Goal: Task Accomplishment & Management: Complete application form

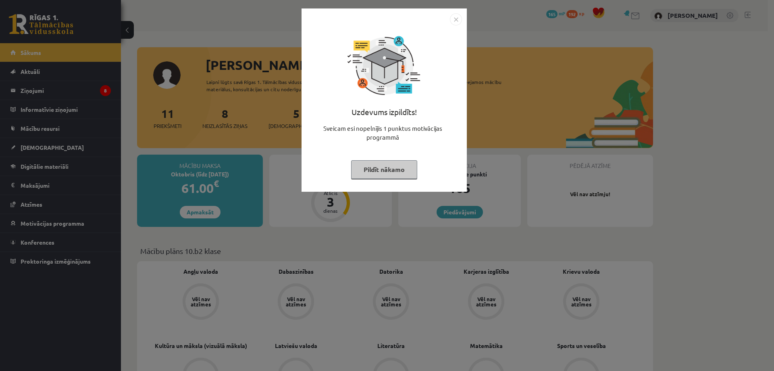
click at [454, 17] on img "Close" at bounding box center [456, 19] width 12 height 12
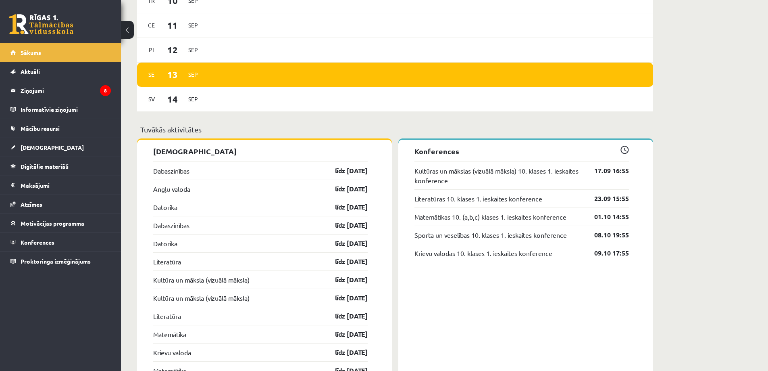
scroll to position [645, 0]
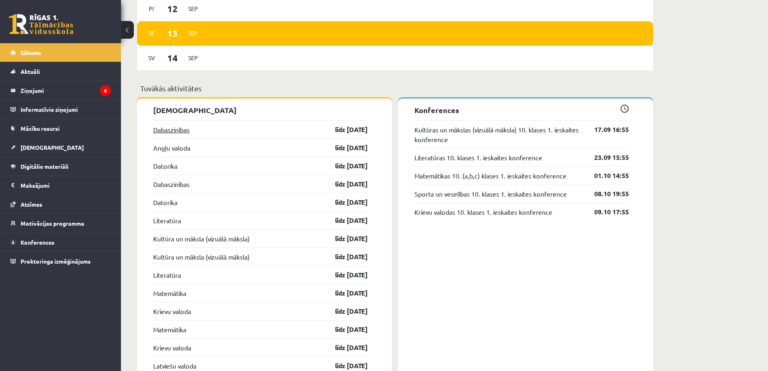
click at [169, 130] on link "Dabaszinības" at bounding box center [171, 130] width 36 height 10
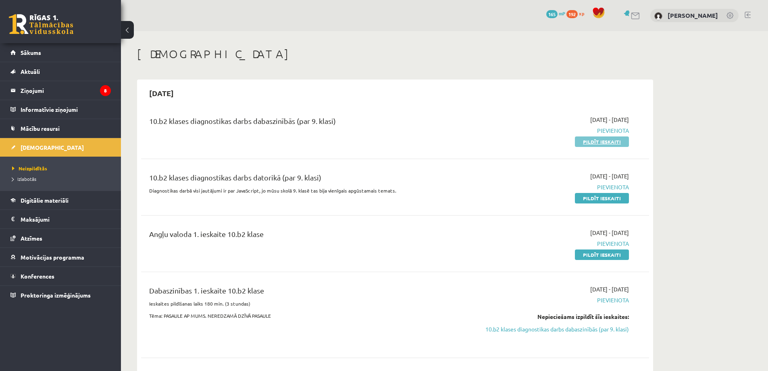
click at [603, 144] on link "Pildīt ieskaiti" at bounding box center [602, 141] width 54 height 10
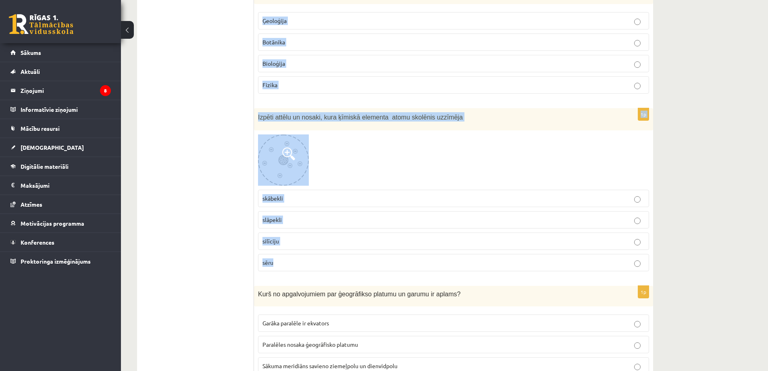
scroll to position [1210, 0]
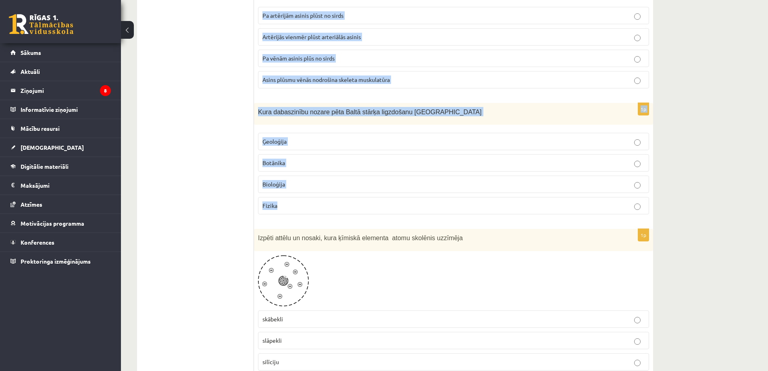
drag, startPoint x: 259, startPoint y: 159, endPoint x: 418, endPoint y: 193, distance: 162.7
copy form "Izpletņlēcējs izlec no lidmašīnas 2 km augstumā virs zemes. Kritiens ilgst 80 s…"
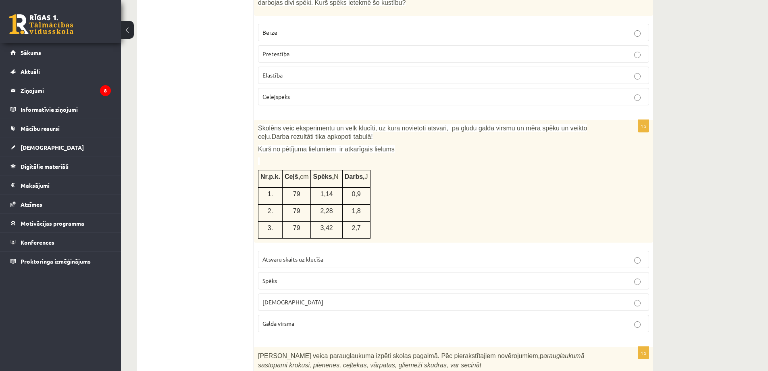
scroll to position [40, 0]
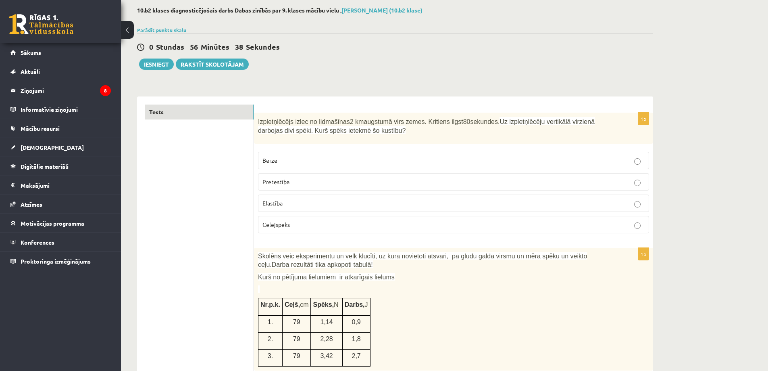
click at [273, 179] on span "Pretestība" at bounding box center [275, 181] width 27 height 7
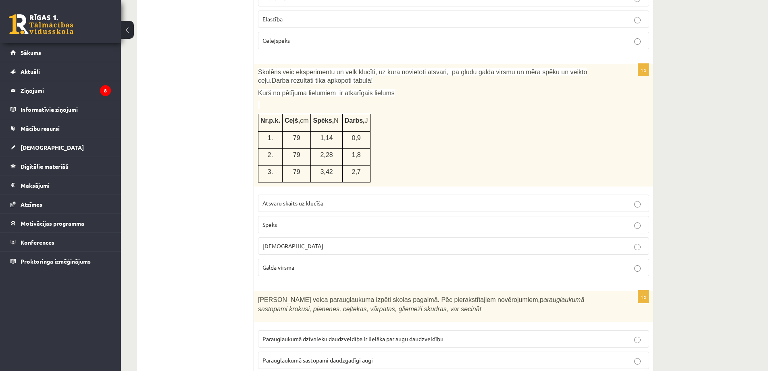
scroll to position [242, 0]
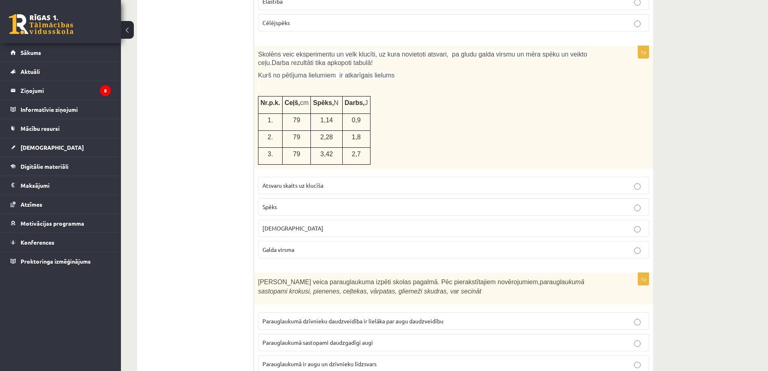
click at [282, 211] on p "Spēks" at bounding box center [453, 206] width 382 height 8
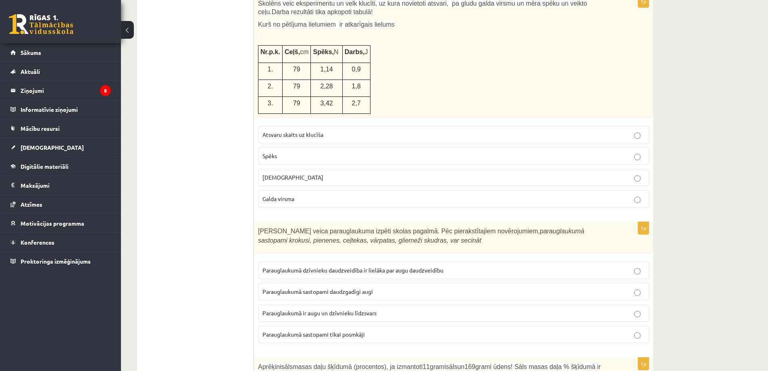
scroll to position [403, 0]
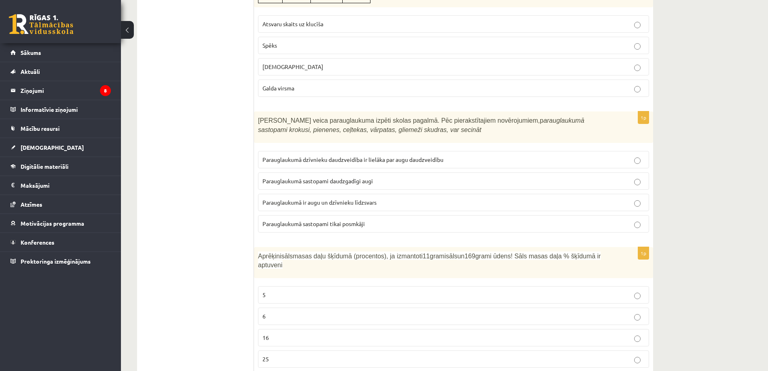
click at [293, 203] on span "Parauglaukumā ir augu un dzīvnieku līdzsvars" at bounding box center [319, 201] width 114 height 7
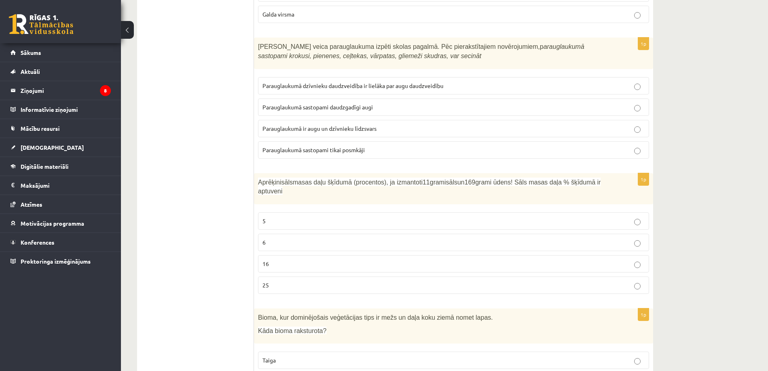
scroll to position [524, 0]
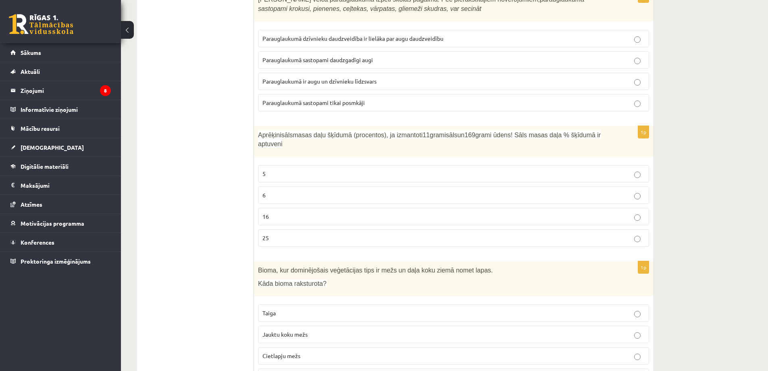
click at [294, 191] on p "6" at bounding box center [453, 195] width 382 height 8
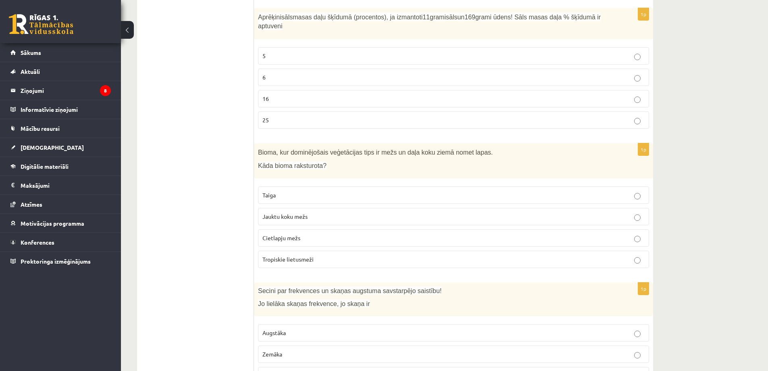
scroll to position [645, 0]
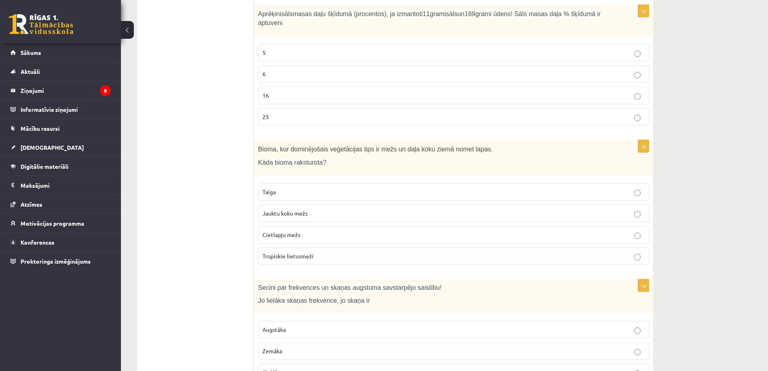
click at [274, 209] on span "Jauktu koku mežs" at bounding box center [284, 212] width 45 height 7
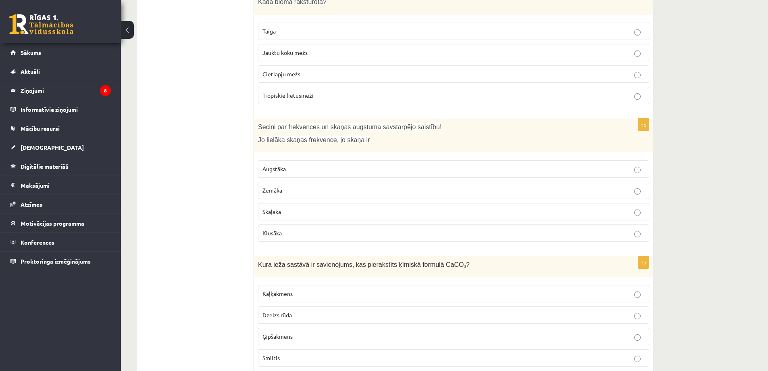
scroll to position [806, 0]
click at [282, 164] on p "Augstāka" at bounding box center [453, 168] width 382 height 8
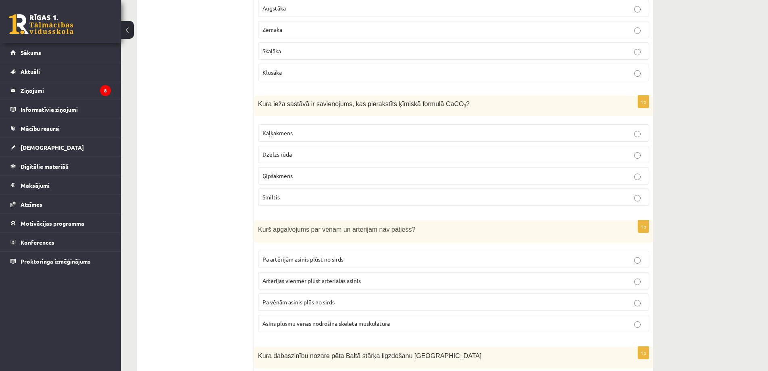
scroll to position [968, 0]
click at [306, 127] on p "Kaļķakmens" at bounding box center [453, 131] width 382 height 8
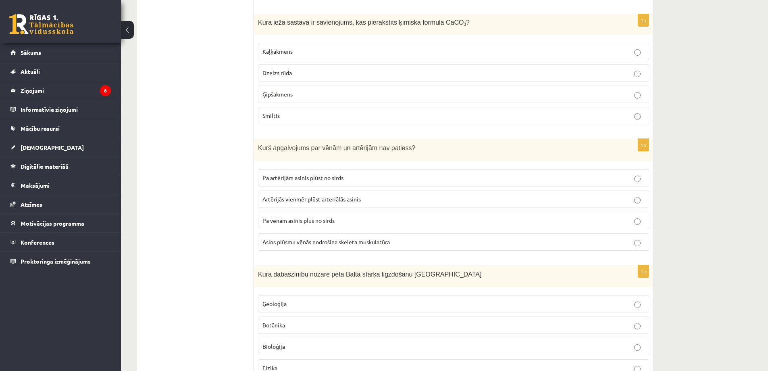
scroll to position [1048, 0]
click at [300, 216] on span "Pa vēnām asinis plūs no sirds" at bounding box center [298, 219] width 72 height 7
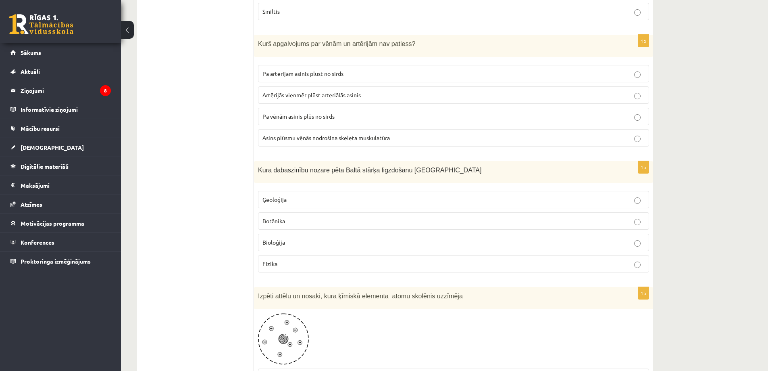
scroll to position [1169, 0]
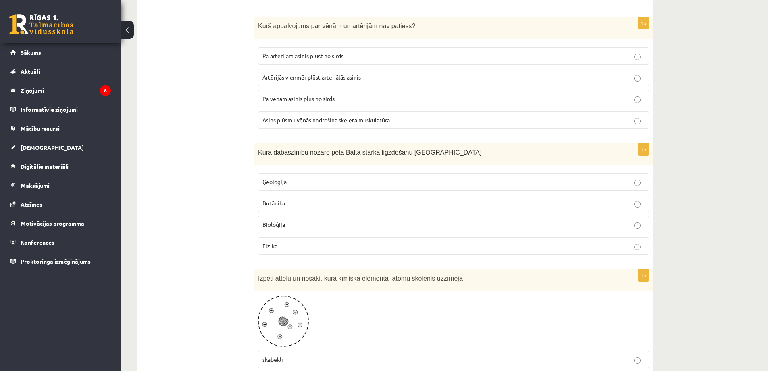
click at [287, 220] on p "Bioloģija" at bounding box center [453, 224] width 382 height 8
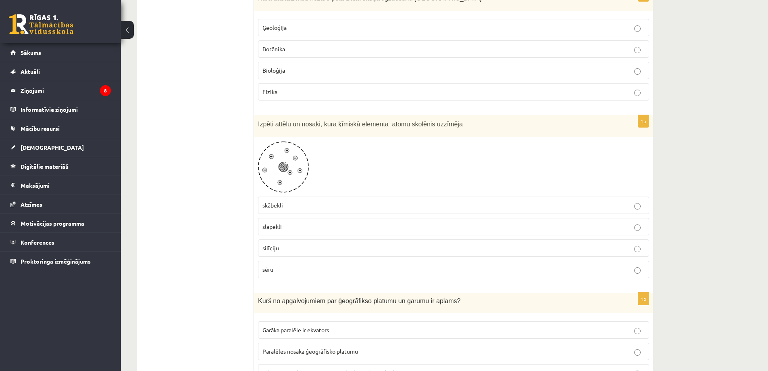
scroll to position [1330, 0]
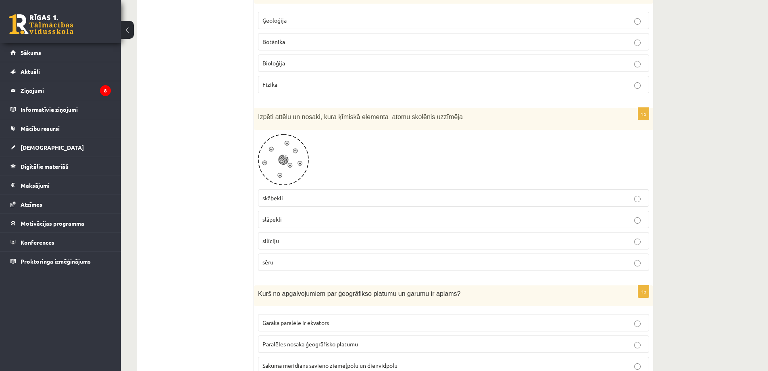
click at [285, 258] on p "sēru" at bounding box center [453, 262] width 382 height 8
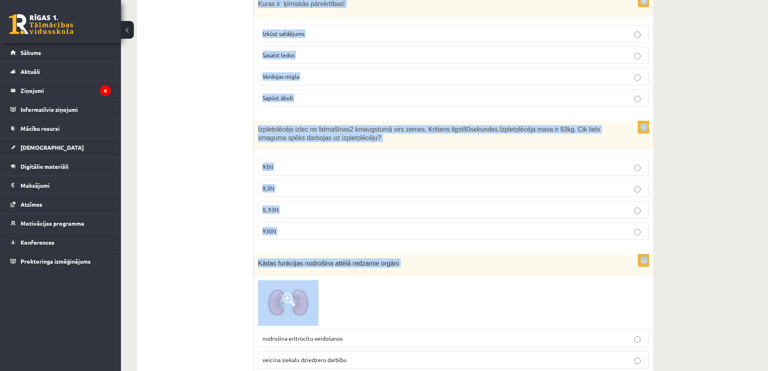
scroll to position [3024, 0]
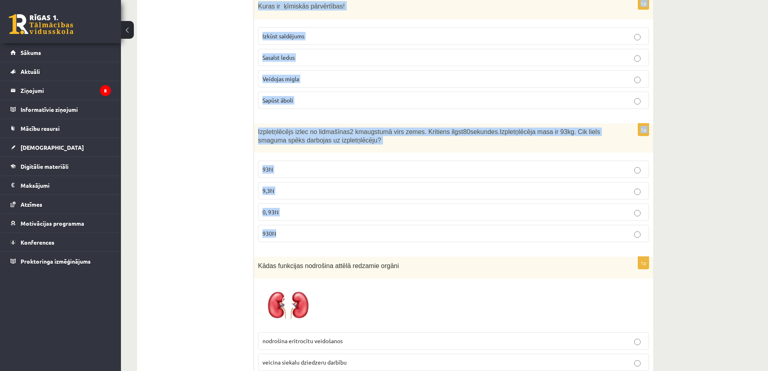
drag, startPoint x: 258, startPoint y: 123, endPoint x: 342, endPoint y: 224, distance: 131.4
copy form "Kurš no apgalvojumiem par ģeogrāfikso platumu un garumu ir aplams? Garāka paral…"
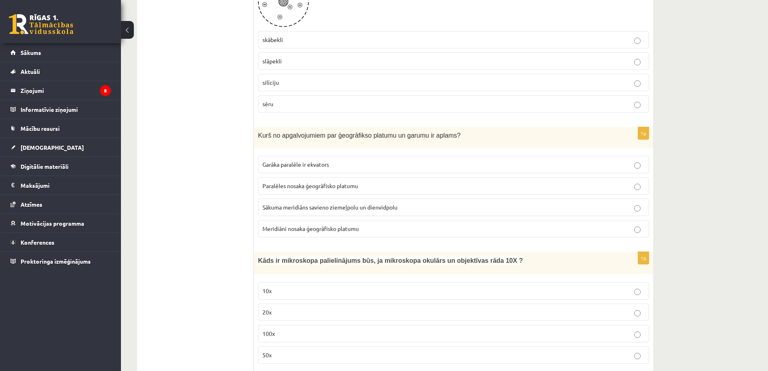
scroll to position [1492, 0]
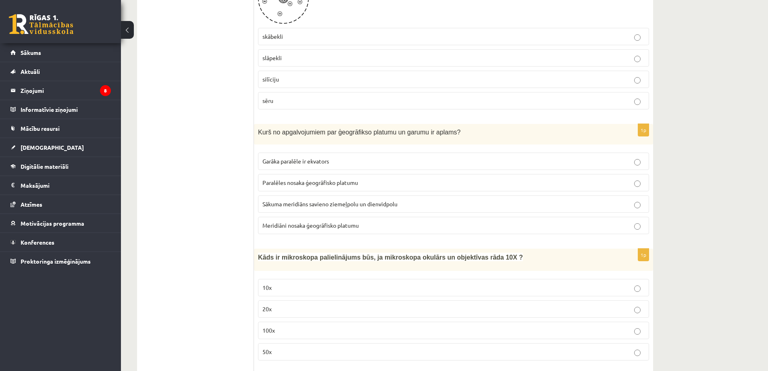
click at [269, 221] on p "Meridiāni nosaka ģeogrāfisko platumu" at bounding box center [453, 225] width 382 height 8
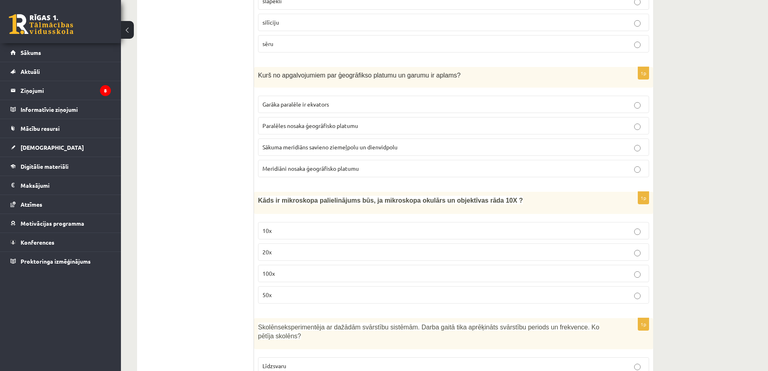
scroll to position [1613, 0]
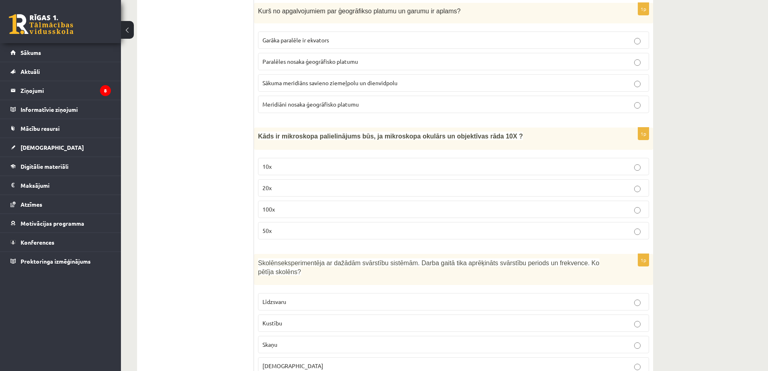
click at [279, 205] on p "100x" at bounding box center [453, 209] width 382 height 8
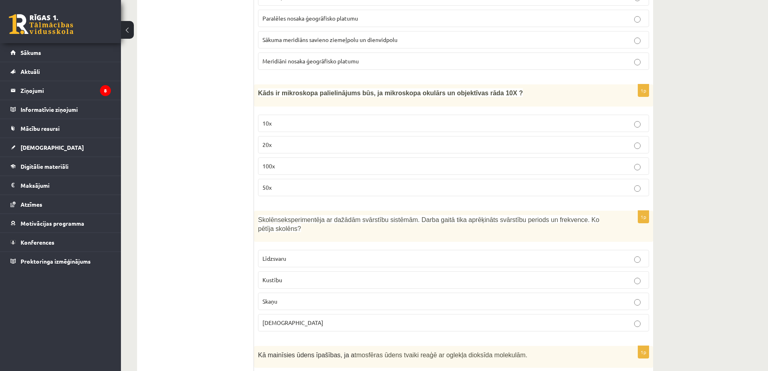
scroll to position [1734, 0]
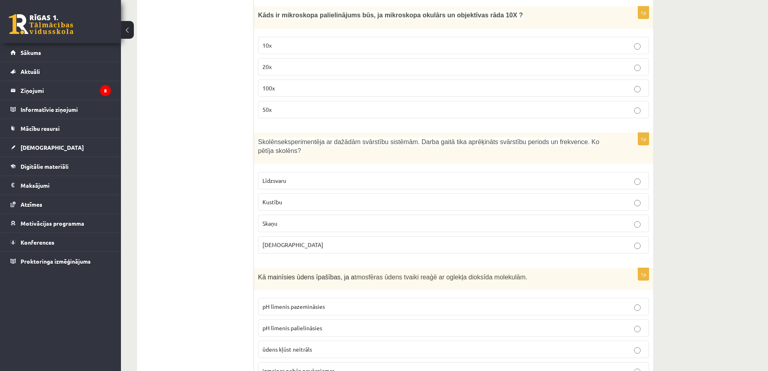
click at [272, 198] on span "Kustību" at bounding box center [272, 201] width 20 height 7
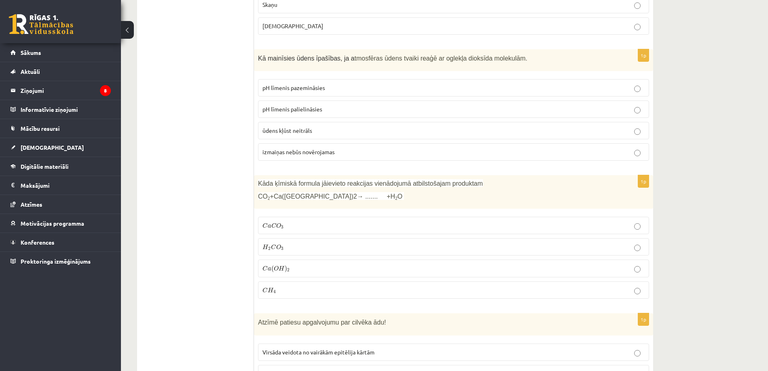
scroll to position [1935, 0]
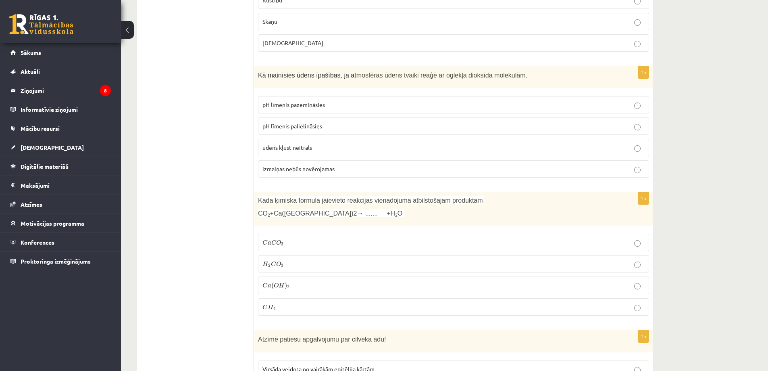
click at [284, 101] on span "pH līmenis pazemināsies" at bounding box center [293, 104] width 62 height 7
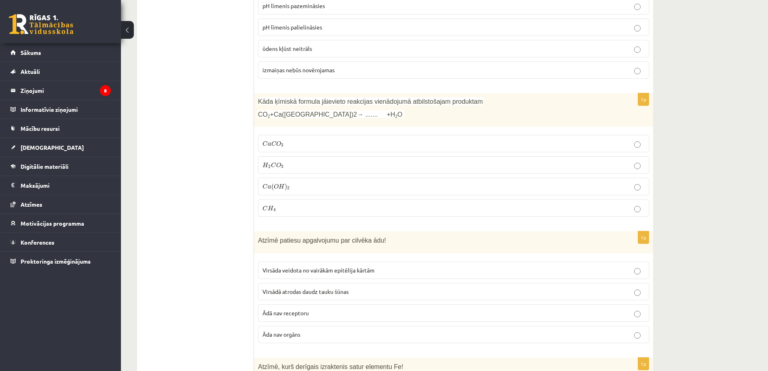
scroll to position [2056, 0]
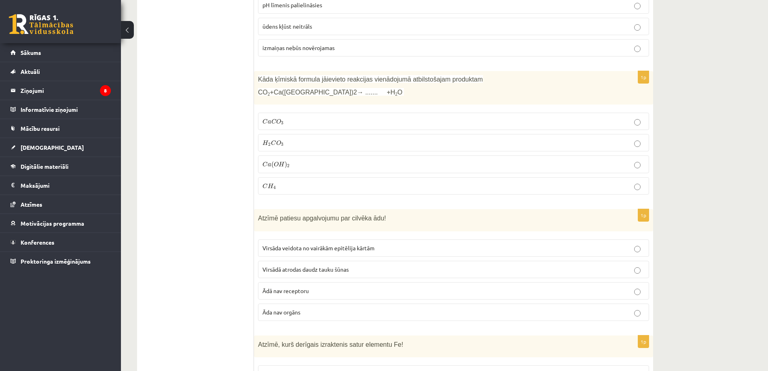
click at [279, 119] on span "O" at bounding box center [278, 121] width 5 height 5
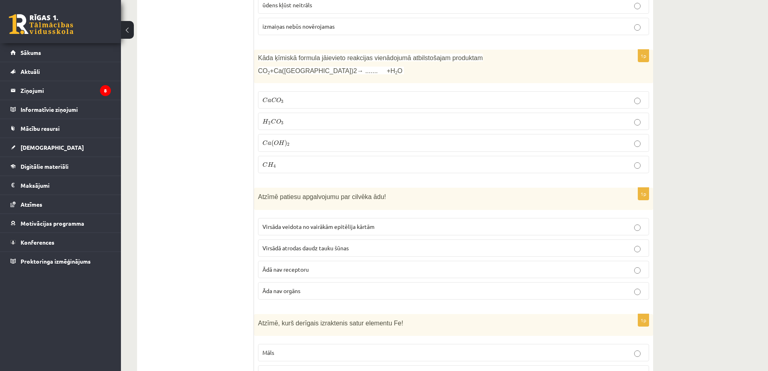
scroll to position [2137, 0]
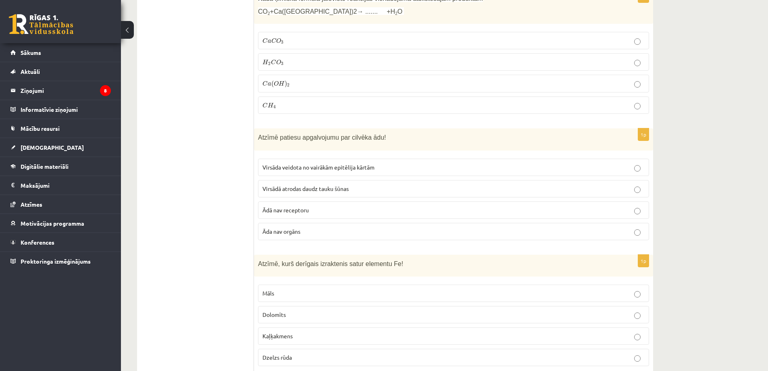
click at [301, 163] on p "Virsāda veidota no vairākām epitēlija kārtām" at bounding box center [453, 167] width 382 height 8
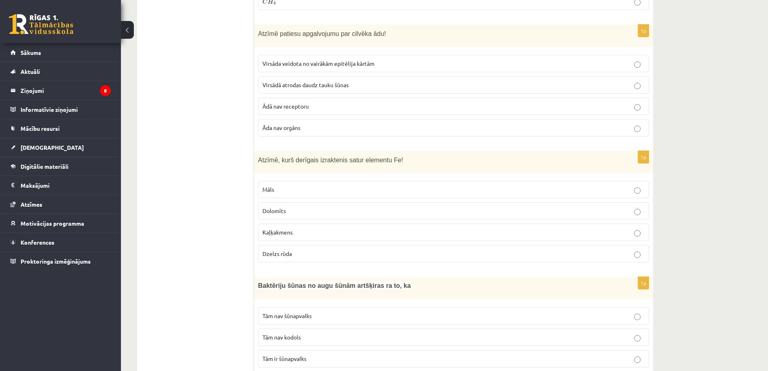
scroll to position [2258, 0]
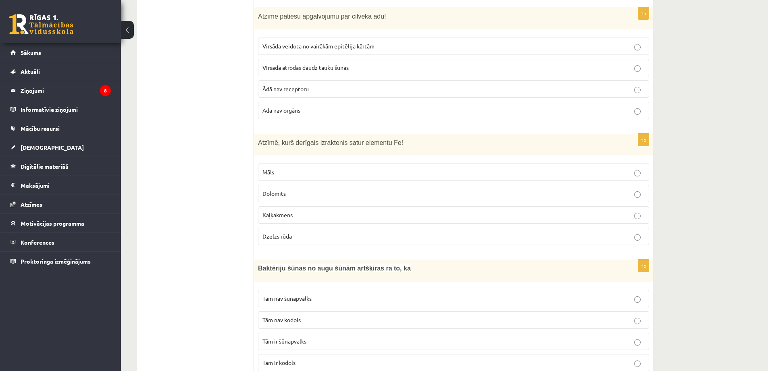
drag, startPoint x: 303, startPoint y: 223, endPoint x: 294, endPoint y: 217, distance: 10.2
click at [302, 227] on label "Dzelzs rūda" at bounding box center [453, 235] width 391 height 17
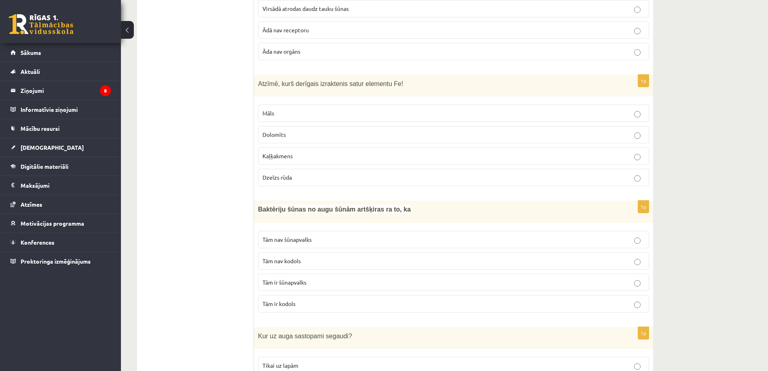
scroll to position [2419, 0]
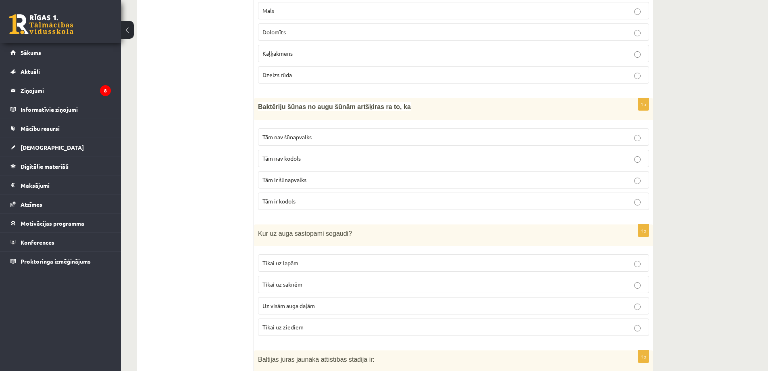
click at [270, 154] on span "Tām nav kodols" at bounding box center [281, 157] width 38 height 7
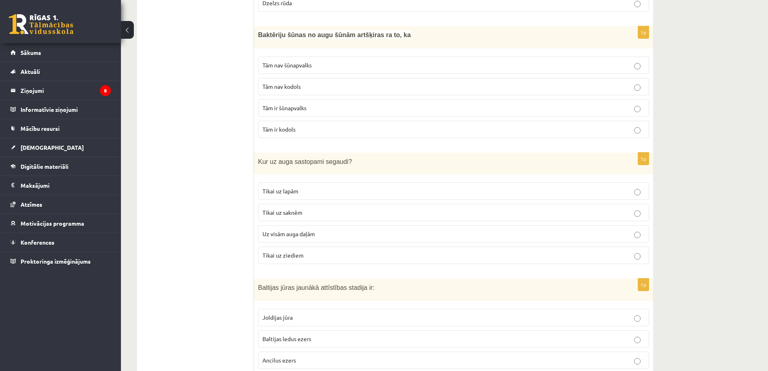
scroll to position [2500, 0]
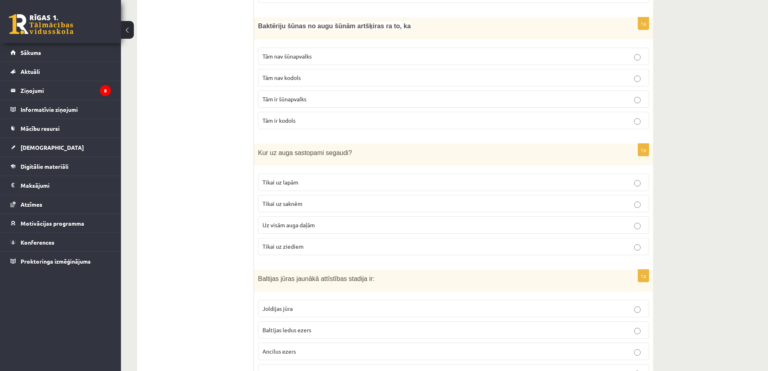
click at [278, 221] on span "Uz visām auga daļām" at bounding box center [288, 224] width 52 height 7
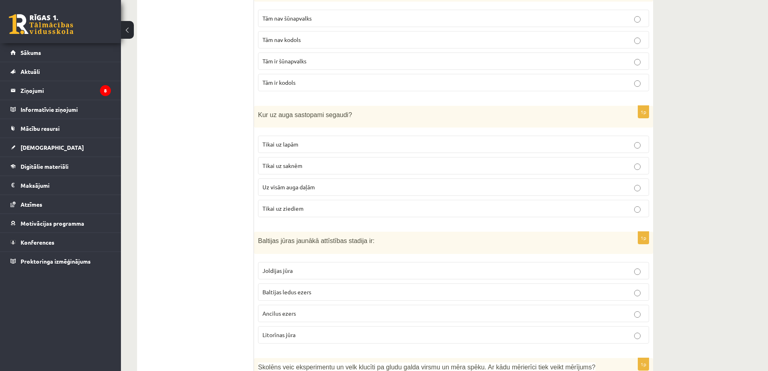
scroll to position [2580, 0]
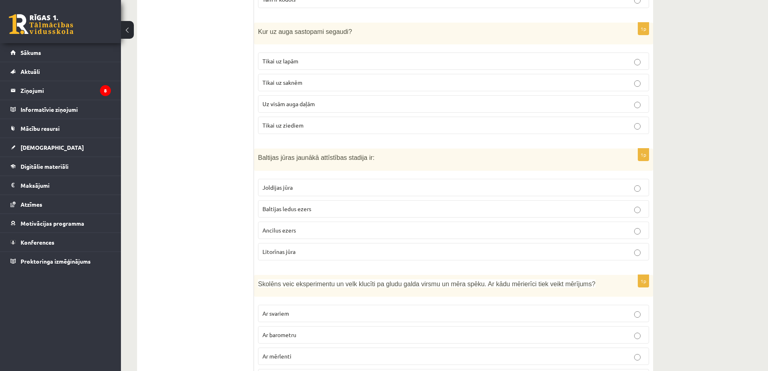
drag, startPoint x: 278, startPoint y: 230, endPoint x: 262, endPoint y: 196, distance: 37.7
click at [277, 247] on p "Litorīnas jūra" at bounding box center [453, 251] width 382 height 8
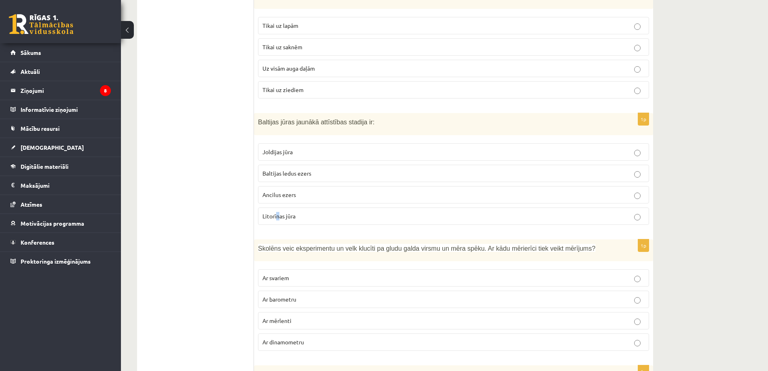
scroll to position [2742, 0]
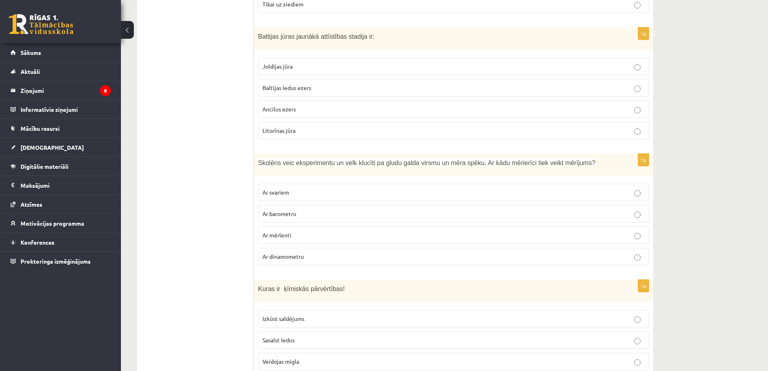
click at [316, 126] on p "Litorīnas jūra" at bounding box center [453, 130] width 382 height 8
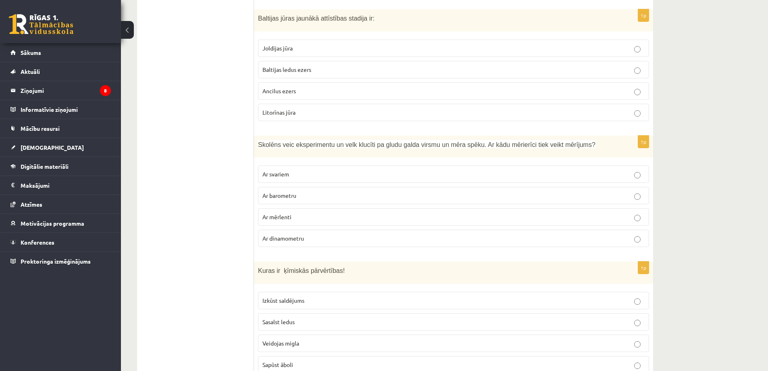
scroll to position [2782, 0]
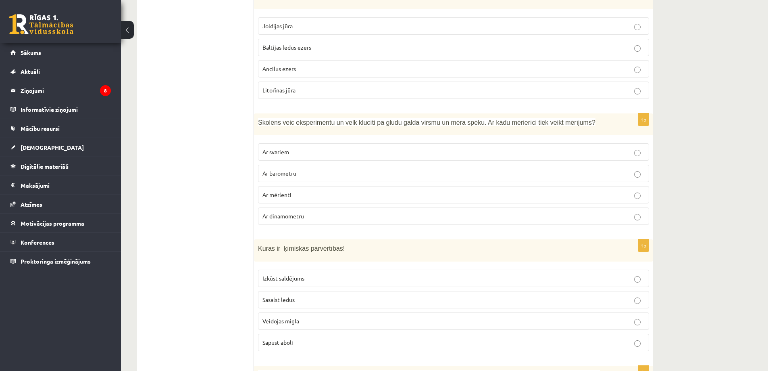
click at [298, 207] on label "Ar dinamometru" at bounding box center [453, 215] width 391 height 17
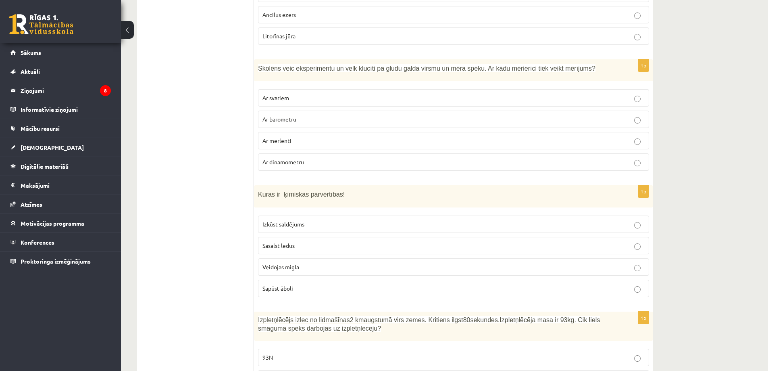
scroll to position [2863, 0]
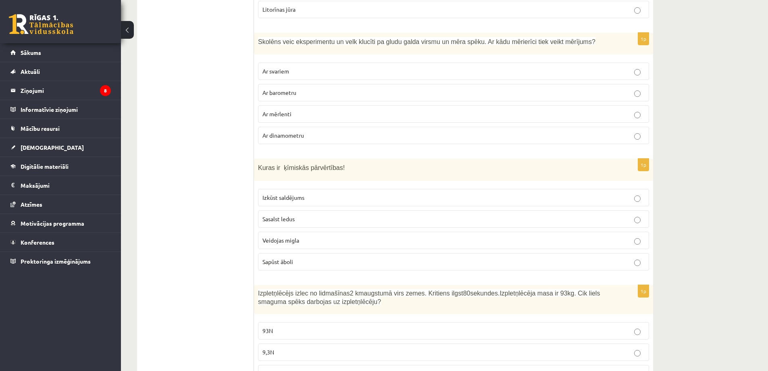
click at [295, 257] on p "Sapūst āboli" at bounding box center [453, 261] width 382 height 8
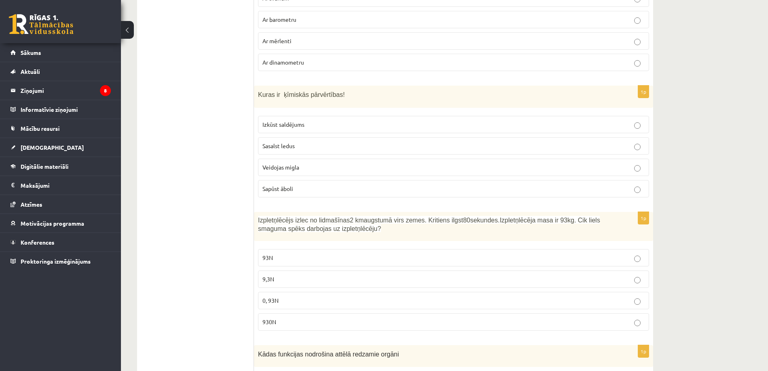
scroll to position [2984, 0]
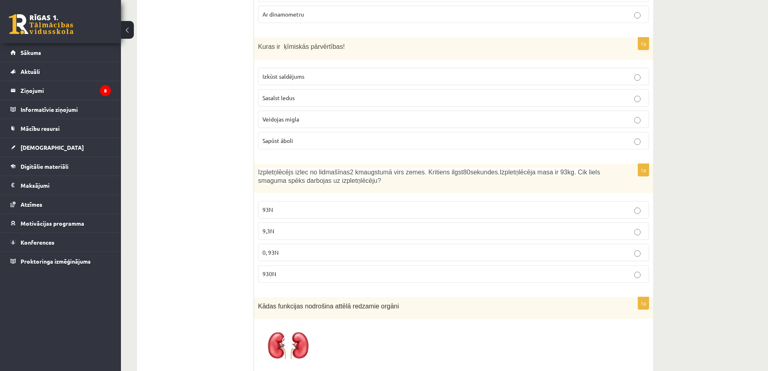
click at [274, 270] on span "930N" at bounding box center [269, 273] width 14 height 7
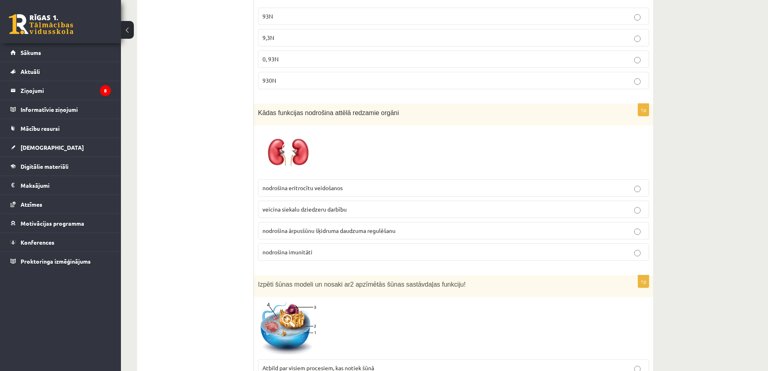
scroll to position [3185, 0]
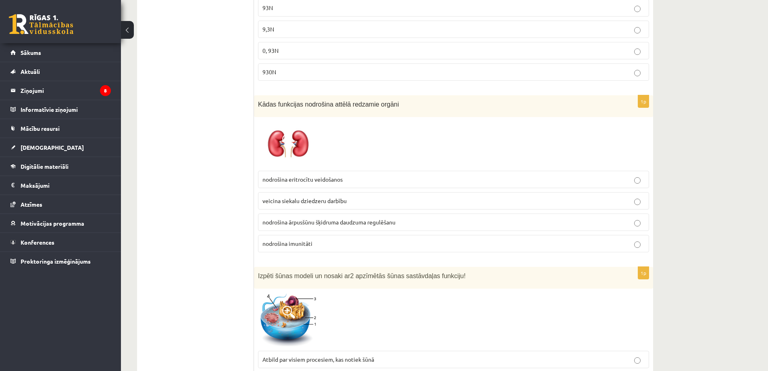
click at [287, 197] on span "veicina siekalu dziedzeru darbību" at bounding box center [304, 200] width 84 height 7
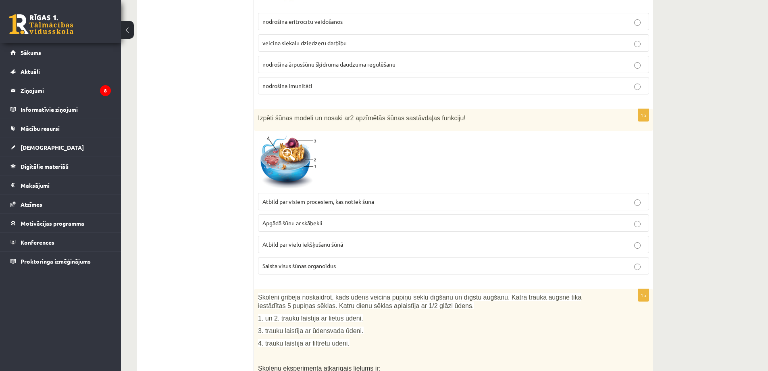
scroll to position [3346, 0]
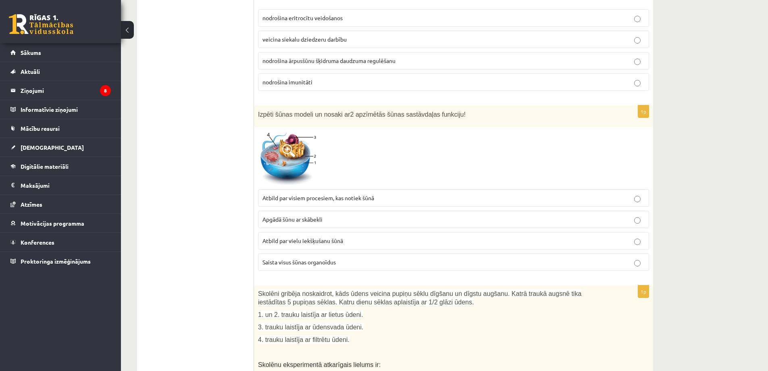
click at [287, 215] on span "Apgādā šūnu ar skābekli" at bounding box center [292, 218] width 60 height 7
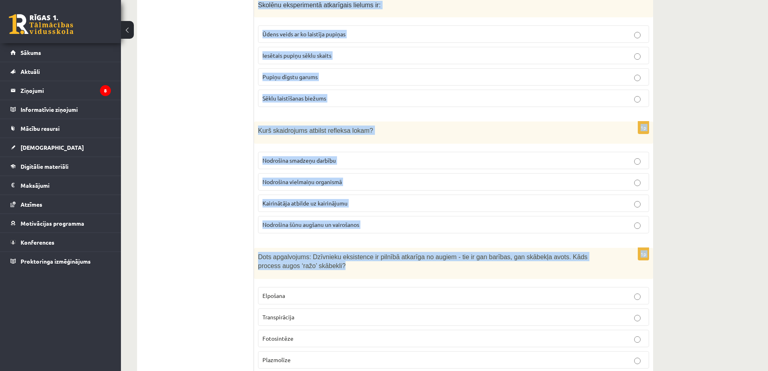
scroll to position [3715, 0]
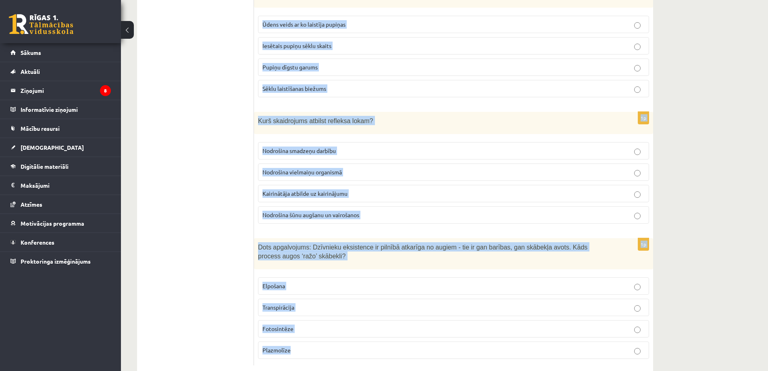
drag, startPoint x: 255, startPoint y: 150, endPoint x: 347, endPoint y: 325, distance: 198.2
copy form "Skolēni gribēja noskaidrot, kāds ūdens veicina pupiņu sēklu dīgšanu un dīgstu a…"
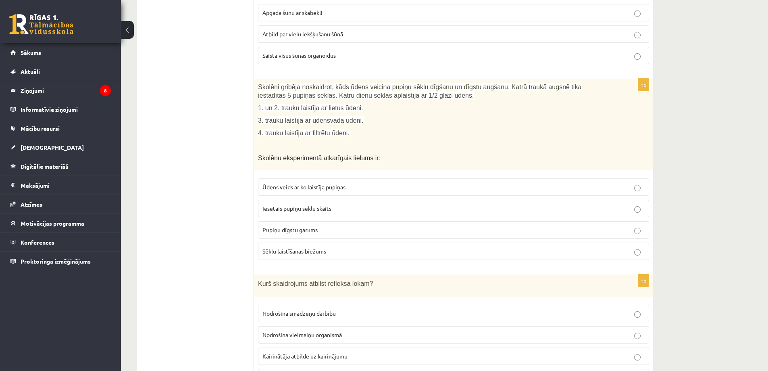
scroll to position [3554, 0]
click at [270, 225] on span "Pupiņu dīgstu garums" at bounding box center [289, 228] width 55 height 7
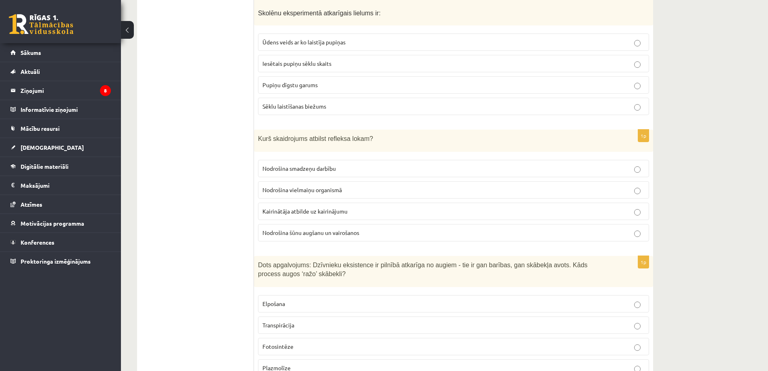
scroll to position [3715, 0]
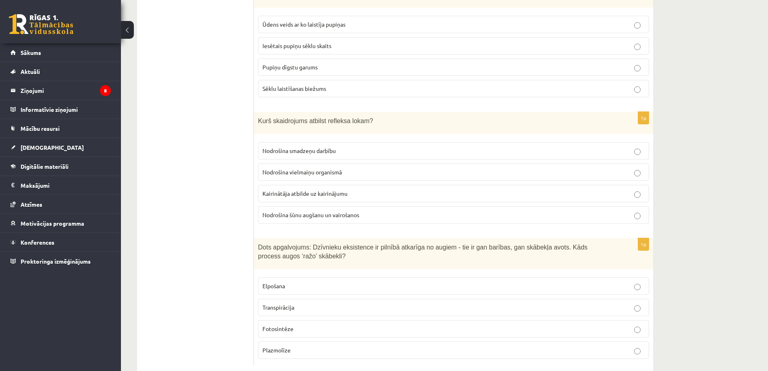
click at [266, 189] on span "Kairinātāja atbilde uz kairinājumu" at bounding box center [304, 192] width 85 height 7
click at [271, 325] on span "Fotosintēze" at bounding box center [277, 328] width 31 height 7
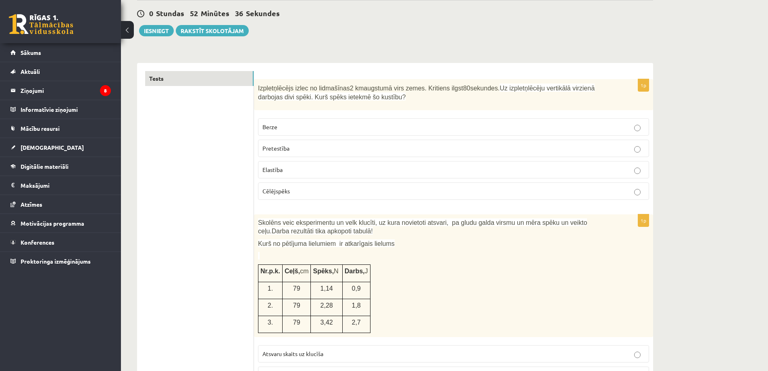
scroll to position [0, 0]
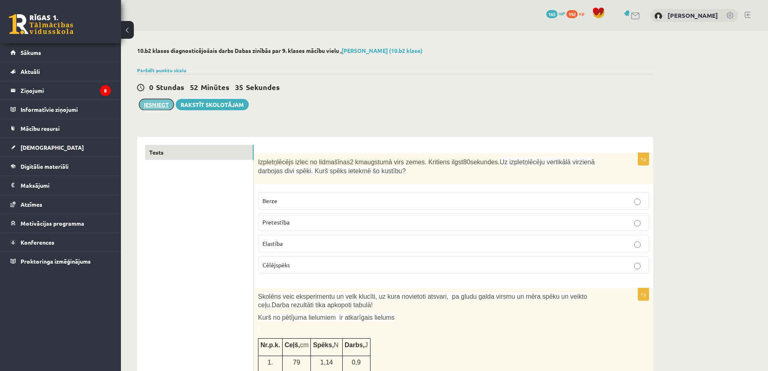
click at [150, 108] on button "Iesniegt" at bounding box center [156, 104] width 35 height 11
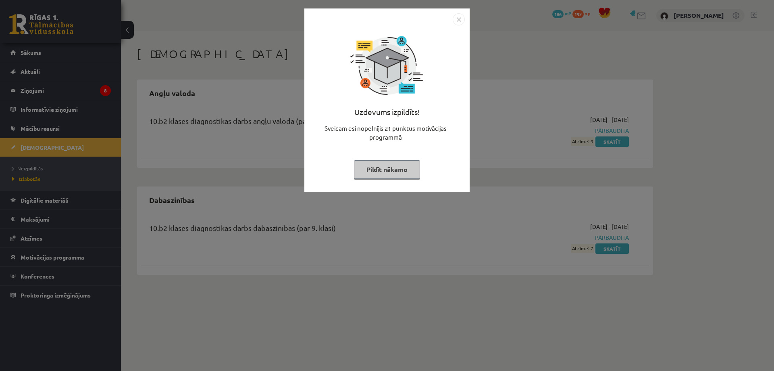
click at [459, 22] on img "Close" at bounding box center [459, 19] width 12 height 12
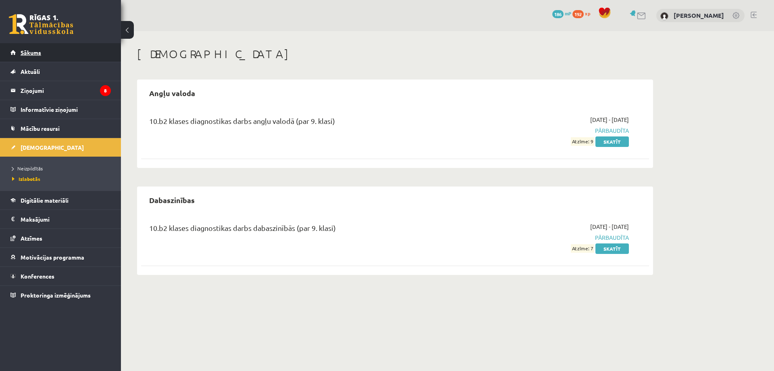
click at [33, 52] on span "Sākums" at bounding box center [31, 52] width 21 height 7
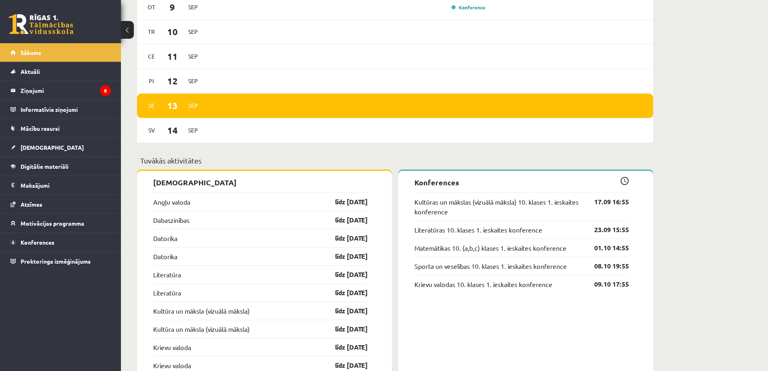
scroll to position [645, 0]
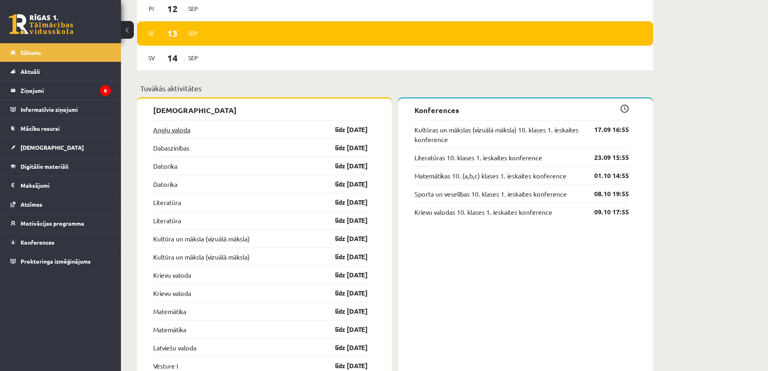
click at [175, 133] on link "Angļu valoda" at bounding box center [171, 130] width 37 height 10
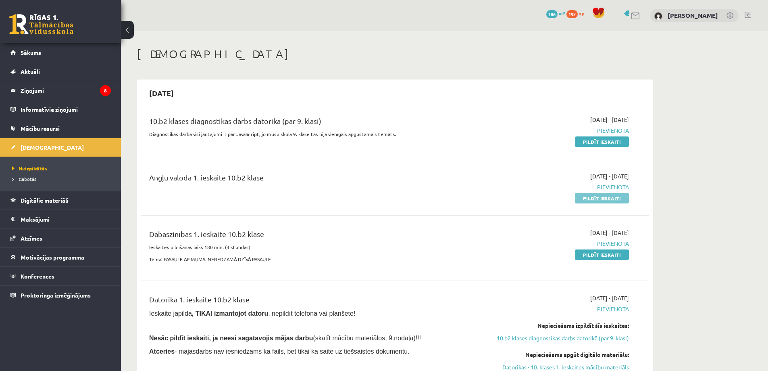
click at [592, 198] on link "Pildīt ieskaiti" at bounding box center [602, 198] width 54 height 10
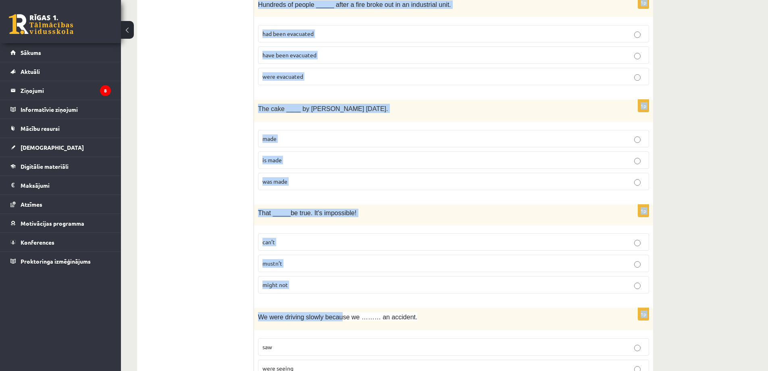
scroll to position [1880, 0]
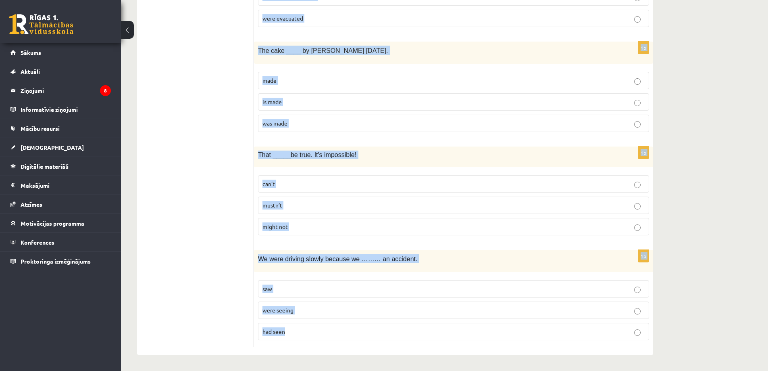
drag, startPoint x: 256, startPoint y: 158, endPoint x: 362, endPoint y: 331, distance: 202.1
copy form "L’ip dolo sitamet cons …. adipi eli sedd eiu tempo. incidi utl etdol 0m Ali eni…"
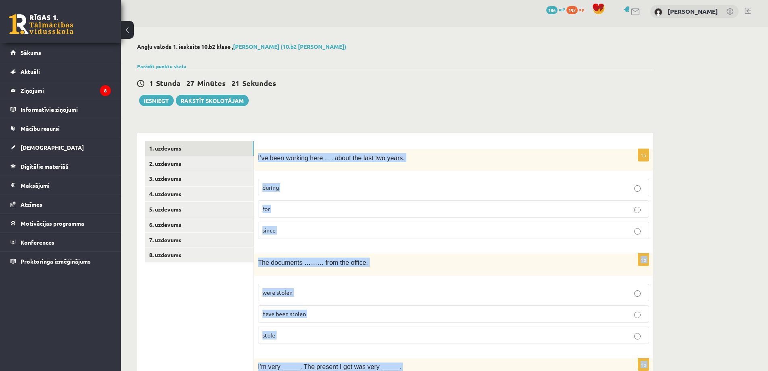
scroll to position [0, 0]
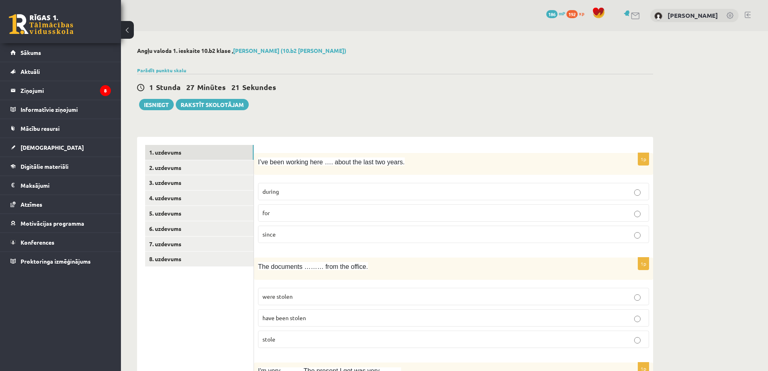
drag, startPoint x: 190, startPoint y: 334, endPoint x: 241, endPoint y: 210, distance: 134.0
click at [297, 214] on p "for" at bounding box center [453, 212] width 382 height 8
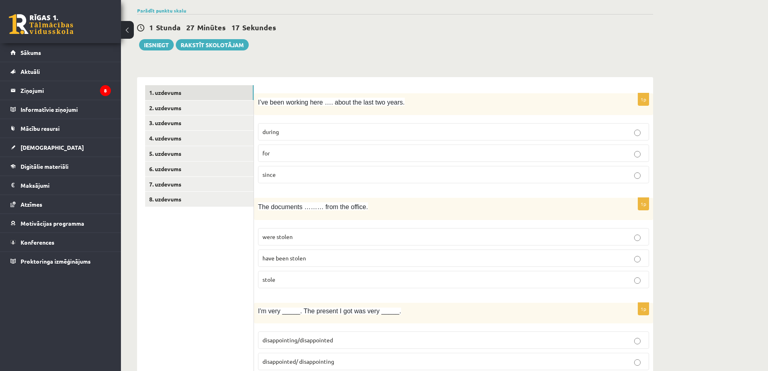
scroll to position [161, 0]
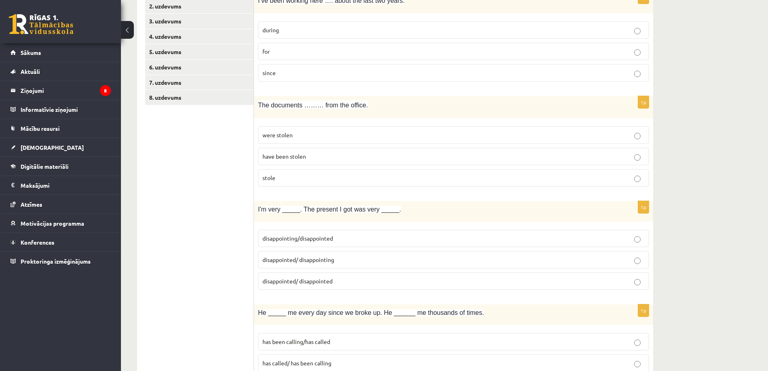
click at [269, 139] on label "were stolen" at bounding box center [453, 134] width 391 height 17
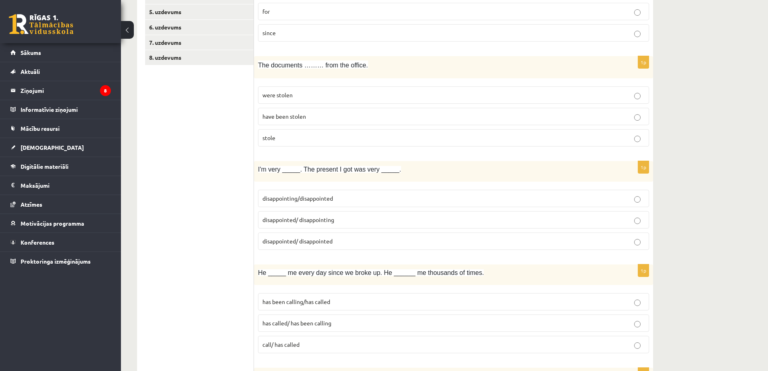
scroll to position [202, 0]
click at [341, 221] on p "disappointed/ disappointing" at bounding box center [453, 219] width 382 height 8
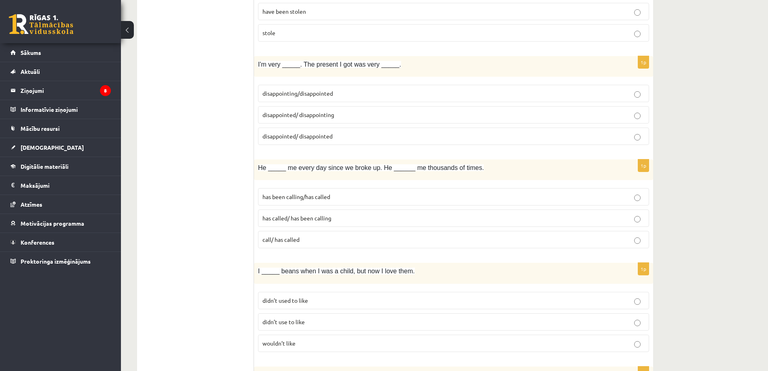
scroll to position [323, 0]
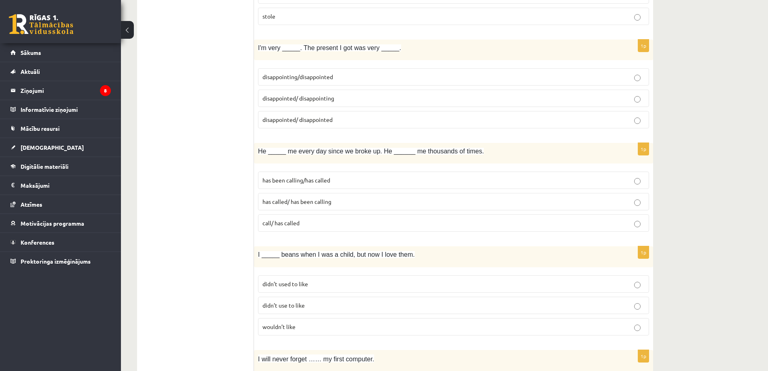
click at [288, 183] on span "has been calling/has called" at bounding box center [296, 179] width 68 height 7
click at [275, 180] on span "has been calling/has called" at bounding box center [296, 179] width 68 height 7
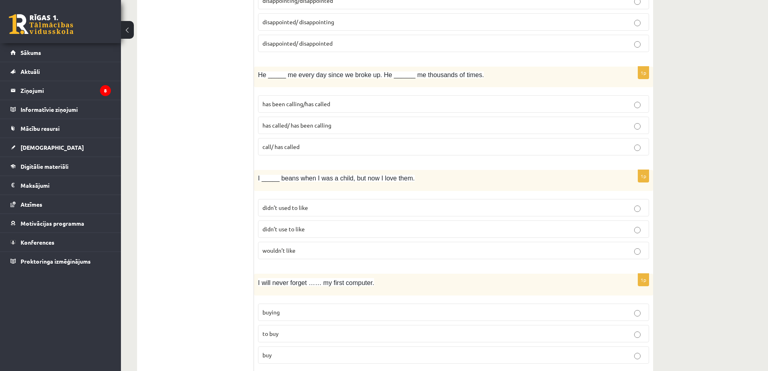
scroll to position [403, 0]
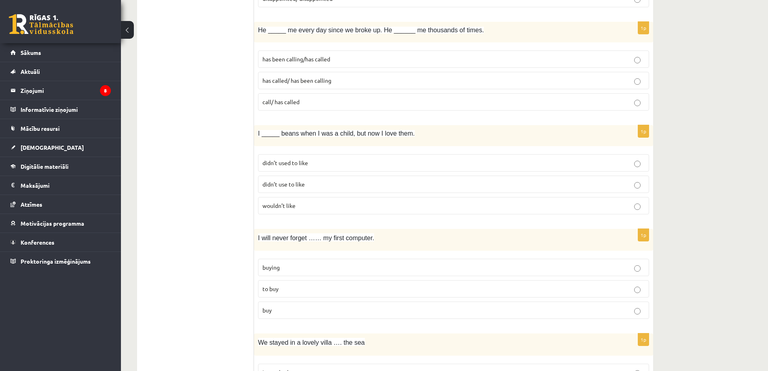
click at [279, 187] on p "didn’t use to like" at bounding box center [453, 184] width 382 height 8
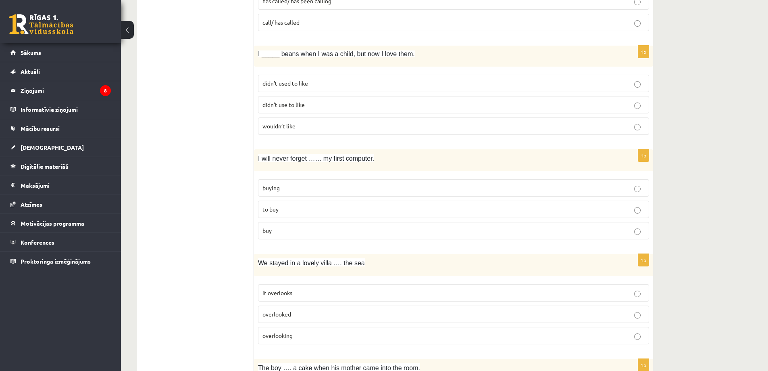
scroll to position [524, 0]
click at [294, 183] on p "buying" at bounding box center [453, 186] width 382 height 8
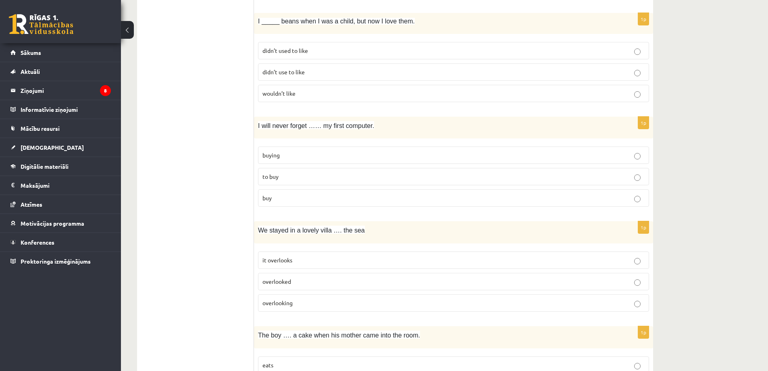
scroll to position [605, 0]
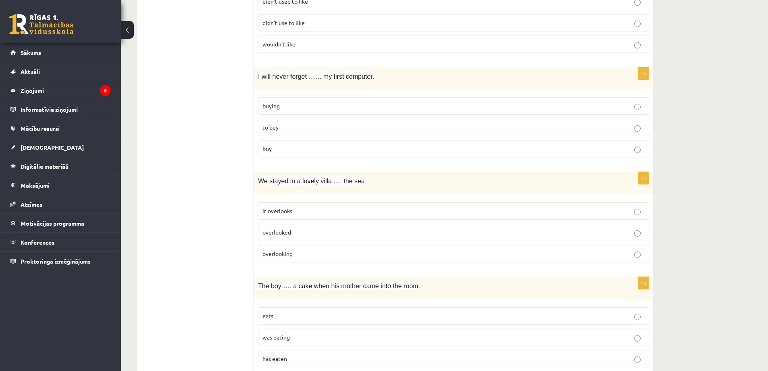
click at [289, 248] on label "overlooking" at bounding box center [453, 253] width 391 height 17
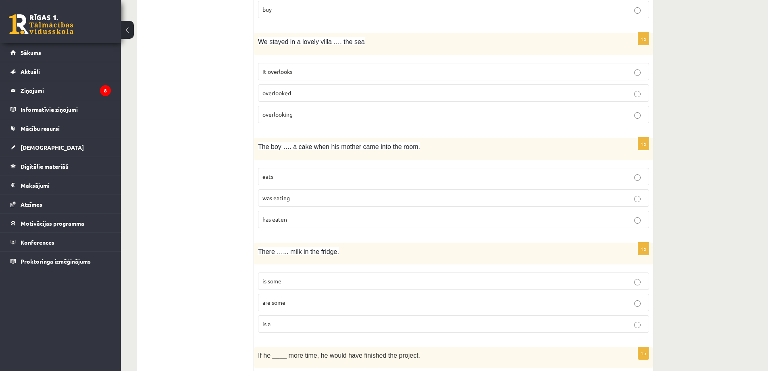
scroll to position [766, 0]
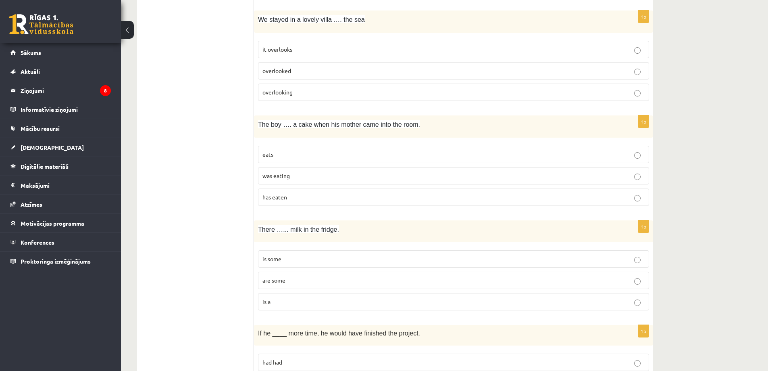
click at [275, 179] on p "was eating" at bounding box center [453, 175] width 382 height 8
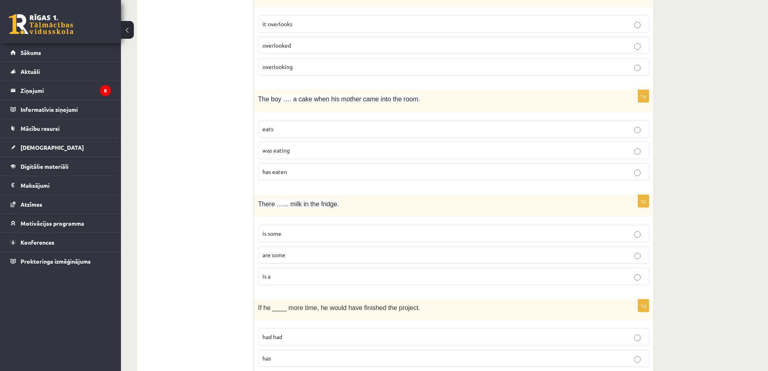
scroll to position [847, 0]
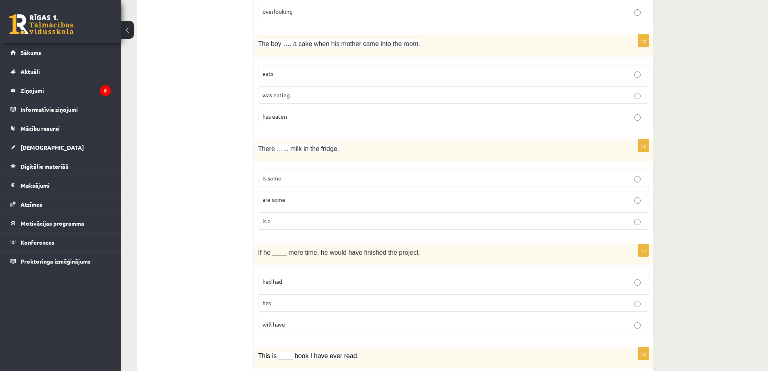
drag, startPoint x: 312, startPoint y: 177, endPoint x: 306, endPoint y: 198, distance: 21.8
click at [311, 177] on p "is some" at bounding box center [453, 178] width 382 height 8
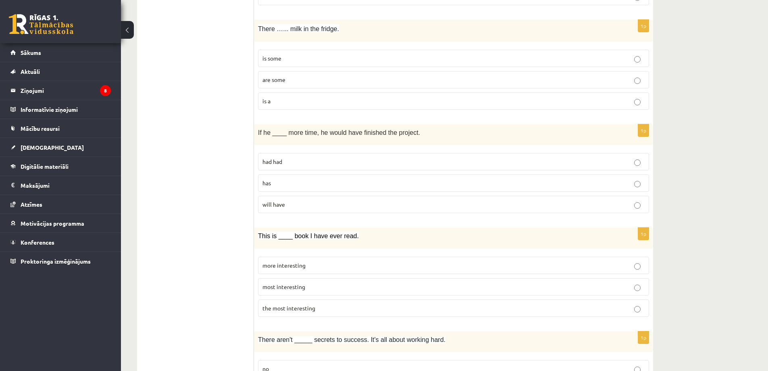
scroll to position [968, 0]
click at [285, 156] on p "had had" at bounding box center [453, 160] width 382 height 8
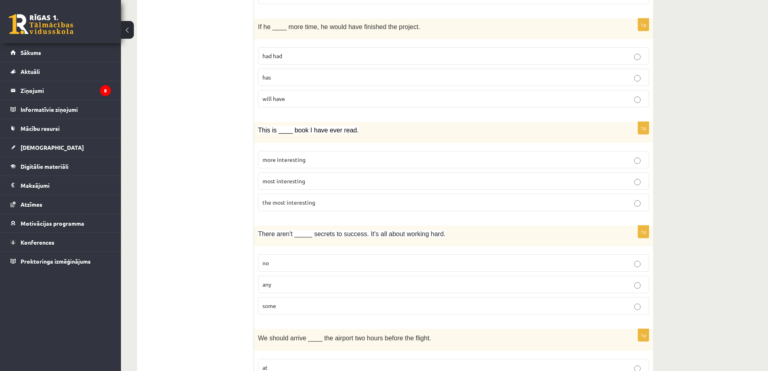
scroll to position [1089, 0]
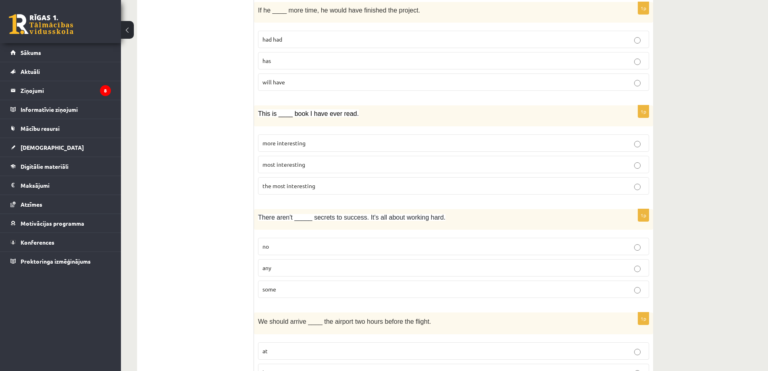
click at [299, 186] on span "the most interesting" at bounding box center [288, 185] width 53 height 7
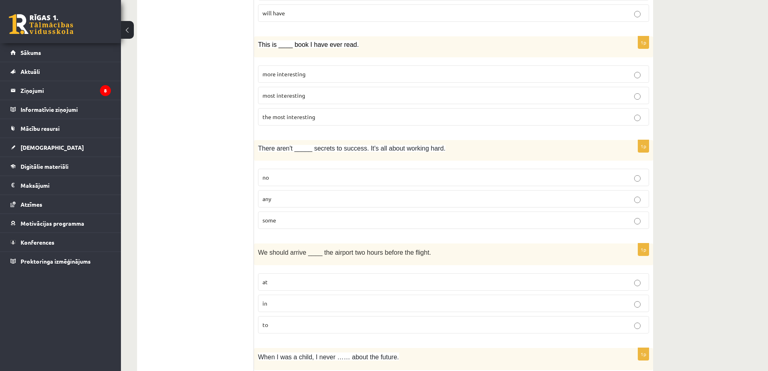
scroll to position [1169, 0]
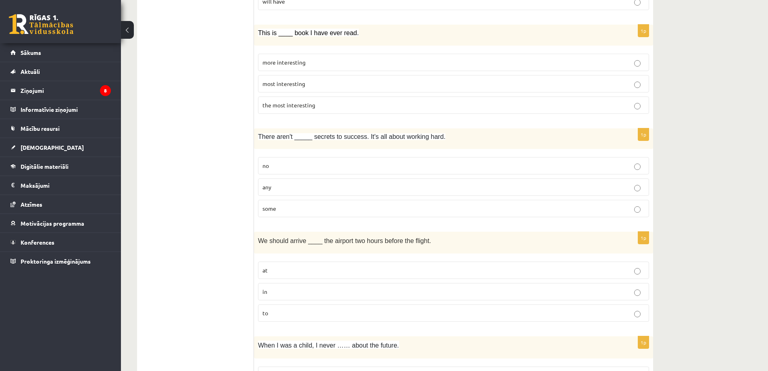
click at [287, 185] on p "any" at bounding box center [453, 187] width 382 height 8
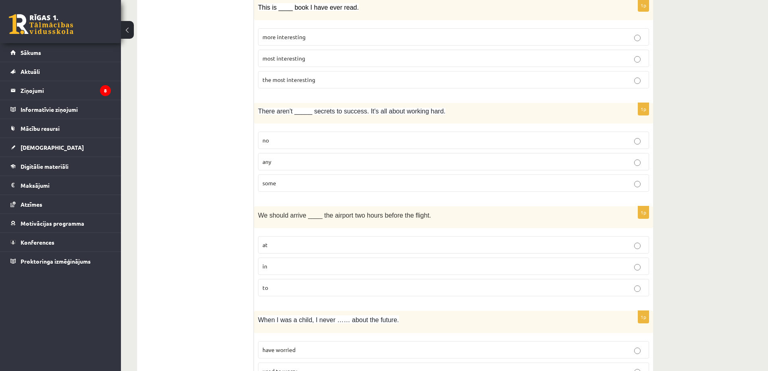
scroll to position [1250, 0]
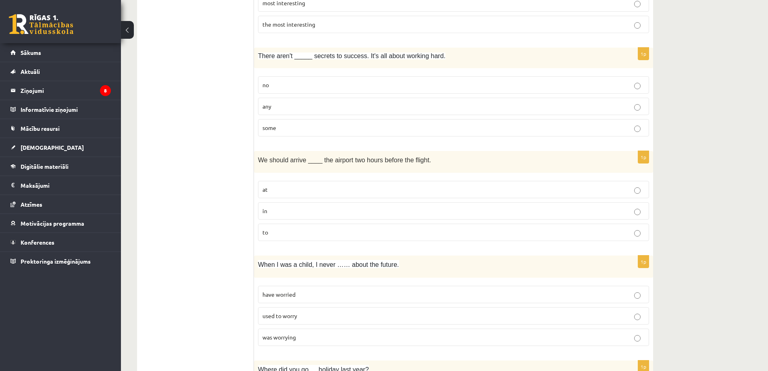
click at [264, 189] on span "at" at bounding box center [264, 188] width 5 height 7
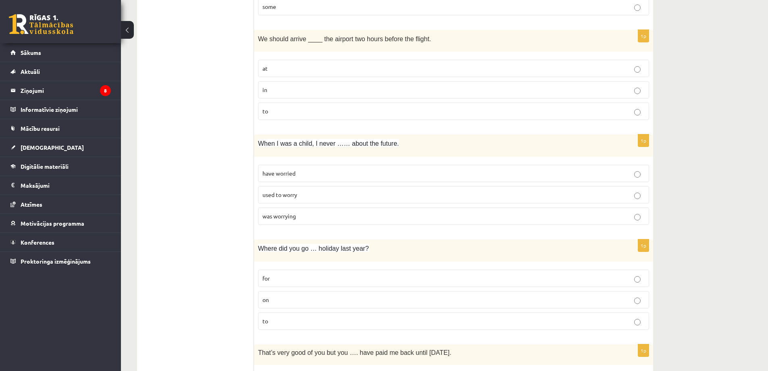
click at [264, 187] on label "used to worry" at bounding box center [453, 194] width 391 height 17
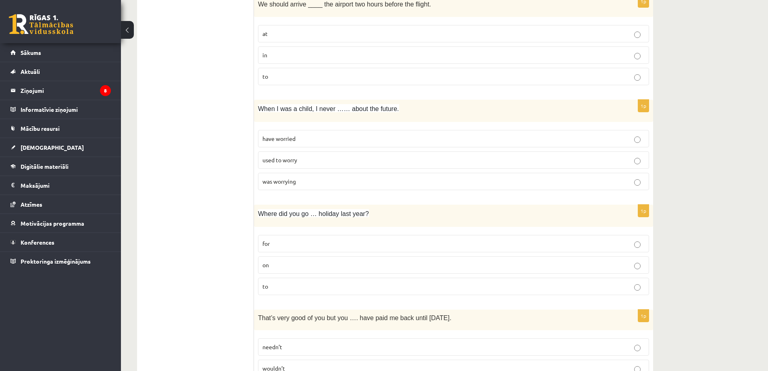
scroll to position [1451, 0]
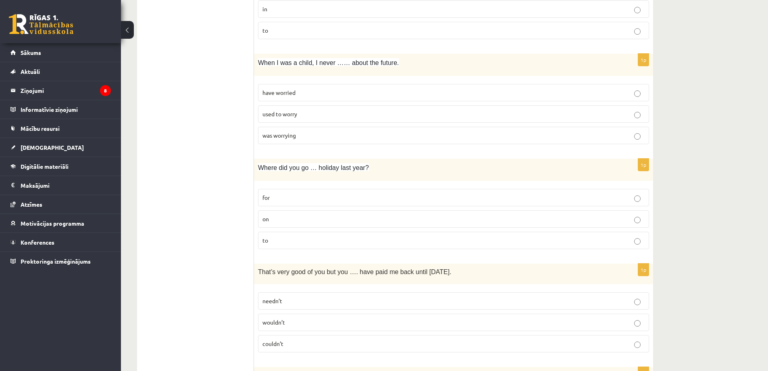
click at [275, 222] on p "on" at bounding box center [453, 218] width 382 height 8
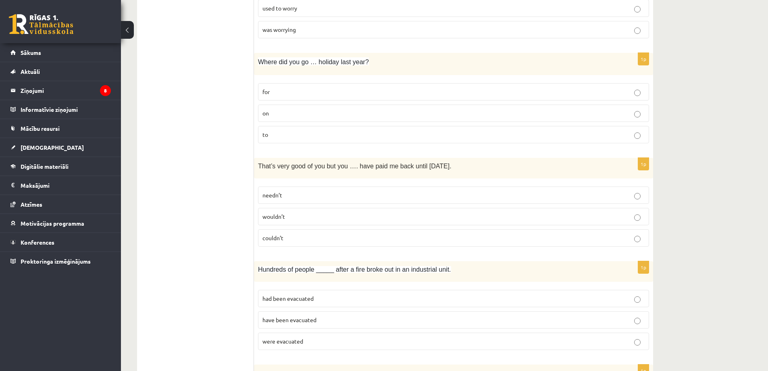
scroll to position [1572, 0]
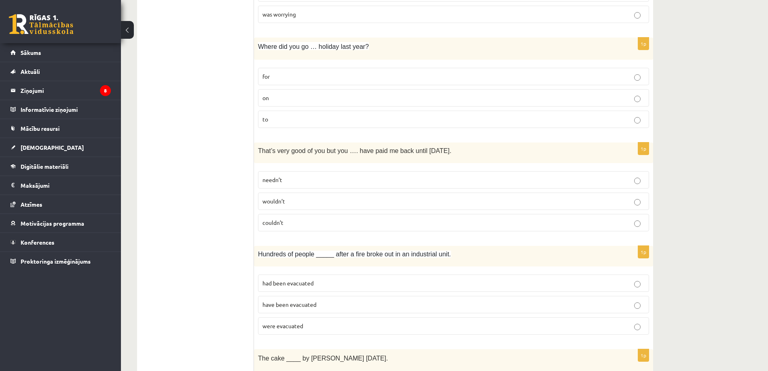
click at [294, 179] on p "needn’t" at bounding box center [453, 179] width 382 height 8
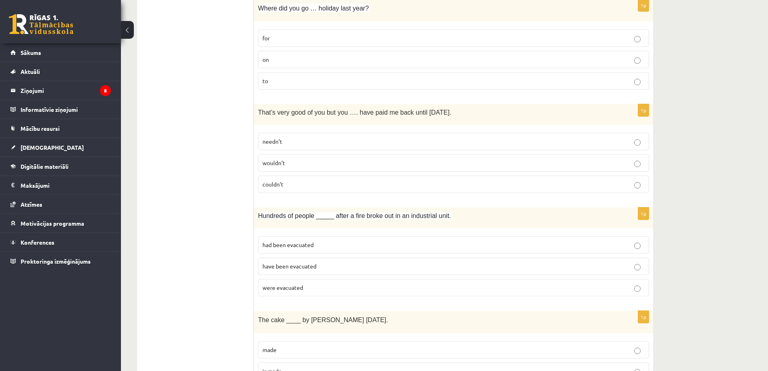
scroll to position [1653, 0]
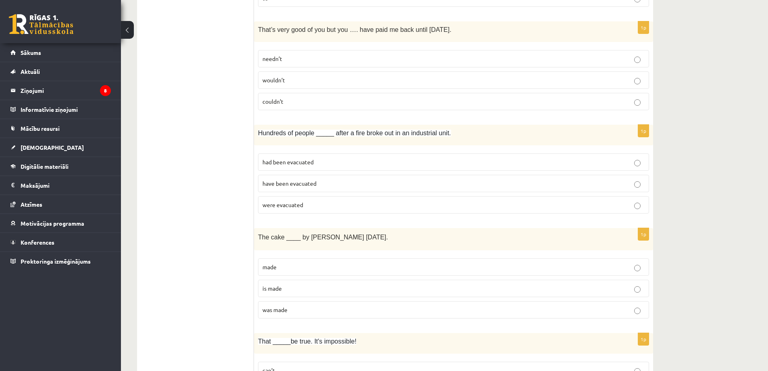
click at [285, 205] on span "were evacuated" at bounding box center [282, 204] width 41 height 7
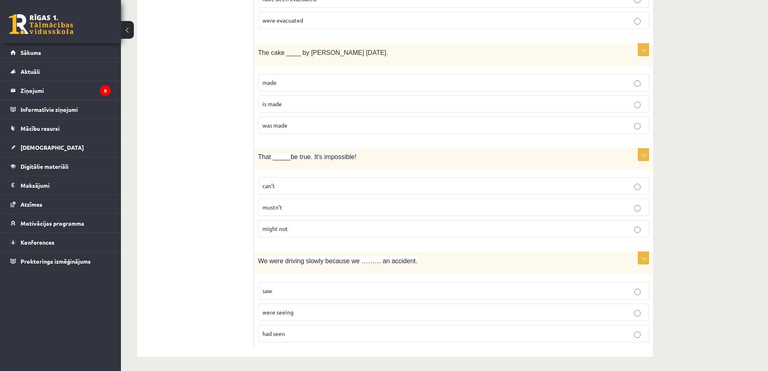
scroll to position [1880, 0]
click at [287, 129] on label "was made" at bounding box center [453, 123] width 391 height 17
click at [269, 180] on span "can’t" at bounding box center [268, 183] width 12 height 7
click at [288, 183] on p "can’t" at bounding box center [453, 183] width 382 height 8
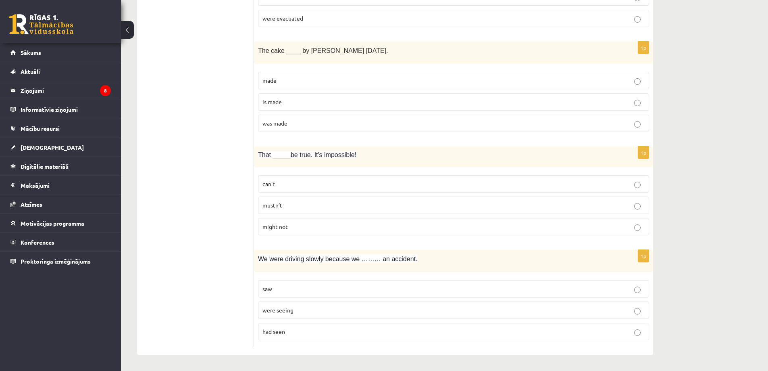
click at [268, 334] on span "had seen" at bounding box center [273, 330] width 23 height 7
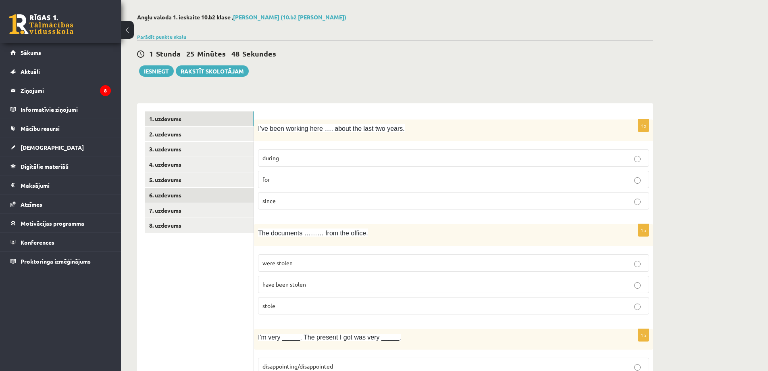
scroll to position [0, 0]
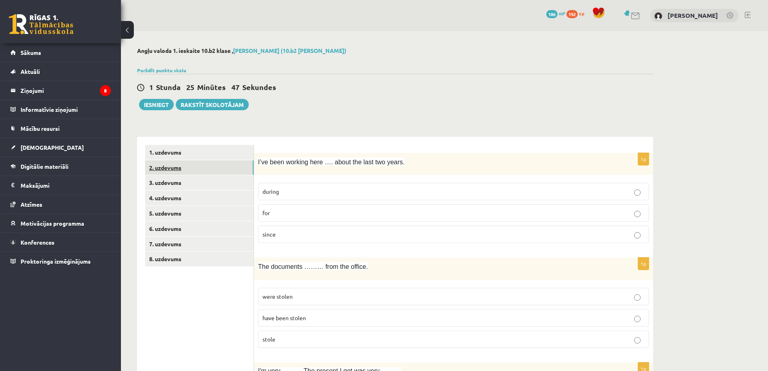
click at [172, 168] on link "2. uzdevums" at bounding box center [199, 167] width 108 height 15
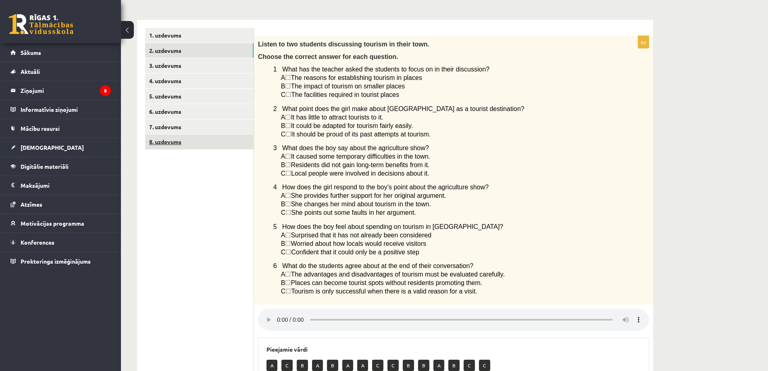
scroll to position [111, 0]
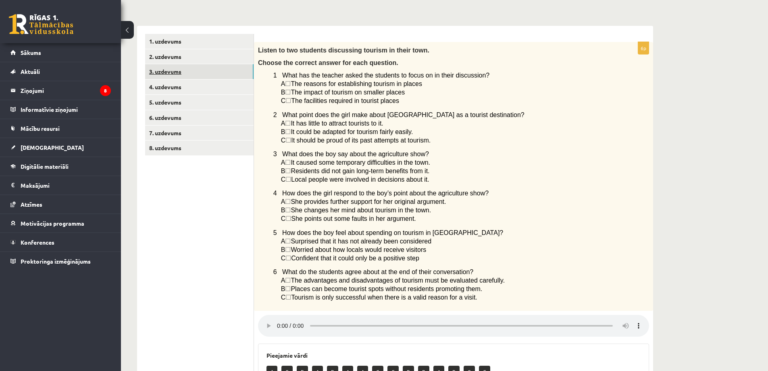
click at [187, 69] on link "3. uzdevums" at bounding box center [199, 71] width 108 height 15
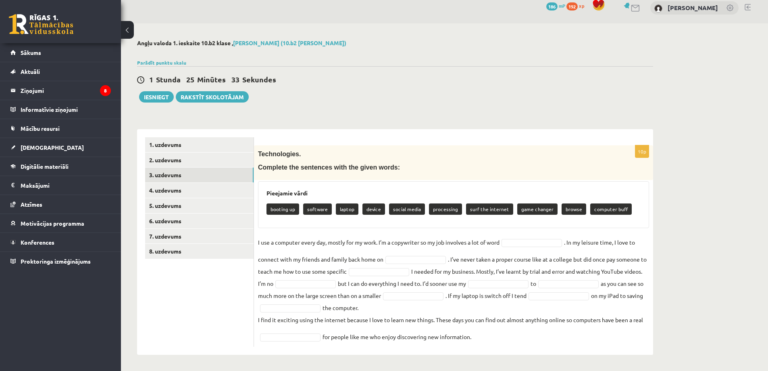
drag, startPoint x: 259, startPoint y: 153, endPoint x: 516, endPoint y: 340, distance: 318.4
click at [516, 340] on div "10p Technologies. Complete the sentences with the given words: Pieejamie vārdi …" at bounding box center [453, 245] width 399 height 201
copy div "Technologies. Complete the sentences with the given words: Pieejamie vārdi boot…"
click at [236, 317] on ul "1. uzdevums 2. uzdevums 3. uzdevums 4. uzdevums 5. uzdevums 6. uzdevums 7. uzde…" at bounding box center [199, 241] width 109 height 209
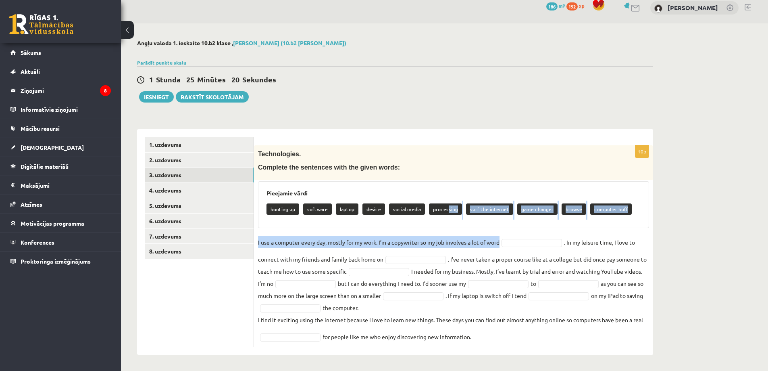
drag, startPoint x: 444, startPoint y: 210, endPoint x: 505, endPoint y: 228, distance: 63.5
click at [514, 235] on div "10p Technologies. Complete the sentences with the given words: Pieejamie vārdi …" at bounding box center [453, 245] width 399 height 201
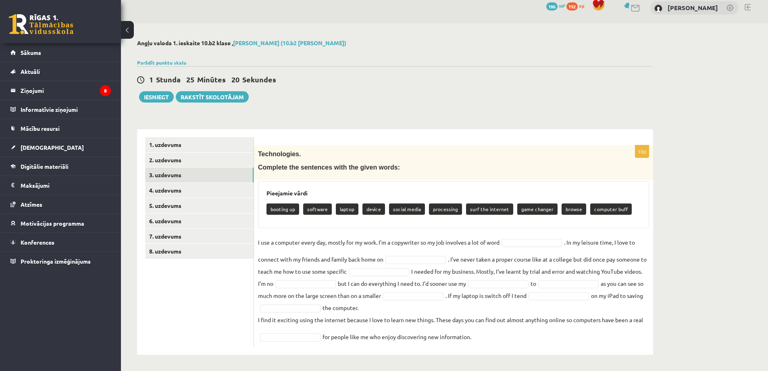
click at [505, 228] on div "10p Technologies. Complete the sentences with the given words: Pieejamie vārdi …" at bounding box center [453, 245] width 399 height 201
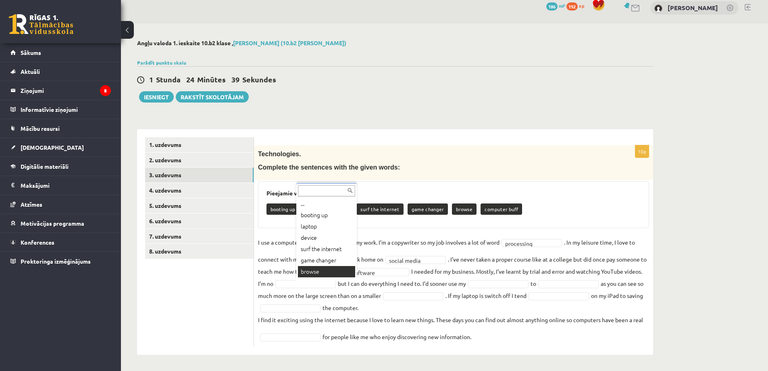
scroll to position [10, 0]
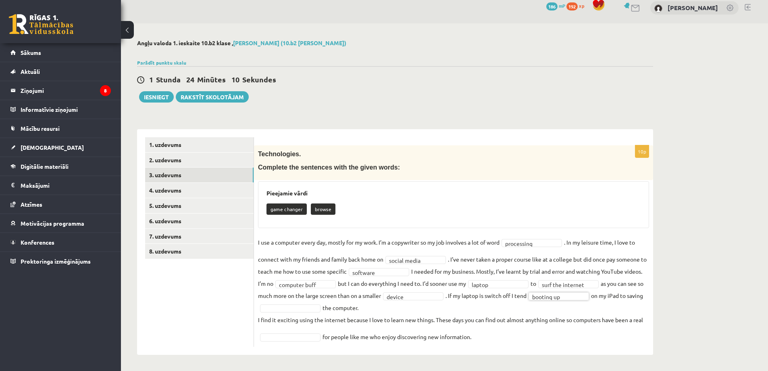
click at [327, 302] on fieldset "**********" at bounding box center [453, 289] width 391 height 106
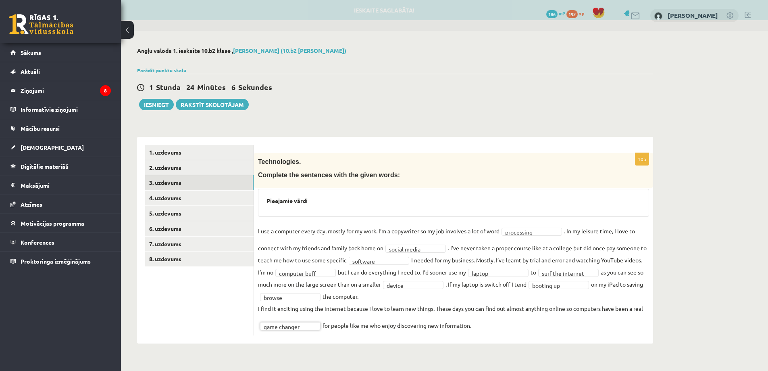
scroll to position [0, 0]
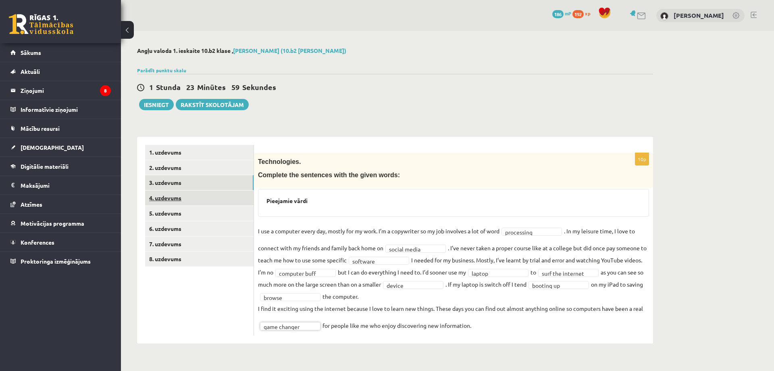
click at [225, 198] on link "4. uzdevums" at bounding box center [199, 197] width 108 height 15
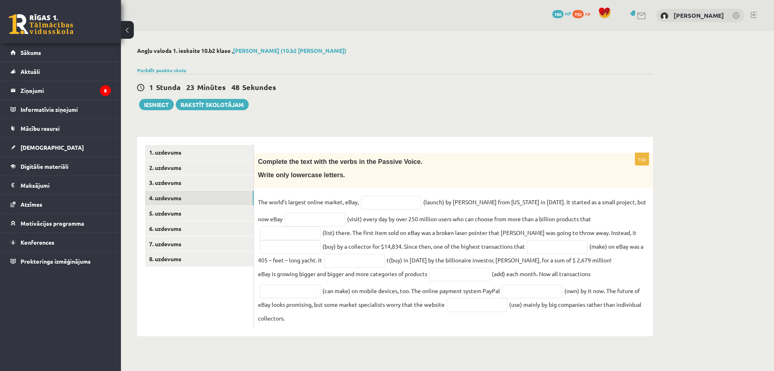
drag, startPoint x: 258, startPoint y: 159, endPoint x: 257, endPoint y: 149, distance: 9.8
click at [257, 149] on div "10p Complete the text with the verbs in the Passive Voice. Write only lowercase…" at bounding box center [453, 236] width 399 height 199
click at [385, 204] on input "text" at bounding box center [391, 203] width 60 height 14
click at [349, 182] on div "Complete the text with the verbs in the Passive Voice. Write only lowercase let…" at bounding box center [453, 170] width 399 height 35
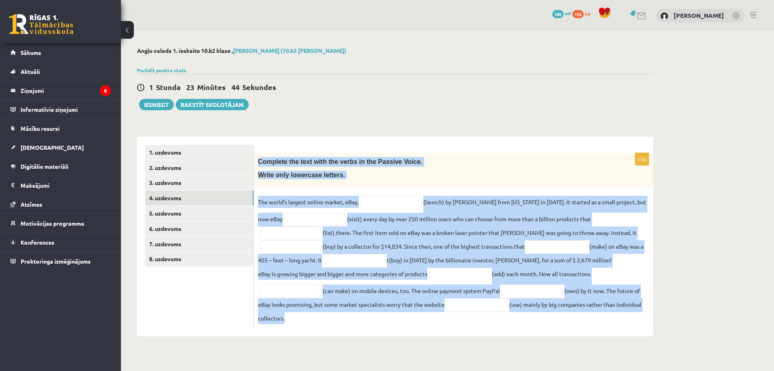
drag, startPoint x: 258, startPoint y: 160, endPoint x: 355, endPoint y: 318, distance: 185.3
click at [355, 318] on div "10p Complete the text with the verbs in the Passive Voice. Write only lowercase…" at bounding box center [453, 240] width 399 height 175
copy div "Complete the text with the verbs in the Passive Voice. Write only lowercase let…"
click at [404, 183] on div "Complete the text with the verbs in the Passive Voice. Write only lowercase let…" at bounding box center [453, 170] width 399 height 35
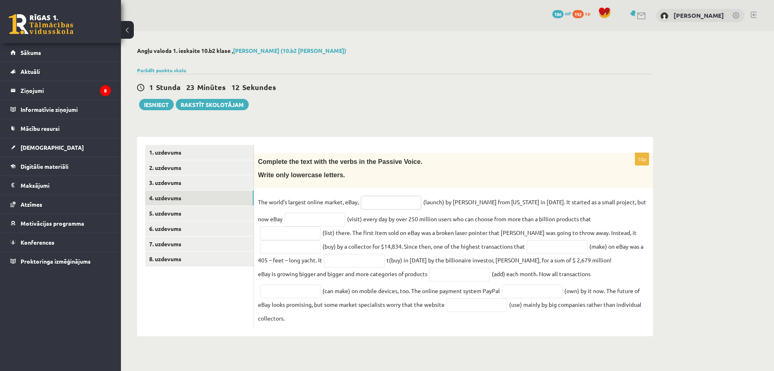
click at [399, 202] on input "text" at bounding box center [391, 203] width 60 height 14
paste input "**********"
type input "**********"
click at [295, 222] on input "text" at bounding box center [315, 219] width 60 height 14
paste input "**********"
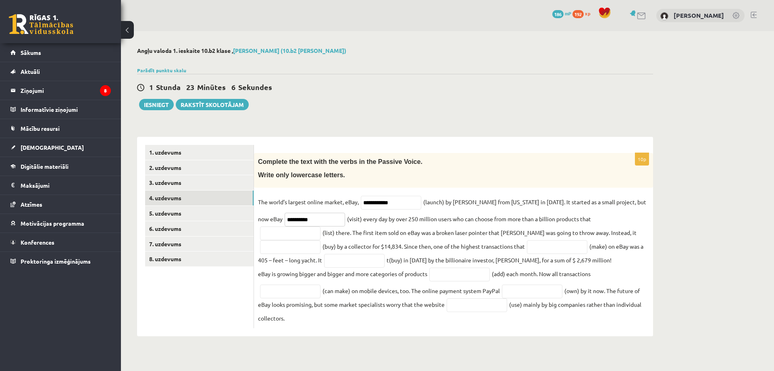
type input "**********"
click at [321, 226] on input "text" at bounding box center [290, 233] width 60 height 14
paste input "**********"
type input "**********"
click at [321, 240] on input "text" at bounding box center [290, 247] width 60 height 14
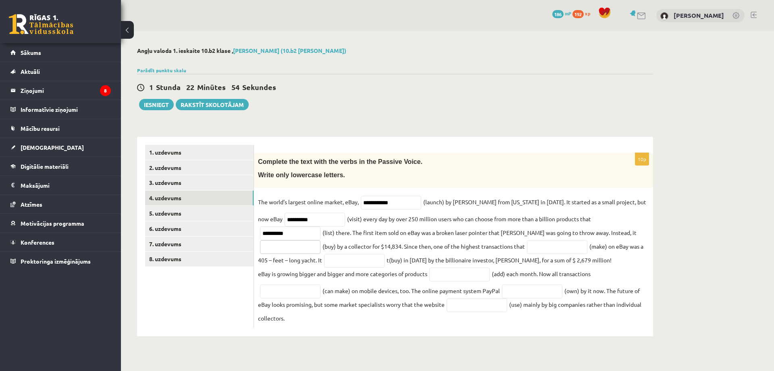
paste input "**********"
type input "**********"
click at [527, 245] on input "text" at bounding box center [557, 247] width 60 height 14
paste input "********"
type input "********"
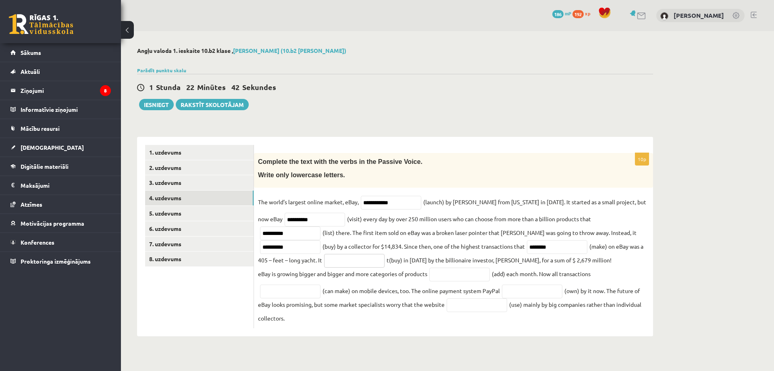
click at [324, 266] on input "text" at bounding box center [354, 261] width 60 height 14
paste input "**********"
type input "**********"
click at [454, 285] on fieldset "**********" at bounding box center [453, 260] width 391 height 128
click at [446, 277] on input "text" at bounding box center [459, 274] width 60 height 14
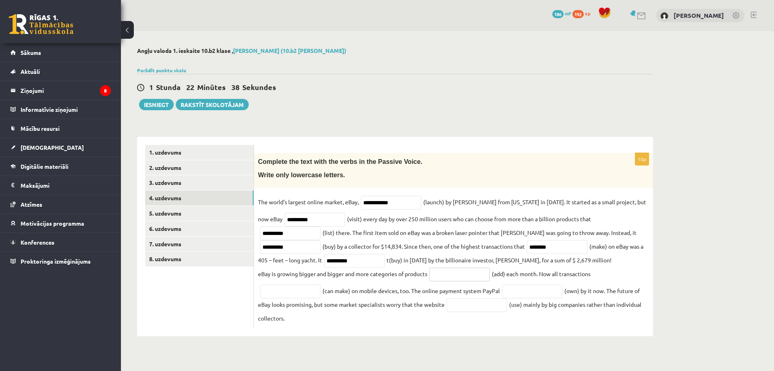
paste input "*********"
type input "*********"
click at [292, 299] on fieldset "**********" at bounding box center [453, 260] width 391 height 128
click at [289, 296] on input "text" at bounding box center [290, 291] width 60 height 14
click at [291, 291] on input "text" at bounding box center [290, 291] width 60 height 14
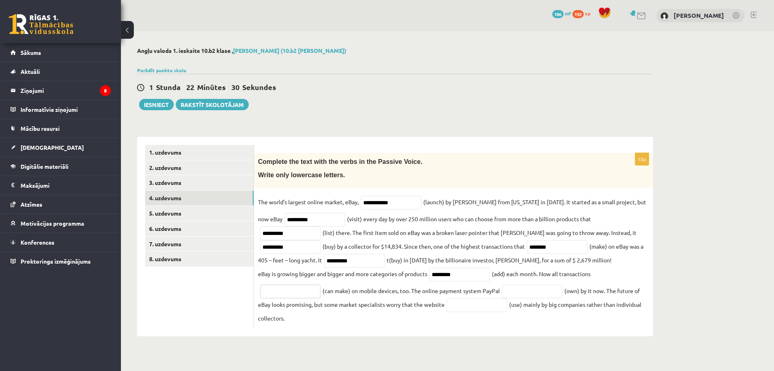
paste input "**********"
type input "**********"
click at [509, 298] on input "text" at bounding box center [532, 291] width 60 height 14
paste input "********"
type input "********"
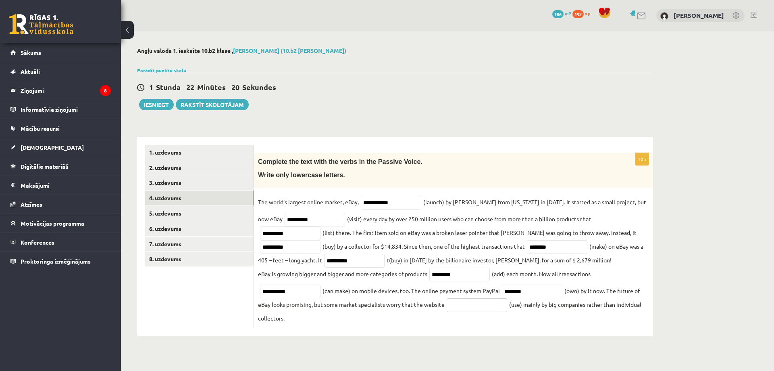
click at [485, 308] on input "text" at bounding box center [477, 305] width 60 height 14
paste input "*******"
type input "*******"
click at [228, 299] on ul "1. uzdevums 2. uzdevums 3. uzdevums 4. uzdevums 5. uzdevums 6. uzdevums 7. uzde…" at bounding box center [199, 236] width 109 height 183
click at [188, 210] on link "5. uzdevums" at bounding box center [199, 213] width 108 height 15
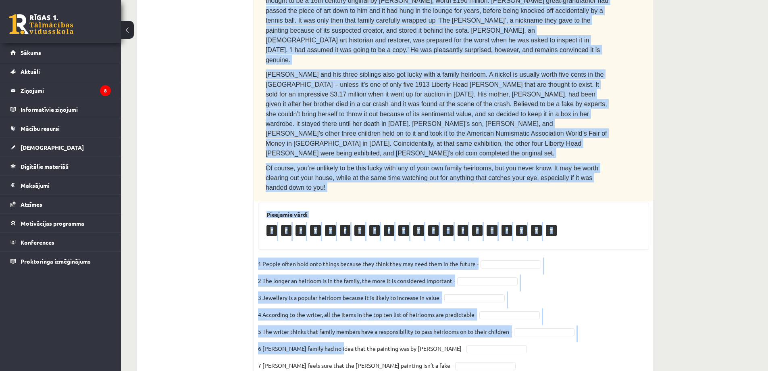
scroll to position [346, 0]
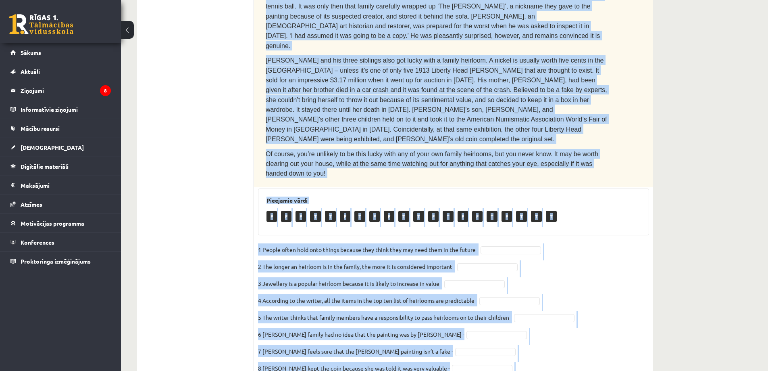
drag, startPoint x: 268, startPoint y: 166, endPoint x: 545, endPoint y: 332, distance: 323.3
click at [545, 332] on div "10p Read the text. Are the sentences true (T) or false (F)? You can’t take it w…" at bounding box center [453, 112] width 399 height 610
copy div "Read the text. Are the sentences true (T) or false (F)? You can’t take it with …"
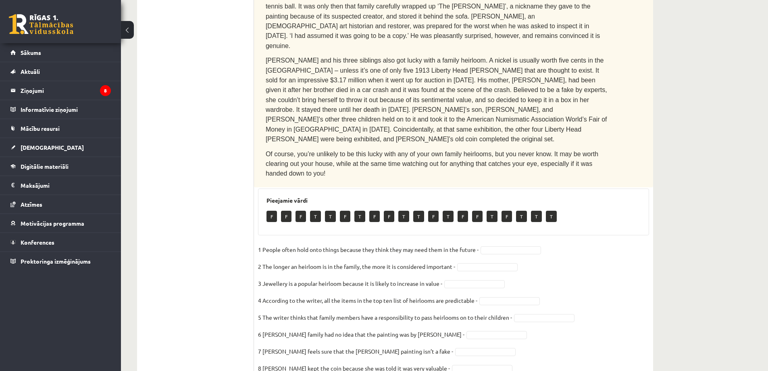
drag, startPoint x: 213, startPoint y: 179, endPoint x: 236, endPoint y: 174, distance: 23.3
click at [213, 179] on ul "1. uzdevums 2. uzdevums 3. uzdevums 4. uzdevums 5. uzdevums 6. uzdevums 7. uzde…" at bounding box center [199, 108] width 109 height 618
drag, startPoint x: 455, startPoint y: 333, endPoint x: 452, endPoint y: 329, distance: 4.9
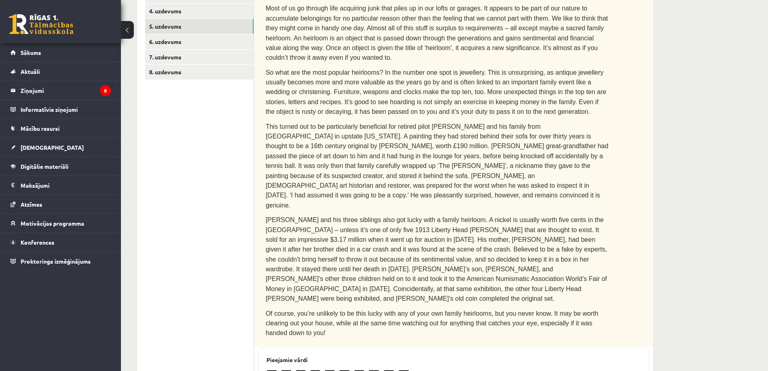
scroll to position [346, 0]
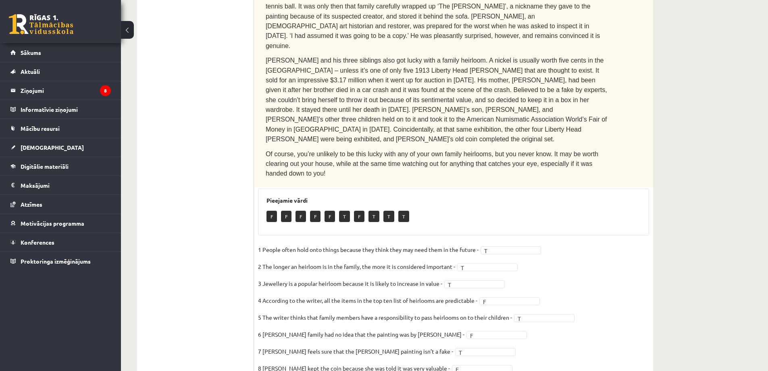
click at [710, 267] on div "Angļu valoda 1. ieskaite 10.b2 klase , Edgars Skumbiņš (10.b2 klase) Parādīt pu…" at bounding box center [444, 63] width 647 height 756
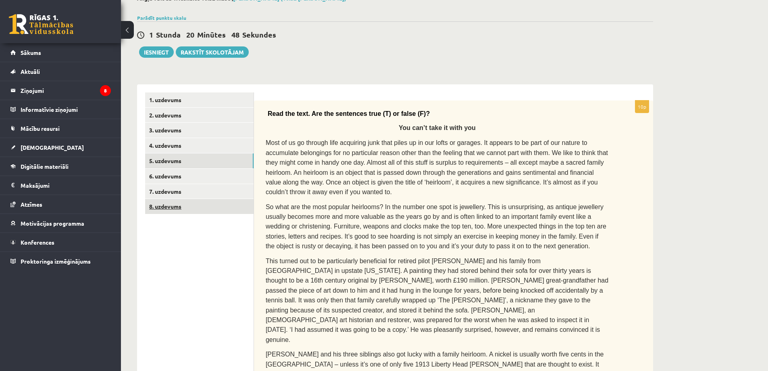
scroll to position [0, 0]
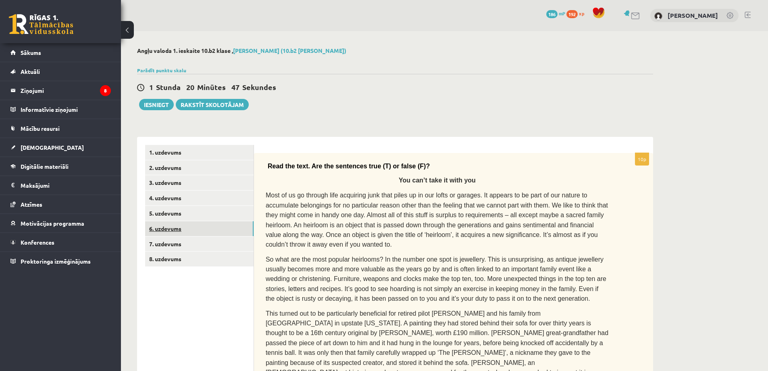
click at [174, 233] on link "6. uzdevums" at bounding box center [199, 228] width 108 height 15
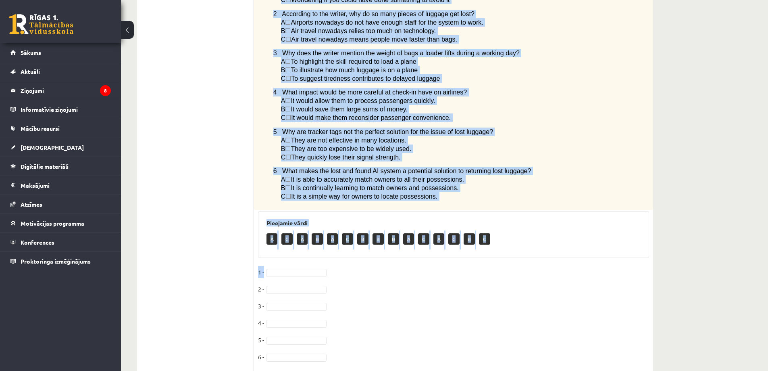
scroll to position [519, 0]
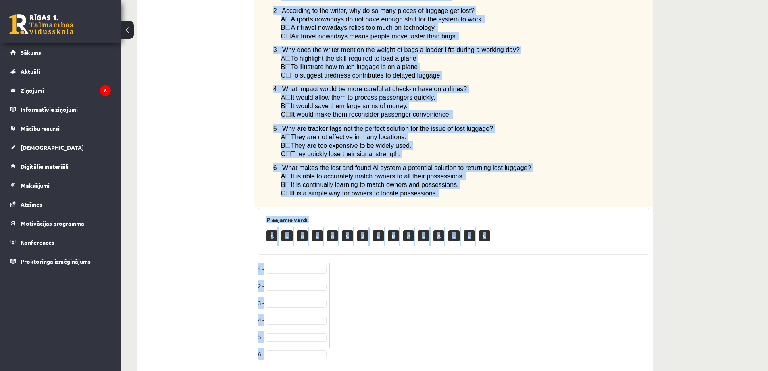
drag, startPoint x: 267, startPoint y: 126, endPoint x: 356, endPoint y: 332, distance: 224.3
click at [356, 332] on div "6p Read the article about lost luggage and choose the correct answer for each q…" at bounding box center [453, 1] width 399 height 735
copy div "Read the article about lost luggage and choose the correct answer for each ques…"
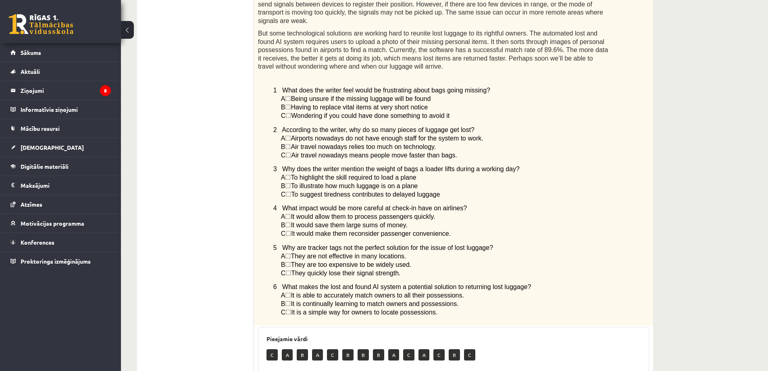
scroll to position [398, 0]
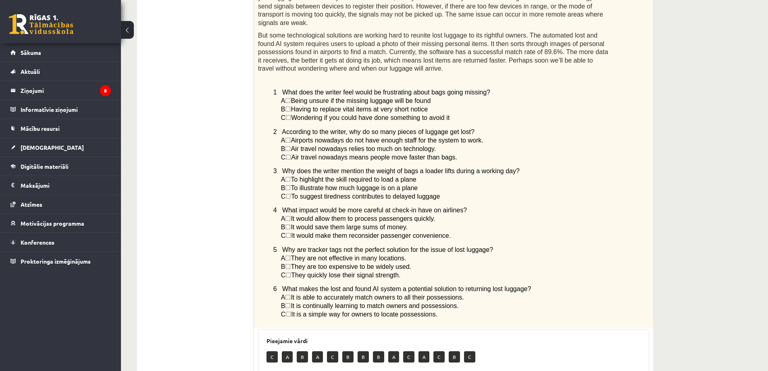
click at [291, 137] on span "☐" at bounding box center [288, 140] width 6 height 7
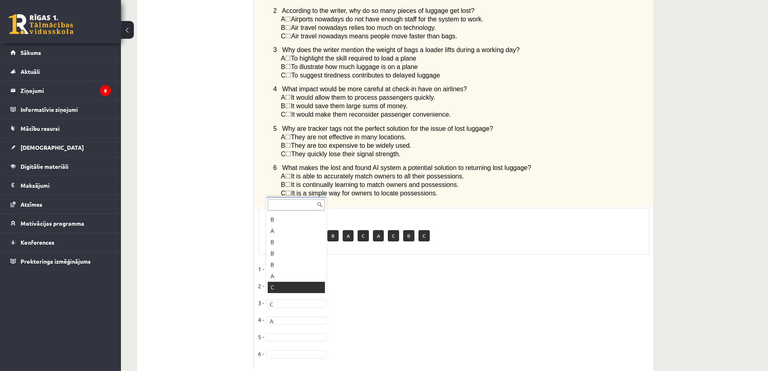
scroll to position [10, 0]
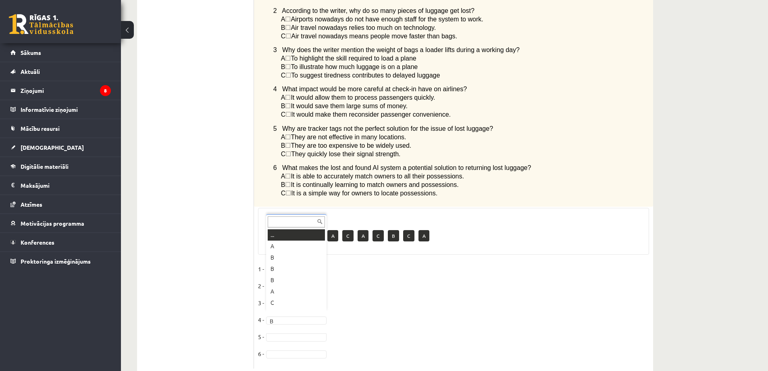
drag, startPoint x: 289, startPoint y: 319, endPoint x: 286, endPoint y: 315, distance: 4.6
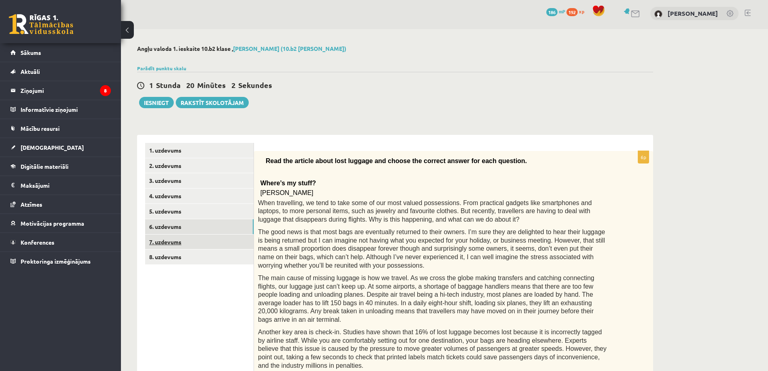
scroll to position [0, 0]
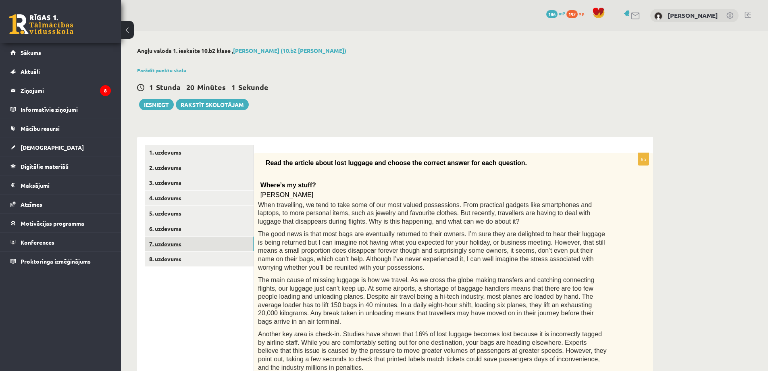
click at [206, 241] on link "7. uzdevums" at bounding box center [199, 243] width 108 height 15
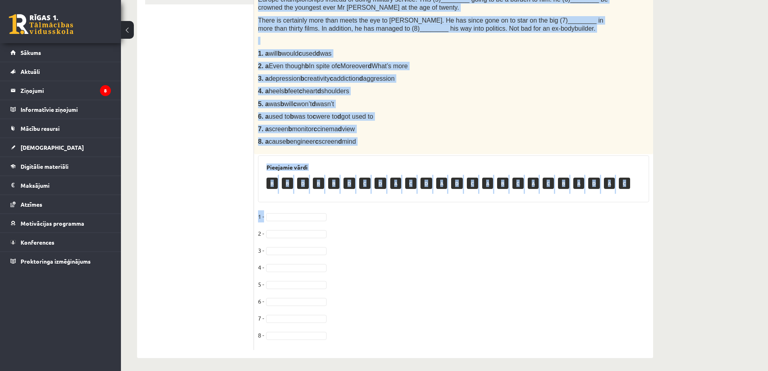
scroll to position [264, 0]
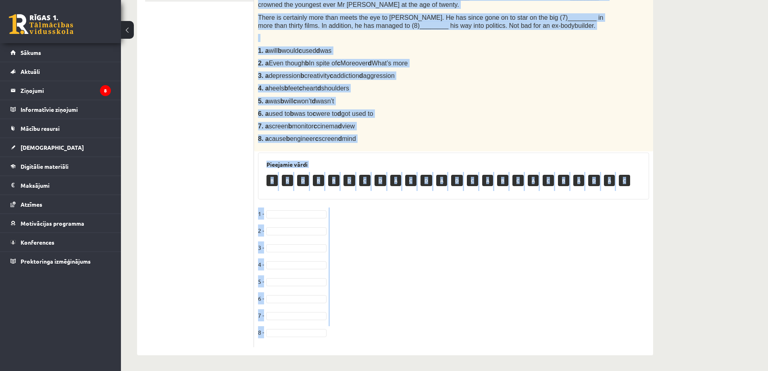
drag, startPoint x: 268, startPoint y: 162, endPoint x: 322, endPoint y: 335, distance: 181.1
click at [322, 335] on div "8p Complete the text with the correct words (a–d). Bodybuilding You can’t talk …" at bounding box center [453, 117] width 399 height 458
copy div "Complete the text with the correct words (a–d). Bodybuilding You can’t talk abo…"
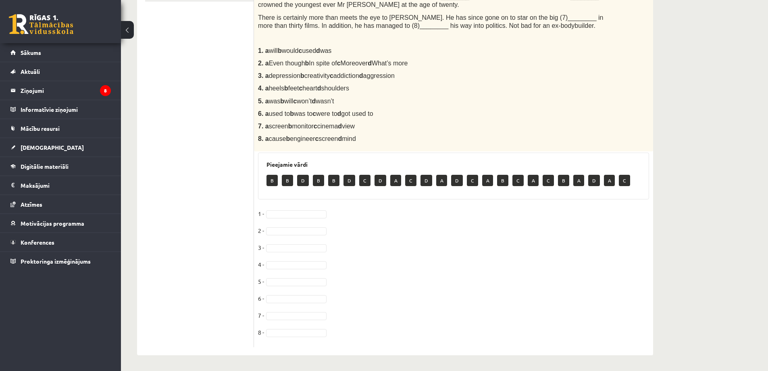
click at [195, 241] on ul "1. uzdevums 2. uzdevums 3. uzdevums 4. uzdevums 5. uzdevums 6. uzdevums 7. uzde…" at bounding box center [199, 113] width 109 height 466
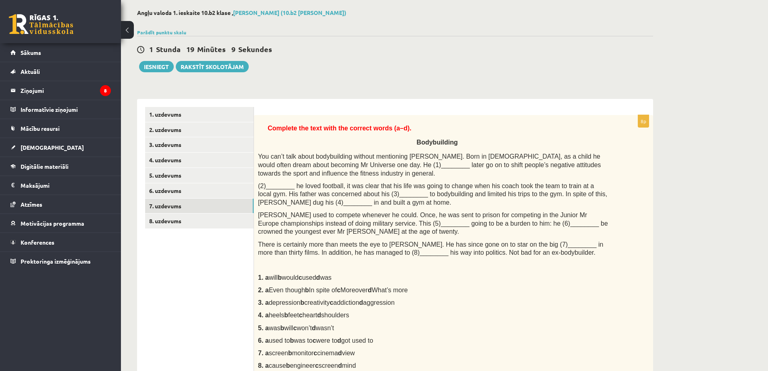
scroll to position [0, 0]
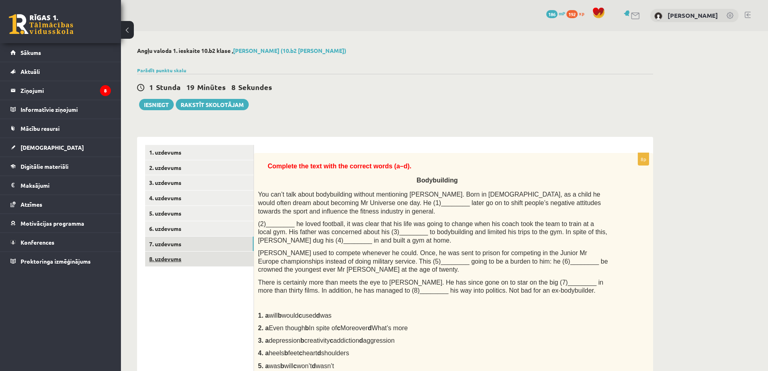
click at [212, 261] on link "8. uzdevums" at bounding box center [199, 258] width 108 height 15
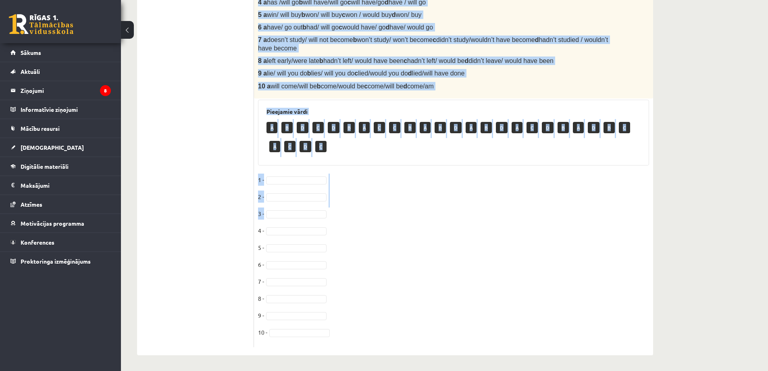
scroll to position [348, 0]
drag, startPoint x: 258, startPoint y: 158, endPoint x: 325, endPoint y: 330, distance: 183.8
click at [325, 330] on div "10p Choose the correct word or phrase in Conditional sentences. 1. When I -----…" at bounding box center [453, 75] width 399 height 541
copy div "Choose the correct word or phrase in Conditional sentences. 1. When I ------- (…"
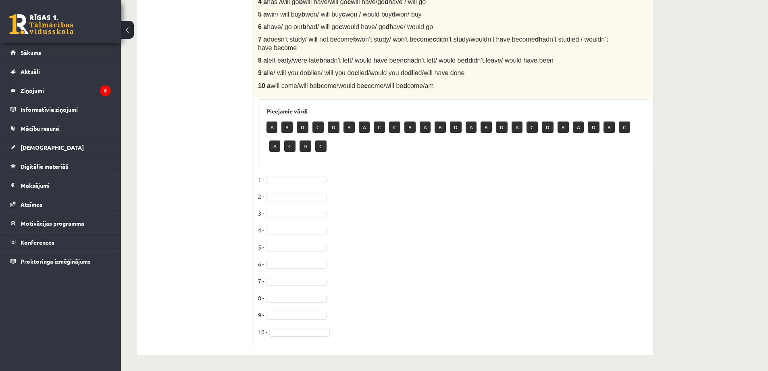
click at [232, 136] on ul "1. uzdevums 2. uzdevums 3. uzdevums 4. uzdevums 5. uzdevums 6. uzdevums 7. uzde…" at bounding box center [199, 72] width 109 height 550
drag, startPoint x: 279, startPoint y: 181, endPoint x: 280, endPoint y: 188, distance: 7.4
click at [269, 192] on fieldset "1 - C * 2 - 3 - 4 - 5 - 6 - 7 - 8 - 9 - 10 -" at bounding box center [453, 257] width 391 height 169
drag, startPoint x: 279, startPoint y: 284, endPoint x: 278, endPoint y: 279, distance: 5.3
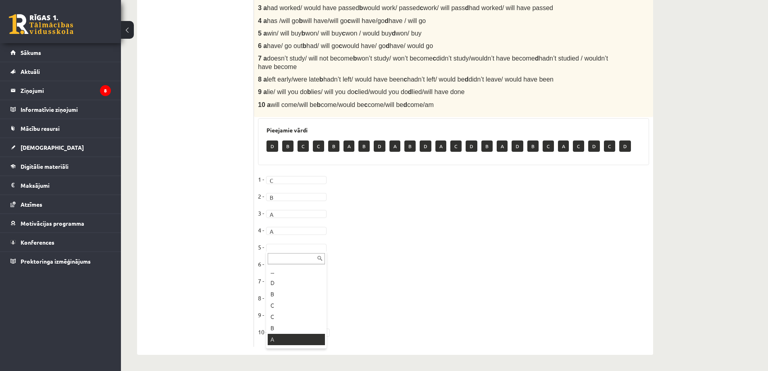
drag, startPoint x: 288, startPoint y: 334, endPoint x: 281, endPoint y: 306, distance: 29.1
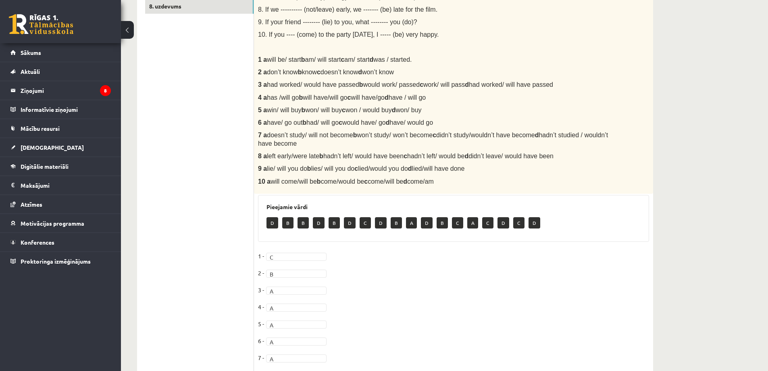
scroll to position [128, 0]
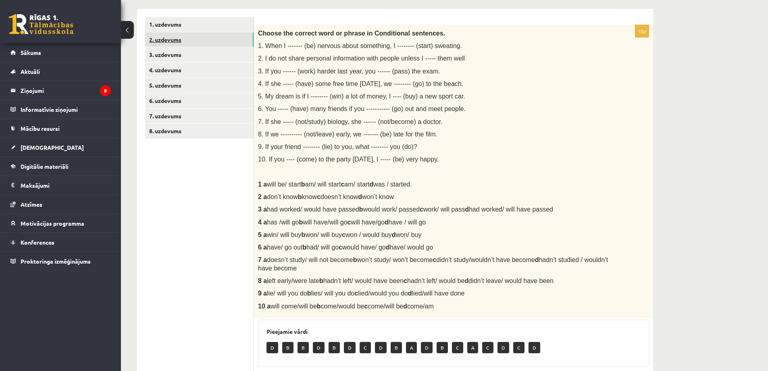
click at [175, 44] on link "2. uzdevums" at bounding box center [199, 39] width 108 height 15
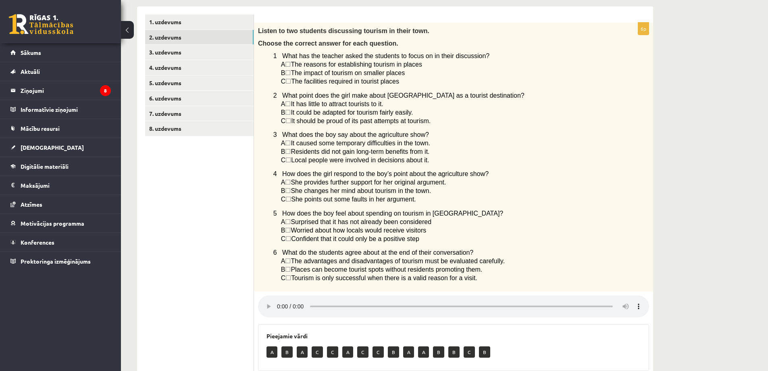
scroll to position [111, 0]
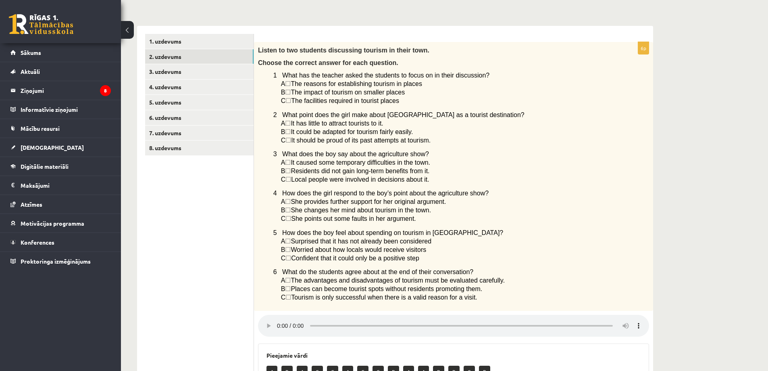
click at [695, 241] on div "Angļu valoda 1. ieskaite 10.b2 klase , Edgars Skumbiņš (10.b2 klase) Parādīt pu…" at bounding box center [444, 224] width 647 height 608
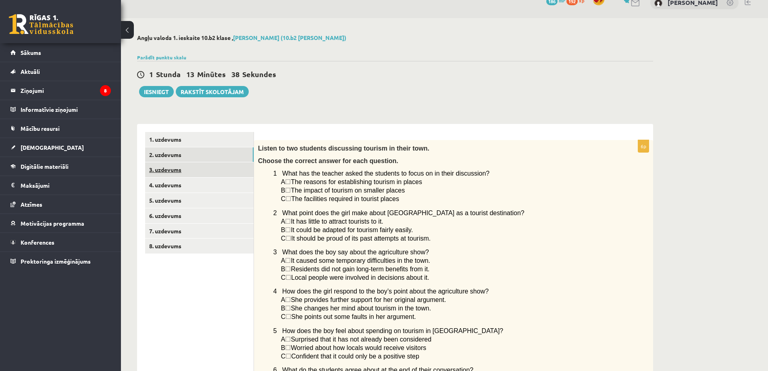
scroll to position [0, 0]
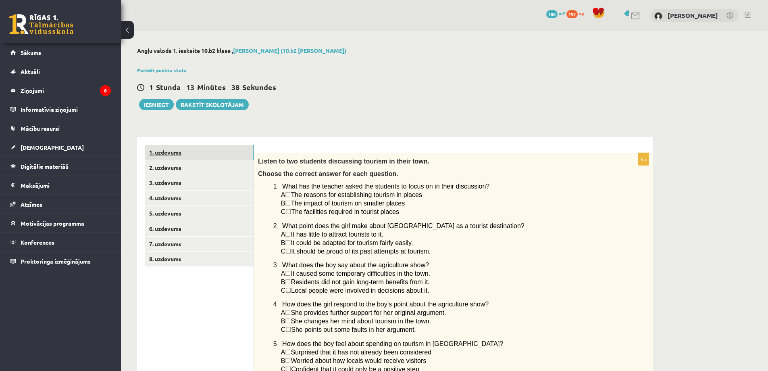
click at [187, 154] on link "1. uzdevums" at bounding box center [199, 152] width 108 height 15
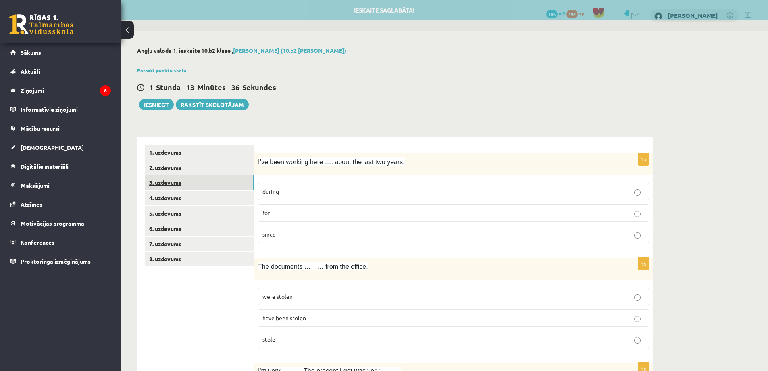
click at [197, 189] on link "3. uzdevums" at bounding box center [199, 182] width 108 height 15
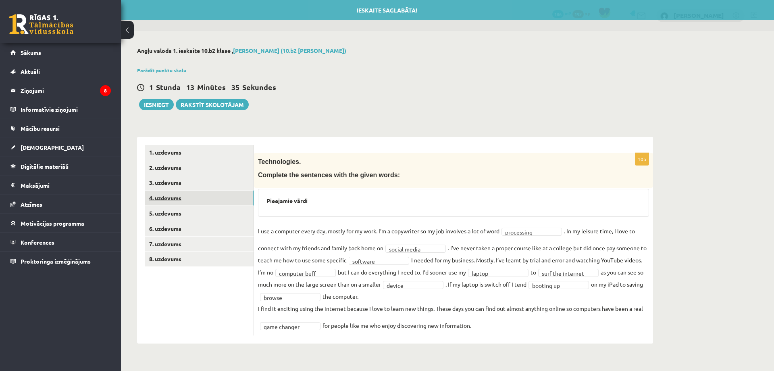
click at [200, 196] on link "4. uzdevums" at bounding box center [199, 197] width 108 height 15
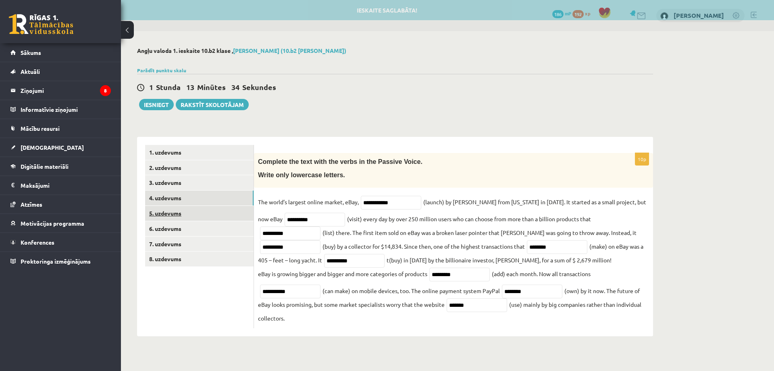
click at [198, 207] on link "5. uzdevums" at bounding box center [199, 213] width 108 height 15
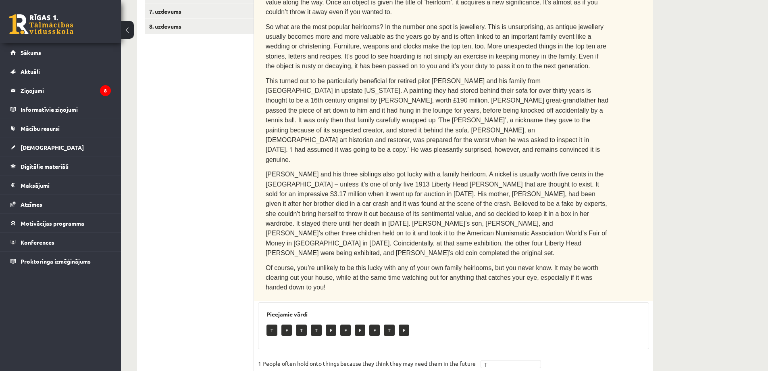
scroll to position [104, 0]
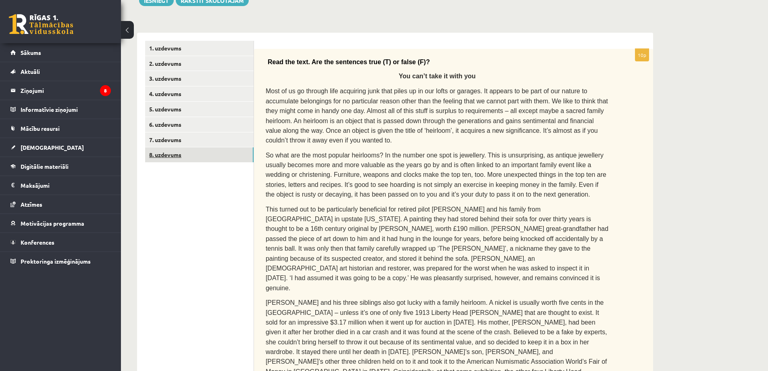
click at [179, 158] on link "8. uzdevums" at bounding box center [199, 154] width 108 height 15
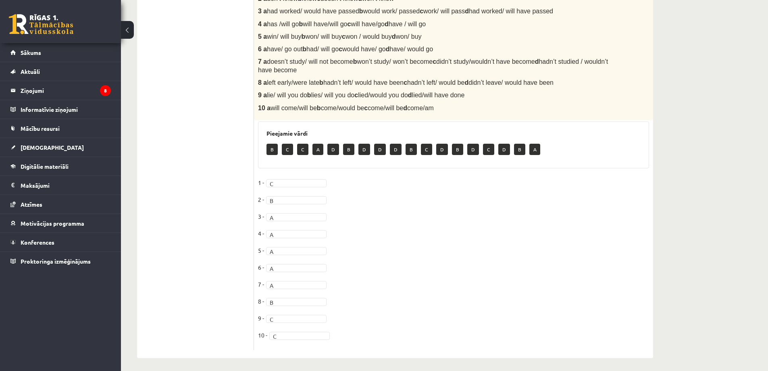
scroll to position [168, 0]
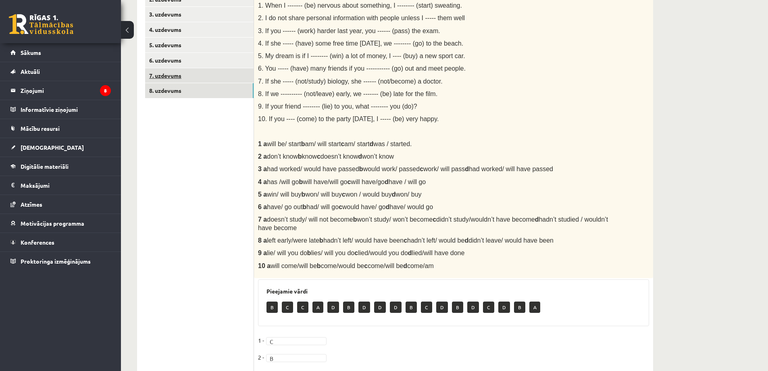
click at [169, 79] on link "7. uzdevums" at bounding box center [199, 75] width 108 height 15
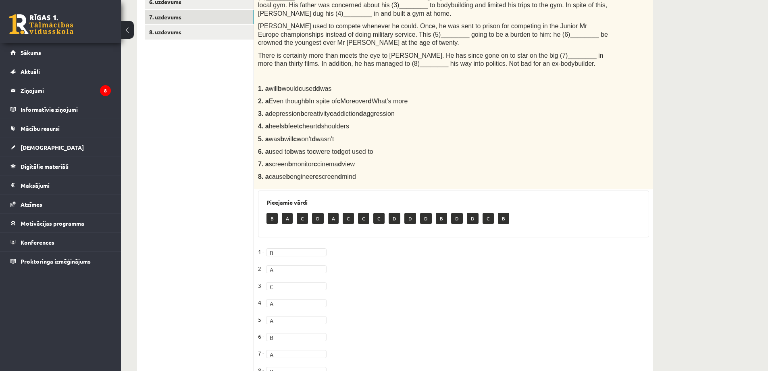
scroll to position [63, 0]
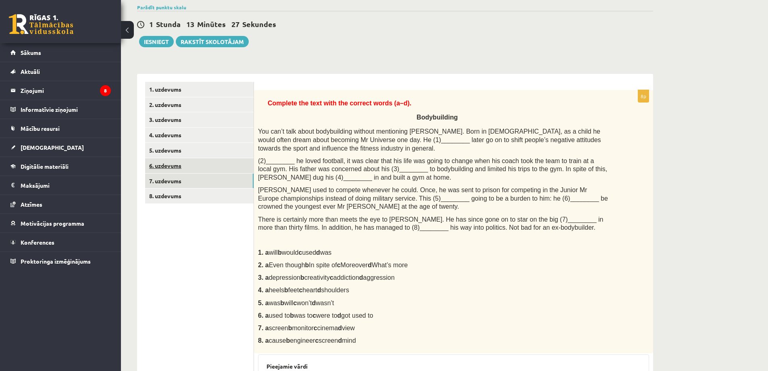
click at [177, 160] on link "6. uzdevums" at bounding box center [199, 165] width 108 height 15
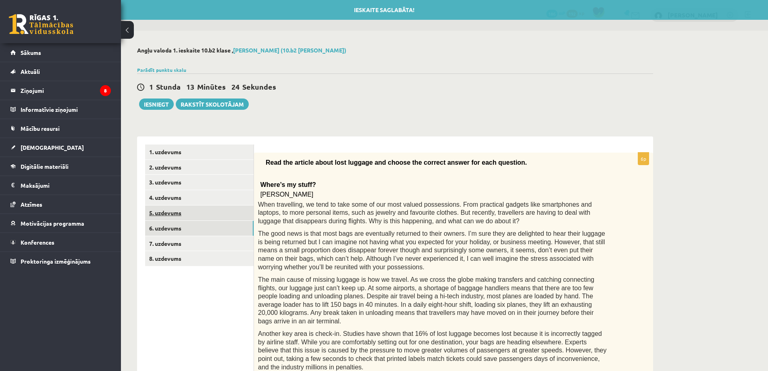
scroll to position [0, 0]
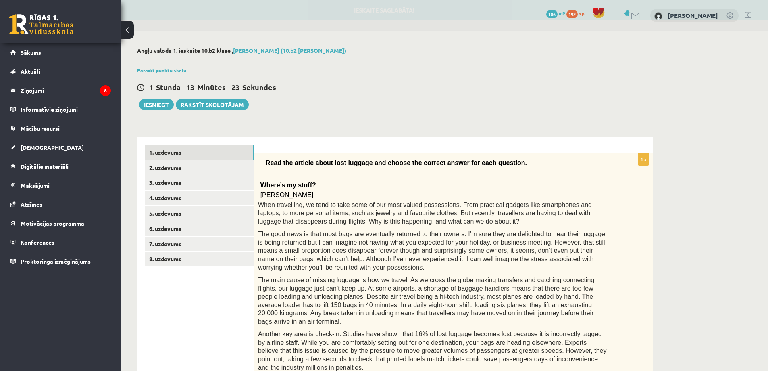
click at [185, 156] on link "1. uzdevums" at bounding box center [199, 152] width 108 height 15
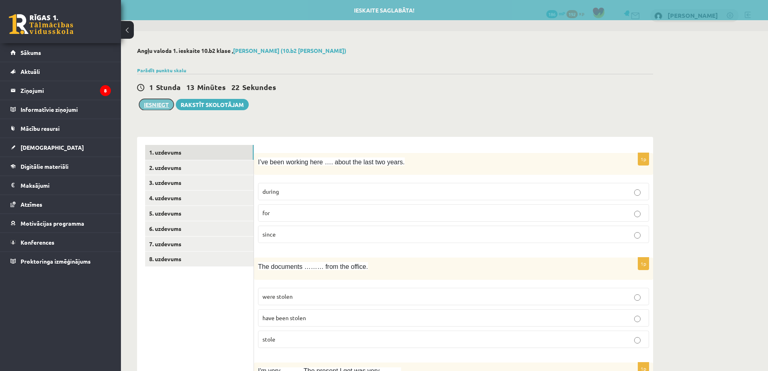
click at [165, 108] on button "Iesniegt" at bounding box center [156, 104] width 35 height 11
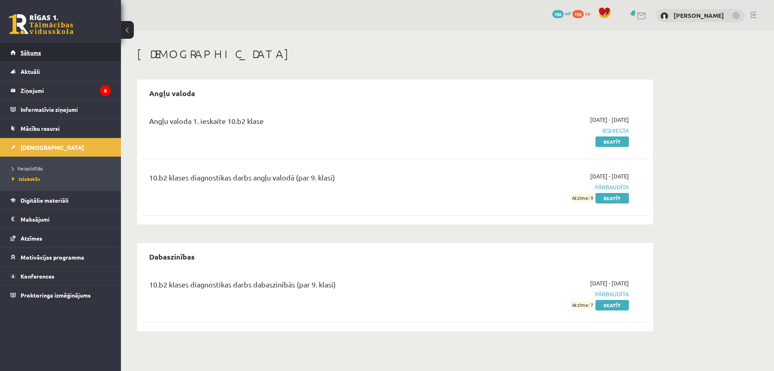
click at [34, 55] on span "Sākums" at bounding box center [31, 52] width 21 height 7
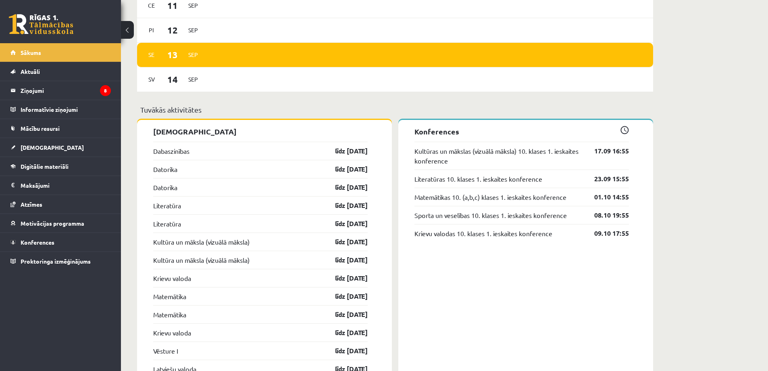
scroll to position [645, 0]
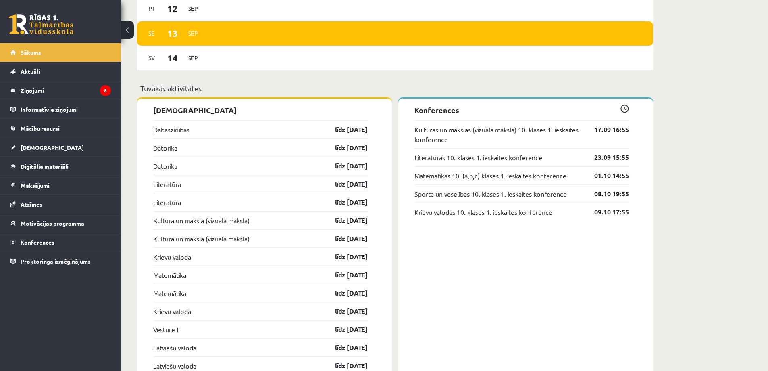
click at [184, 129] on link "Dabaszinības" at bounding box center [171, 130] width 36 height 10
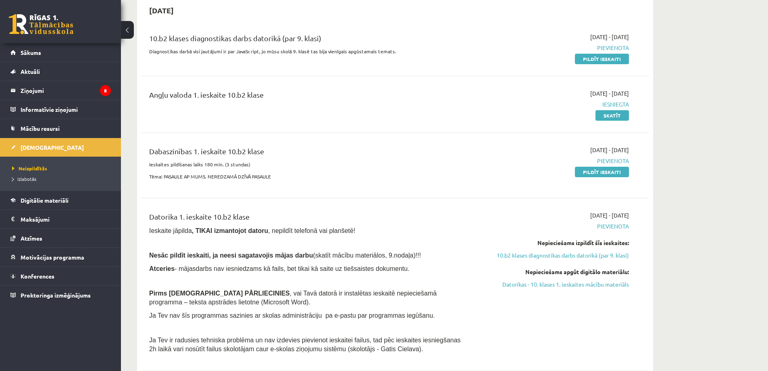
scroll to position [40, 0]
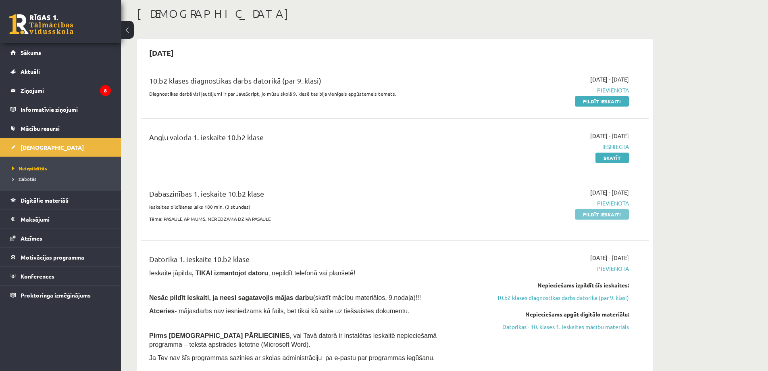
click at [623, 212] on link "Pildīt ieskaiti" at bounding box center [602, 214] width 54 height 10
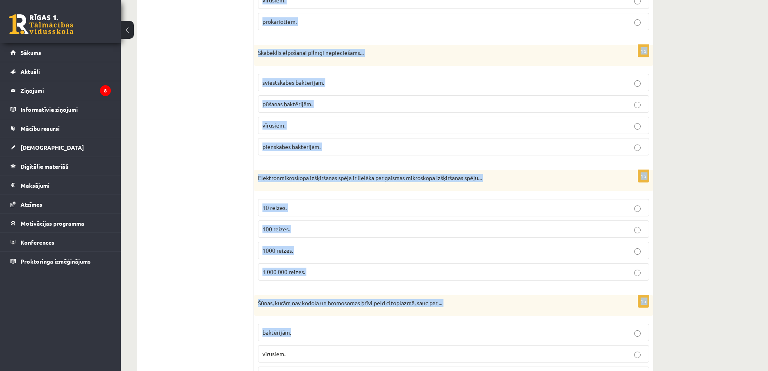
scroll to position [2332, 0]
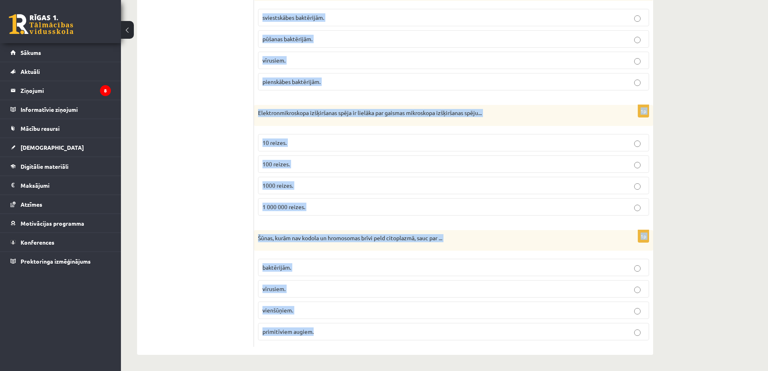
drag, startPoint x: 263, startPoint y: 171, endPoint x: 388, endPoint y: 324, distance: 197.7
copy form "Loremip do sitametcons, adipiscing elitsed doeiusm! Tempor incididunt ut labor …"
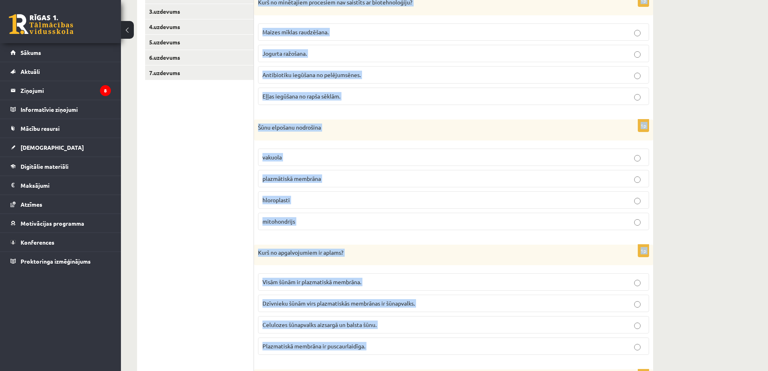
scroll to position [0, 0]
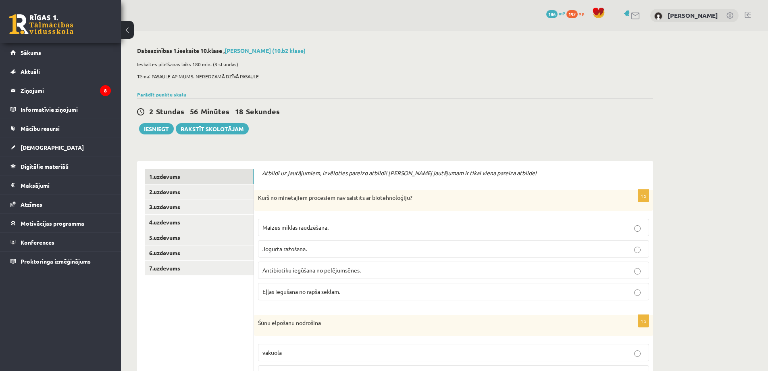
click at [303, 289] on span "Eļļas iegūšana no rapša sēklām." at bounding box center [301, 290] width 78 height 7
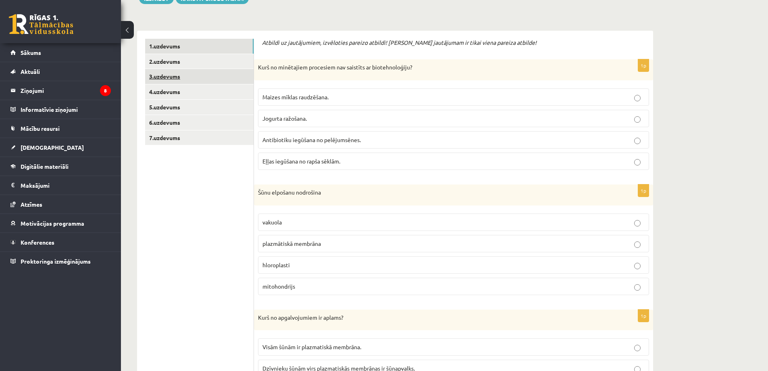
scroll to position [202, 0]
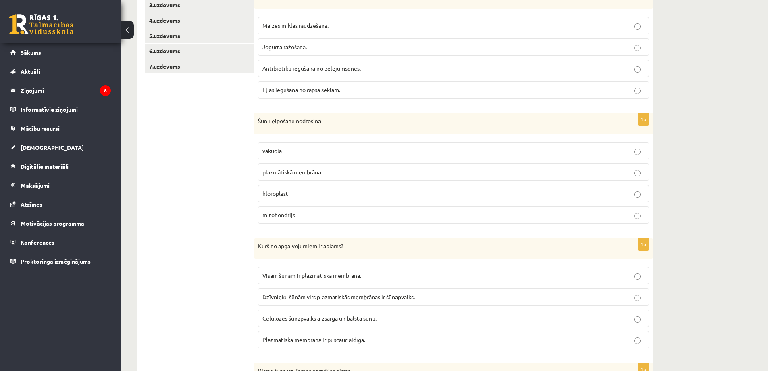
click at [289, 212] on span "mitohondrijs" at bounding box center [278, 214] width 33 height 7
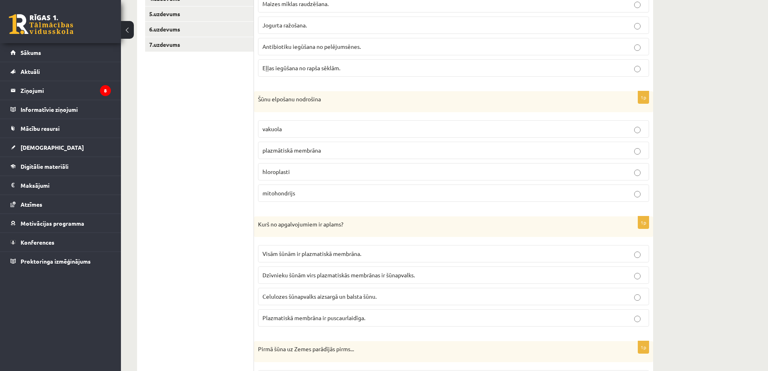
scroll to position [282, 0]
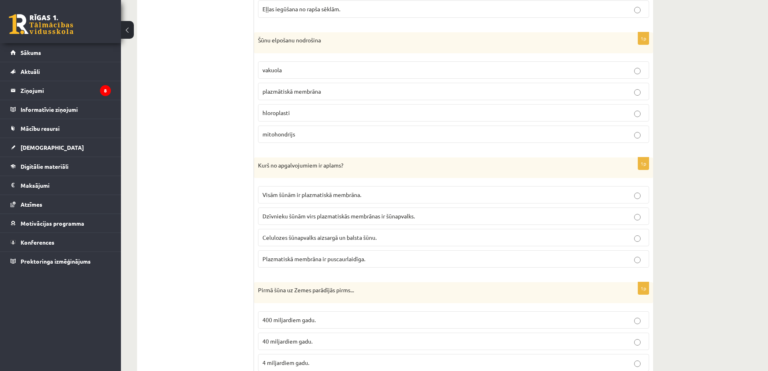
click at [294, 219] on span "Dzīvnieku šūnām virs plazmatiskās membrānas ir šūnapvalks." at bounding box center [338, 215] width 152 height 7
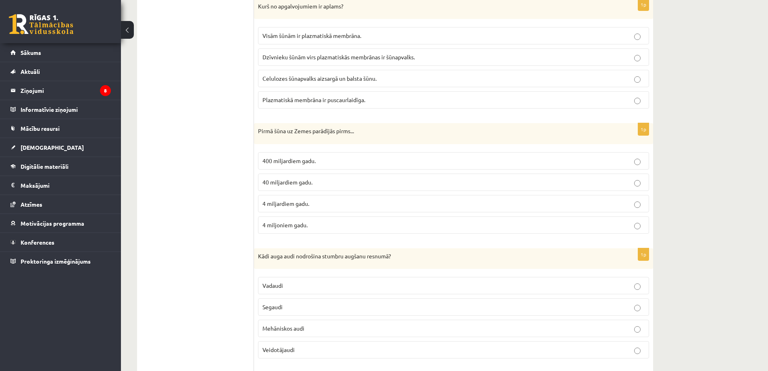
scroll to position [443, 0]
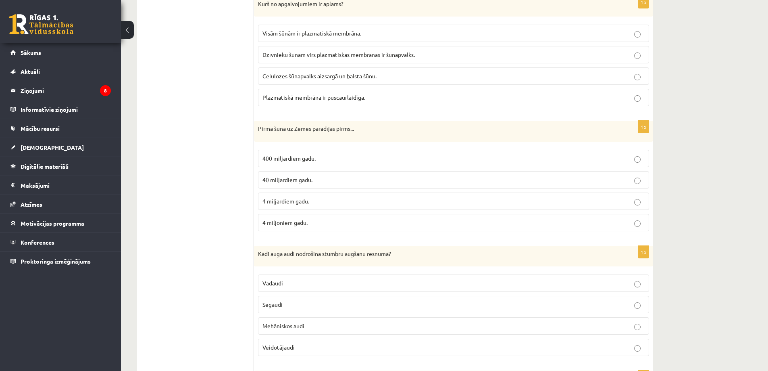
click at [291, 202] on span "4 miljardiem gadu." at bounding box center [285, 200] width 47 height 7
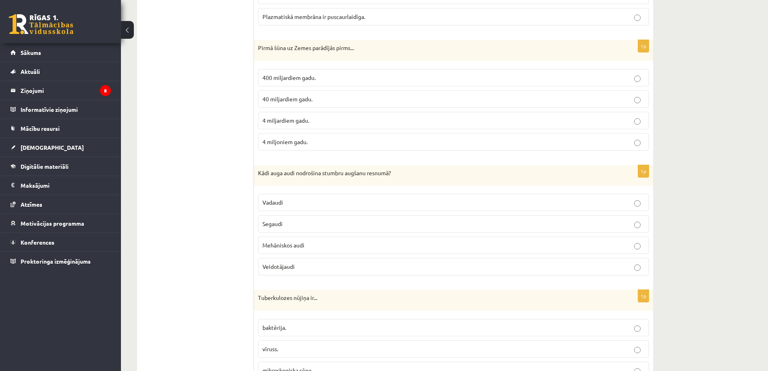
scroll to position [564, 0]
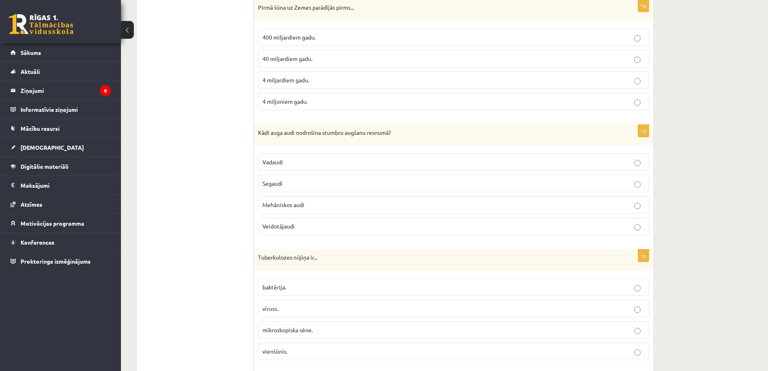
click at [291, 223] on span "Veidotājaudi" at bounding box center [278, 225] width 32 height 7
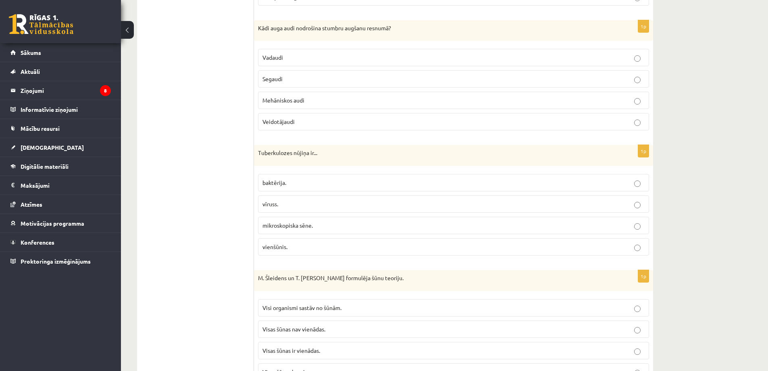
scroll to position [685, 0]
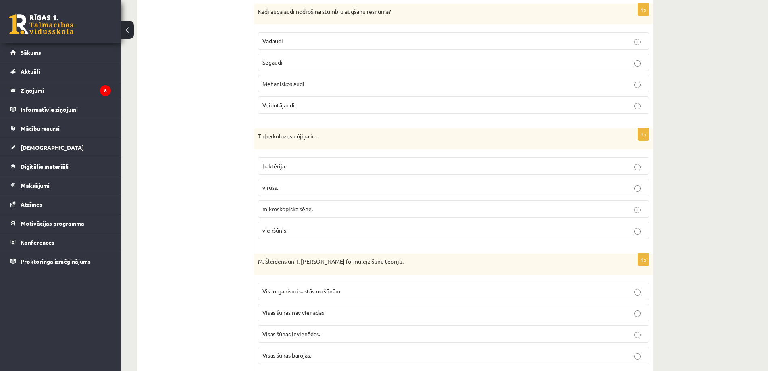
click at [273, 166] on span "baktērija." at bounding box center [274, 165] width 24 height 7
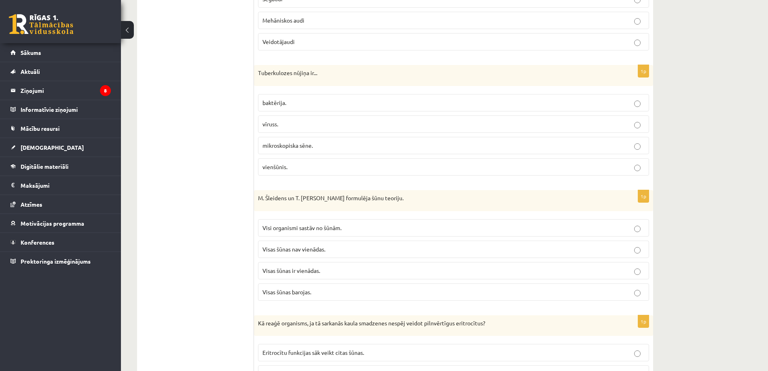
scroll to position [766, 0]
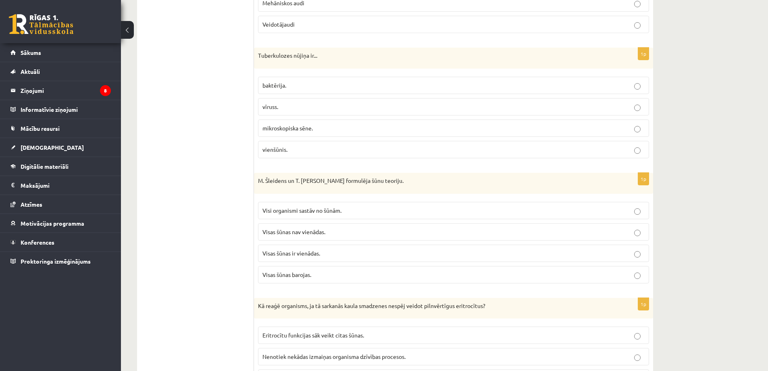
click at [284, 209] on span "Visi organismi sastāv no šūnām." at bounding box center [301, 209] width 79 height 7
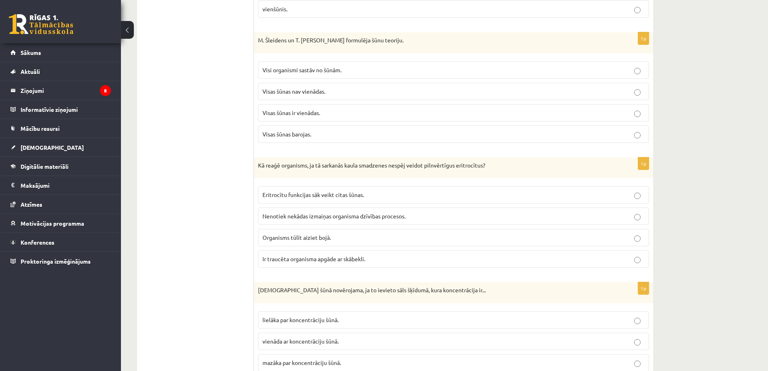
scroll to position [927, 0]
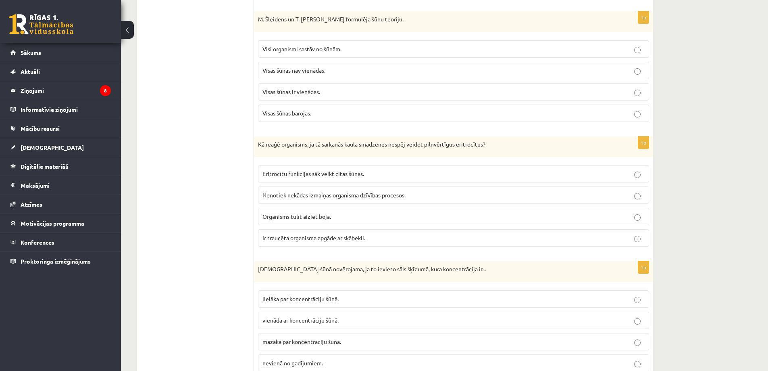
click at [272, 235] on span "Ir traucēta organisma apgāde ar skābekli." at bounding box center [313, 237] width 103 height 7
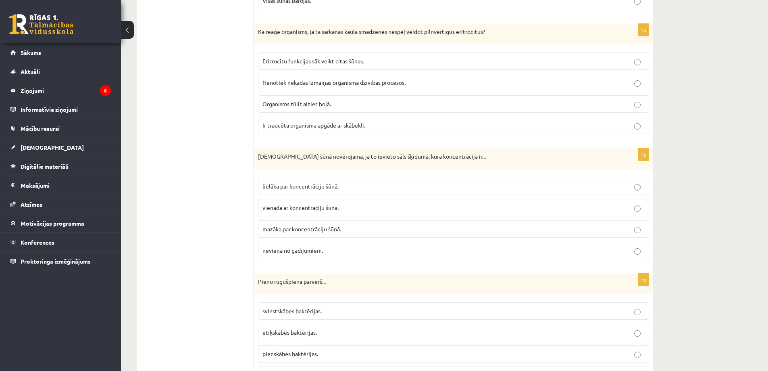
scroll to position [1129, 0]
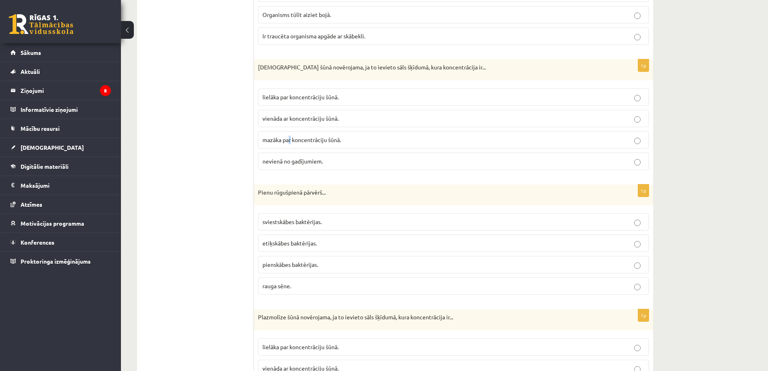
click at [290, 143] on p "mazāka par koncentrāciju šūnā." at bounding box center [453, 139] width 382 height 8
click at [269, 135] on p "mazāka par koncentrāciju šūnā." at bounding box center [453, 139] width 382 height 8
click at [233, 165] on ul "1.uzdevums 2.uzdevums 3.uzdevums 4.uzdevums 5.uzdevums 6.uzdevums 7.uzdevums" at bounding box center [199, 294] width 109 height 2509
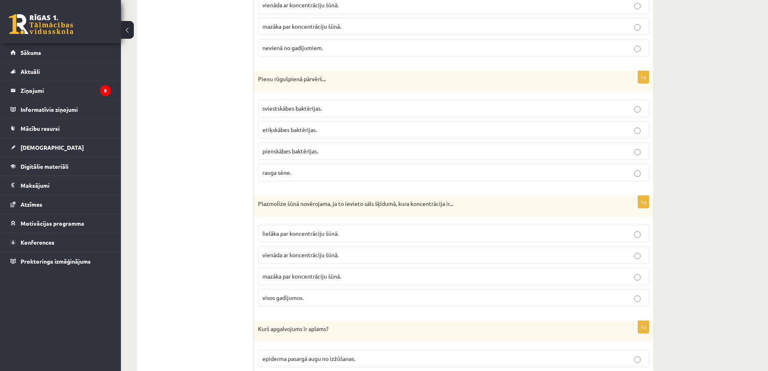
scroll to position [1250, 0]
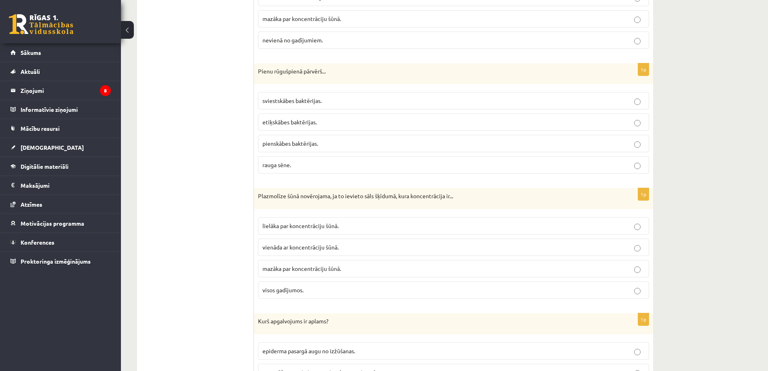
click at [289, 142] on span "pienskābes baktērijas." at bounding box center [290, 142] width 56 height 7
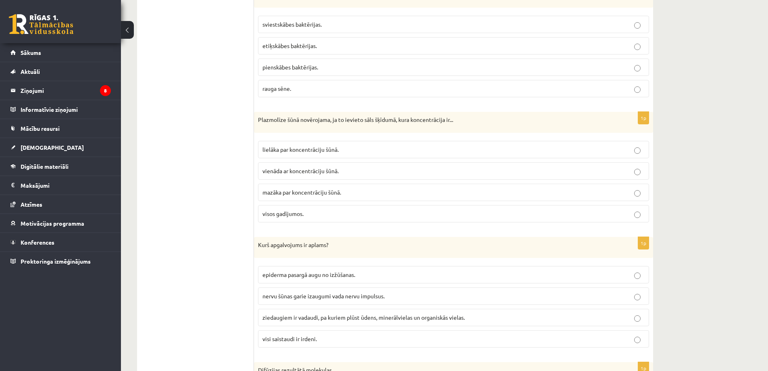
scroll to position [1330, 0]
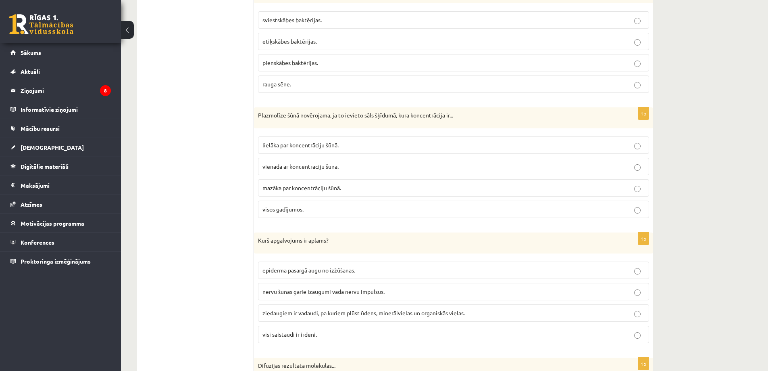
click at [273, 143] on span "lielāka par koncentrāciju šūnā." at bounding box center [300, 144] width 76 height 7
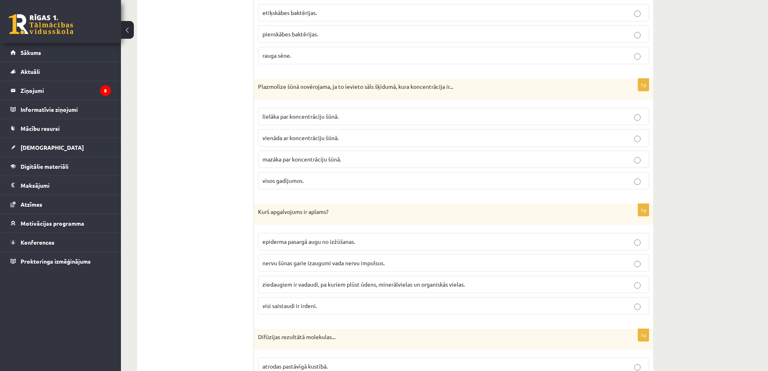
scroll to position [1411, 0]
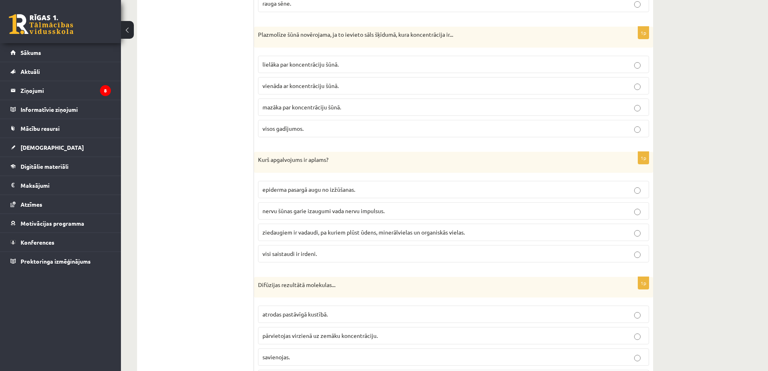
click at [289, 255] on span "visi saistaudi ir irdeni." at bounding box center [289, 253] width 54 height 7
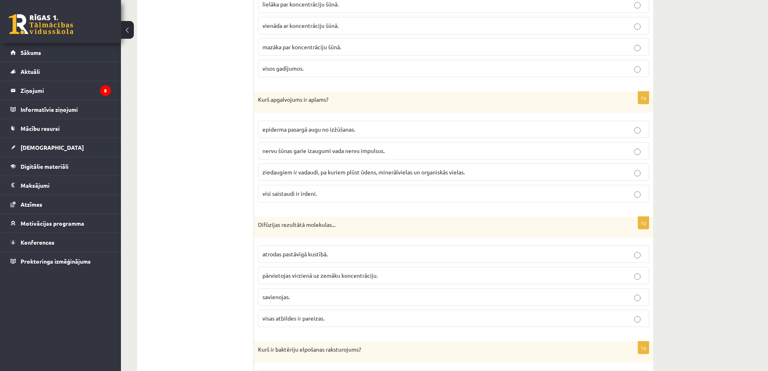
scroll to position [1492, 0]
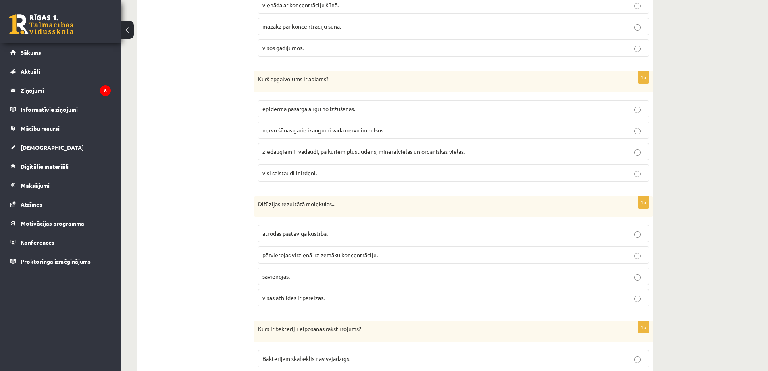
click at [297, 297] on span "visas atbildes ir pareizas." at bounding box center [293, 297] width 62 height 7
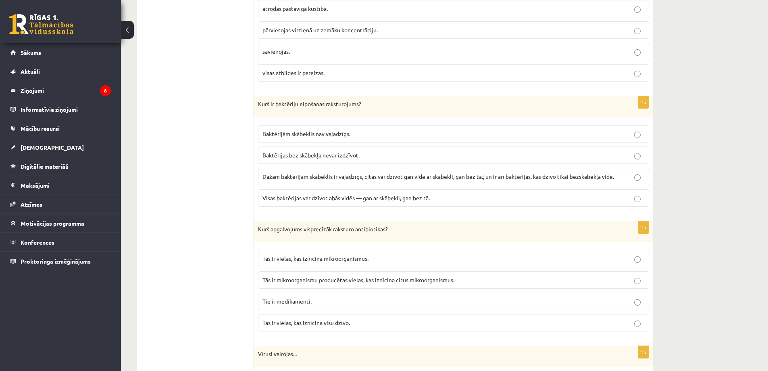
scroll to position [1734, 0]
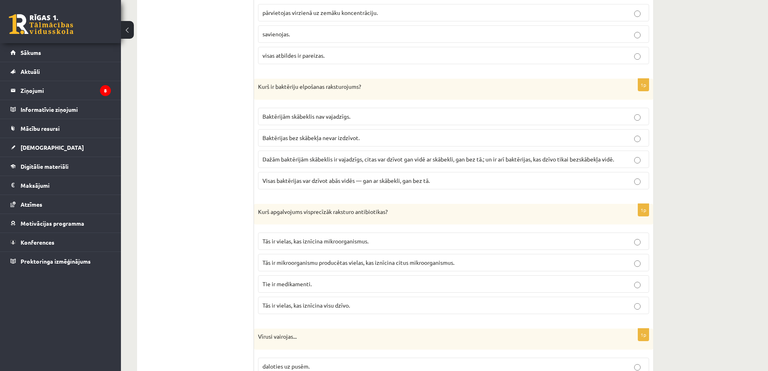
click at [288, 154] on label "Dažām baktērijām skābeklis ir vajadzīgs, citas var dzīvot gan vidē ar skābekli,…" at bounding box center [453, 158] width 391 height 17
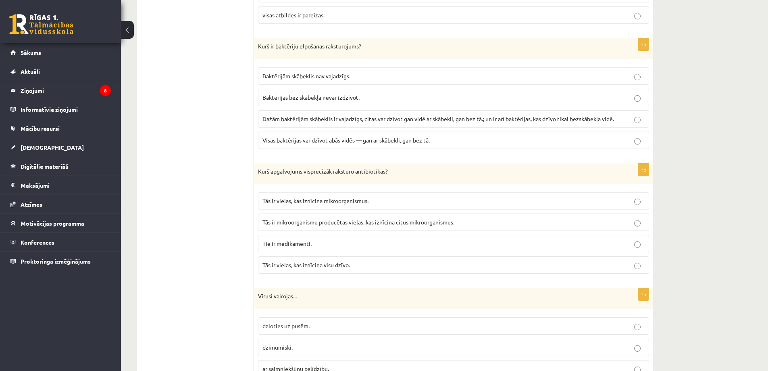
click at [276, 220] on span "Tās ir mikroorganismu producētas vielas, kas iznīcina citus mikroorganismus." at bounding box center [358, 221] width 192 height 7
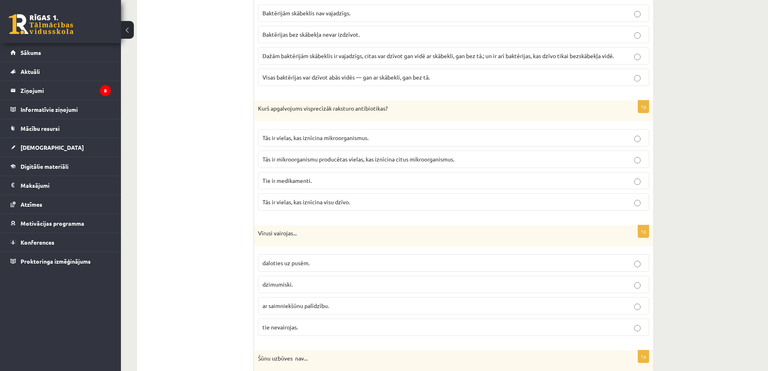
scroll to position [1855, 0]
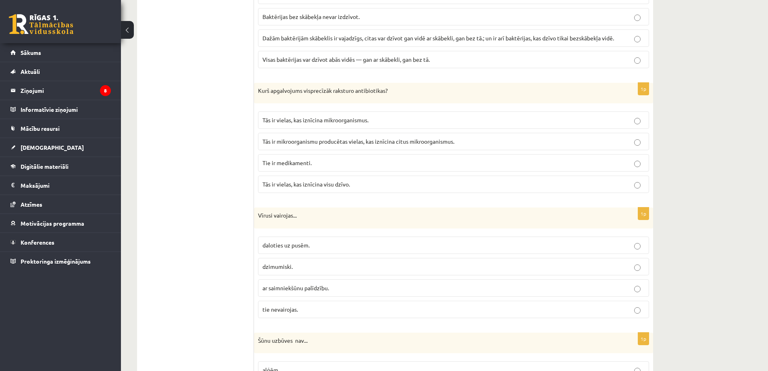
click at [294, 289] on span "ar saimniekšūnu palīdzību." at bounding box center [295, 287] width 67 height 7
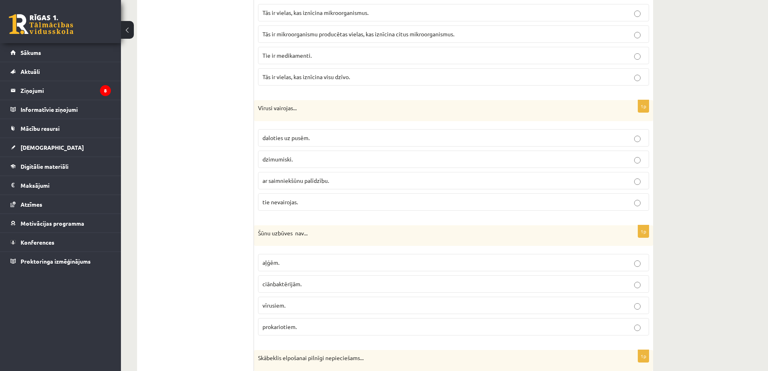
scroll to position [1976, 0]
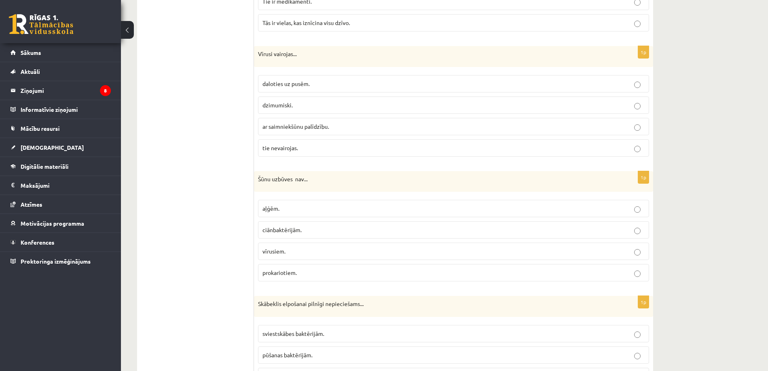
click at [276, 254] on span "vīrusiem." at bounding box center [273, 250] width 23 height 7
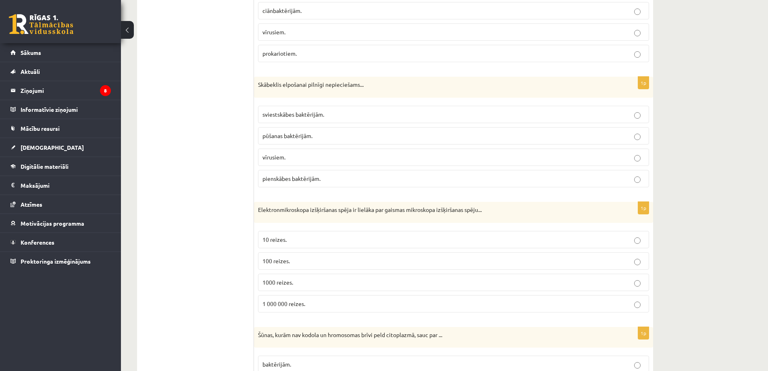
scroll to position [2217, 0]
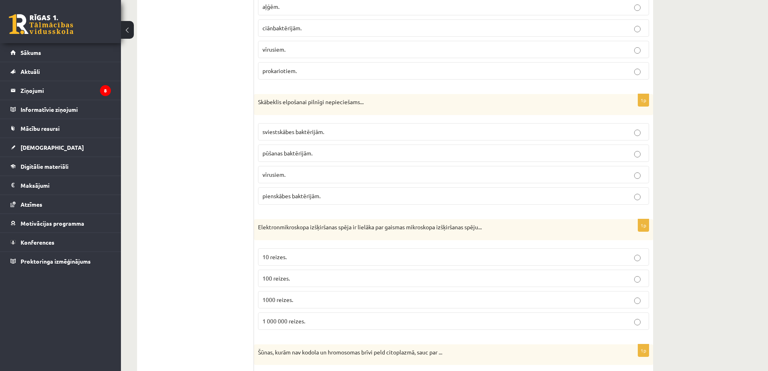
click at [284, 200] on p "pienskābes baktērijām." at bounding box center [453, 196] width 382 height 8
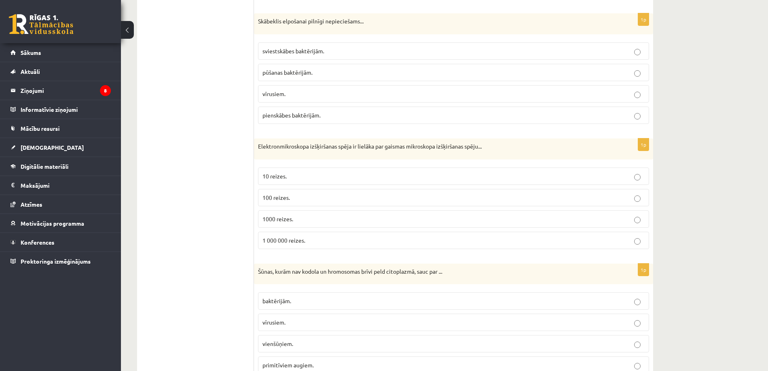
scroll to position [2332, 0]
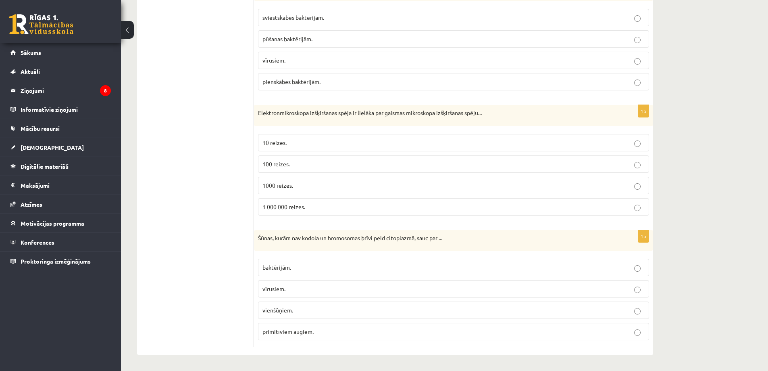
click at [282, 188] on span "1000 reizes." at bounding box center [277, 184] width 31 height 7
click at [273, 271] on p "baktērijām." at bounding box center [453, 267] width 382 height 8
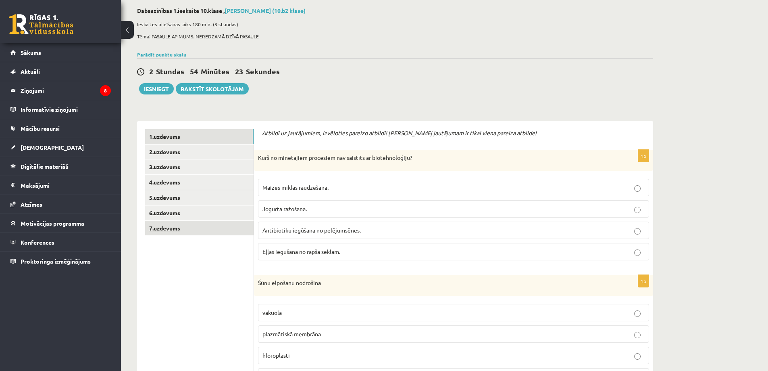
scroll to position [0, 0]
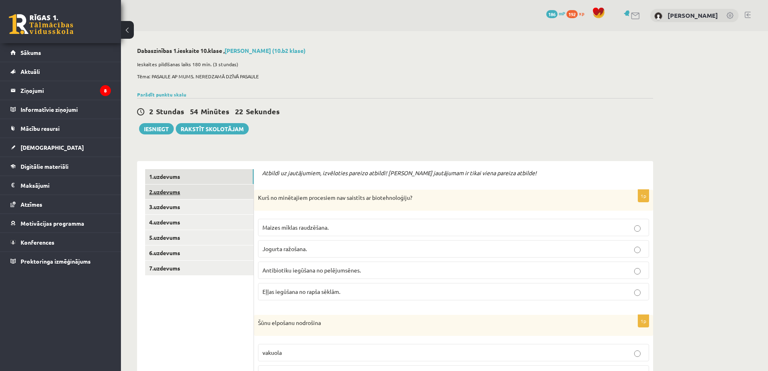
click at [167, 190] on link "2.uzdevums" at bounding box center [199, 191] width 108 height 15
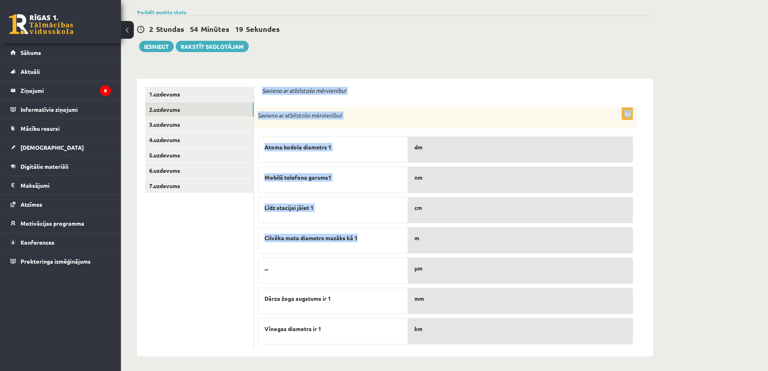
scroll to position [84, 0]
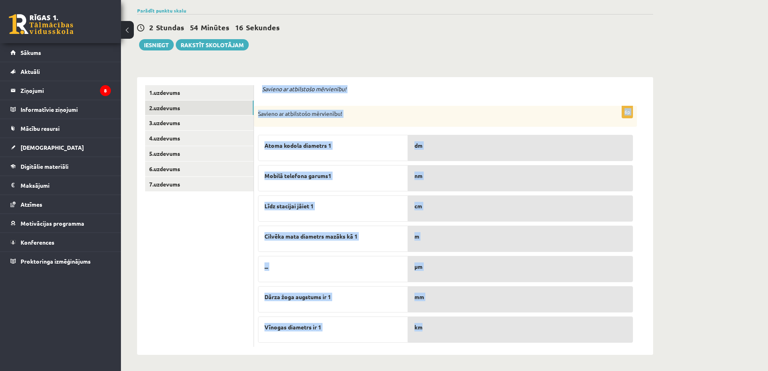
drag, startPoint x: 261, startPoint y: 169, endPoint x: 481, endPoint y: 333, distance: 273.4
click at [481, 333] on div "Savieno ar atbilstošo mērvienību! 6p Savieno ar atbilstošo mērvienību! Atoma ko…" at bounding box center [453, 215] width 399 height 277
copy form "Savieno ar atbilstošo mērvienību! 6p Savieno ar atbilstošo mērvienību! Atoma ko…"
click at [514, 85] on p "Savieno ar atbilstošo mērvienību!" at bounding box center [453, 89] width 383 height 8
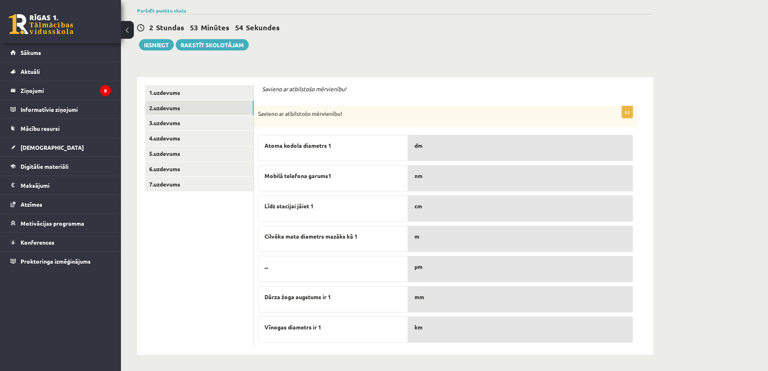
click at [442, 148] on p "dm" at bounding box center [520, 145] width 212 height 8
drag, startPoint x: 260, startPoint y: 262, endPoint x: 275, endPoint y: 273, distance: 18.6
click at [274, 273] on div "..." at bounding box center [333, 269] width 150 height 26
click at [281, 271] on div "..." at bounding box center [333, 269] width 150 height 26
click at [180, 121] on link "3.uzdevums" at bounding box center [199, 122] width 108 height 15
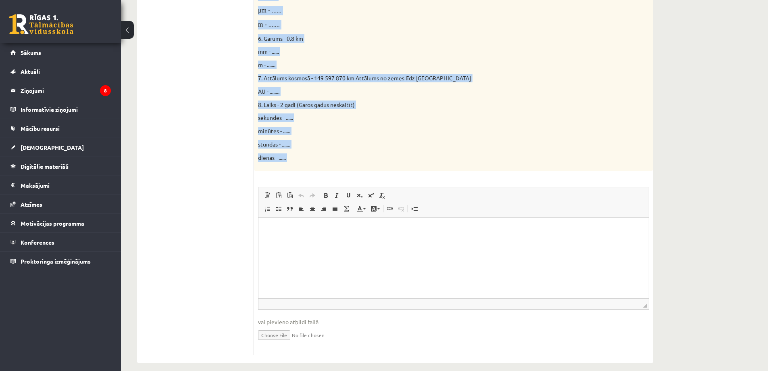
scroll to position [416, 0]
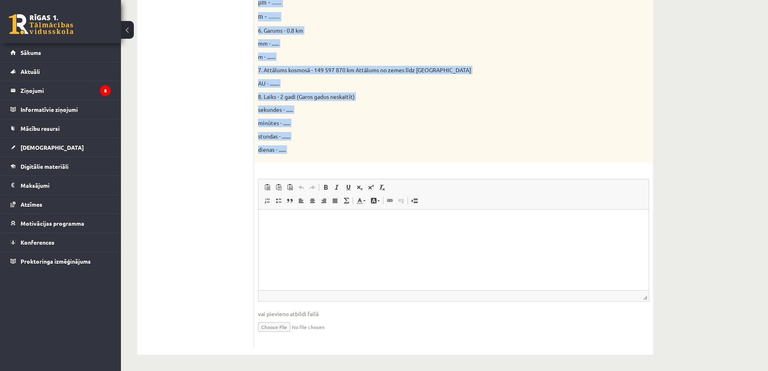
drag, startPoint x: 522, startPoint y: 296, endPoint x: 328, endPoint y: 249, distance: 199.5
copy form "Parādi aprēķina gaitu! 16p Doti fizikālie lielumi un to mērvienības. Pārveido m…"
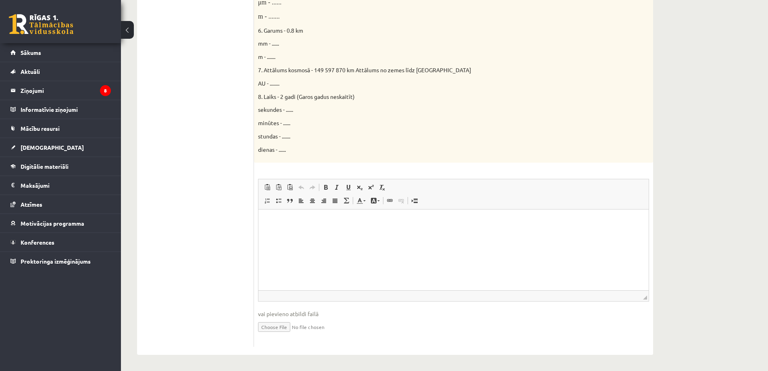
click at [159, 160] on ul "1.uzdevums 2.uzdevums 3.uzdevums 4.uzdevums 5.uzdevums 6.uzdevums 7.uzdevums" at bounding box center [199, 49] width 109 height 593
click at [303, 233] on html at bounding box center [453, 221] width 390 height 25
click at [279, 219] on p "Визуальный текстовый редактор, wiswyg-editor-user-answer-47024910094480" at bounding box center [454, 221] width 374 height 8
click at [267, 213] on html at bounding box center [453, 221] width 390 height 25
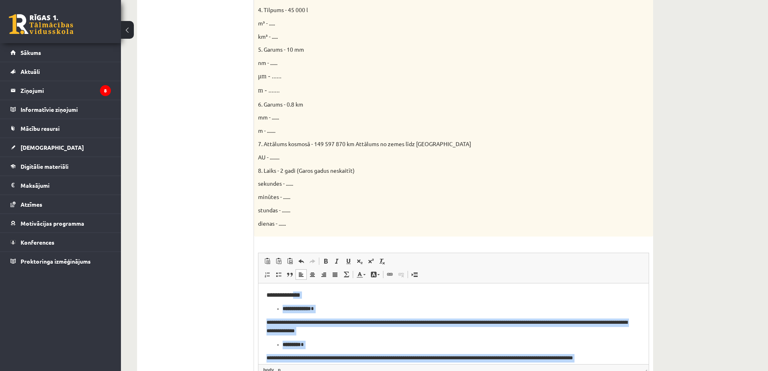
scroll to position [335, 0]
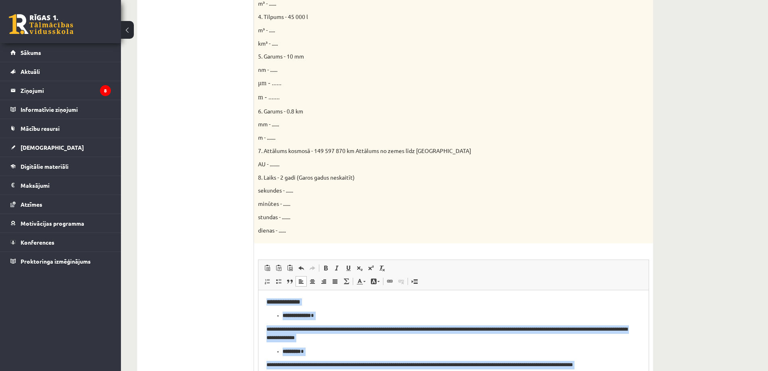
drag, startPoint x: 443, startPoint y: 353, endPoint x: 261, endPoint y: 289, distance: 193.0
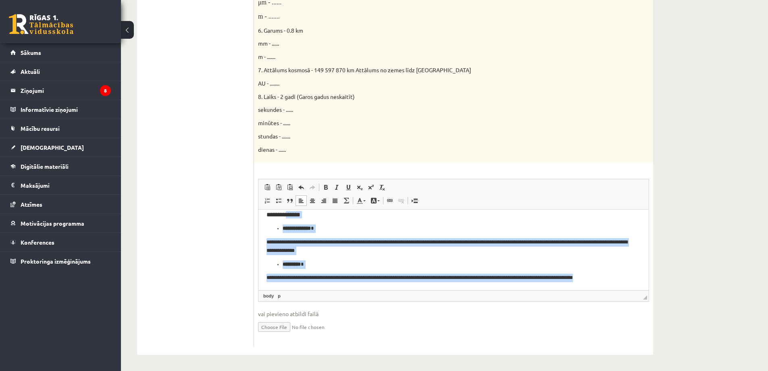
scroll to position [0, 0]
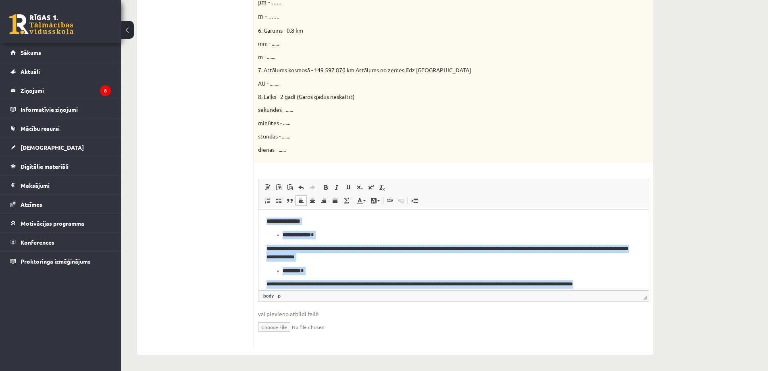
drag, startPoint x: 625, startPoint y: 279, endPoint x: 261, endPoint y: 216, distance: 369.5
click at [261, 216] on html "**********" at bounding box center [453, 252] width 390 height 87
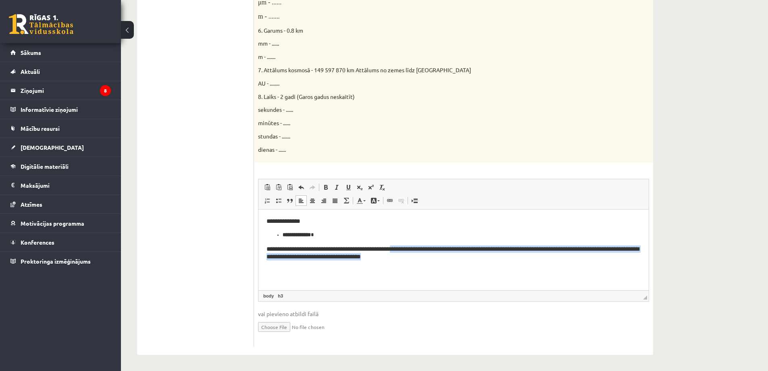
drag, startPoint x: 416, startPoint y: 247, endPoint x: 464, endPoint y: 261, distance: 50.1
click at [464, 261] on html "**********" at bounding box center [453, 238] width 390 height 59
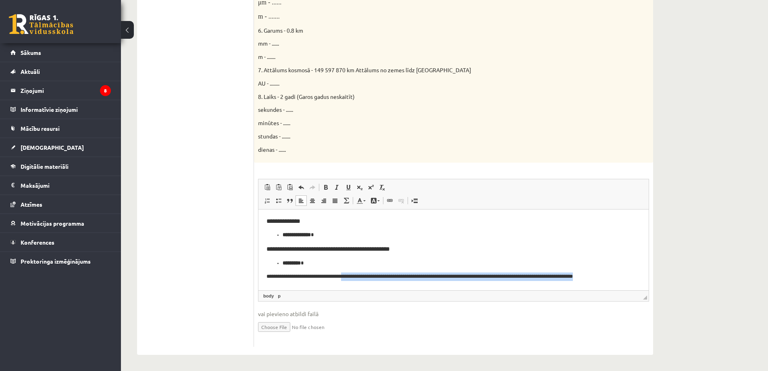
drag, startPoint x: 356, startPoint y: 276, endPoint x: 636, endPoint y: 275, distance: 280.2
click at [636, 274] on p "**********" at bounding box center [454, 276] width 374 height 8
click at [428, 267] on p "********* *" at bounding box center [454, 262] width 342 height 8
click at [363, 283] on html "**********" at bounding box center [453, 248] width 390 height 79
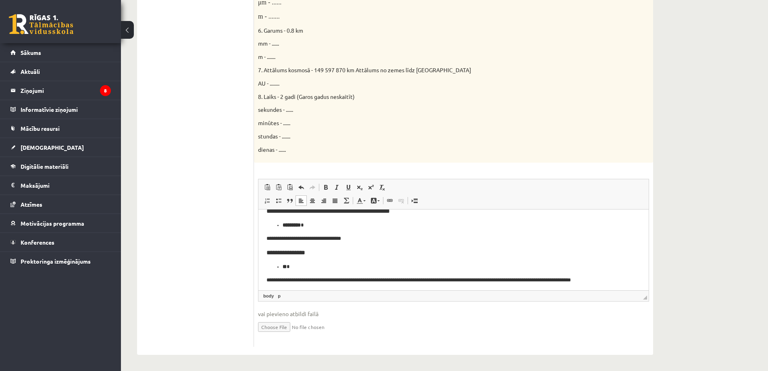
scroll to position [41, 0]
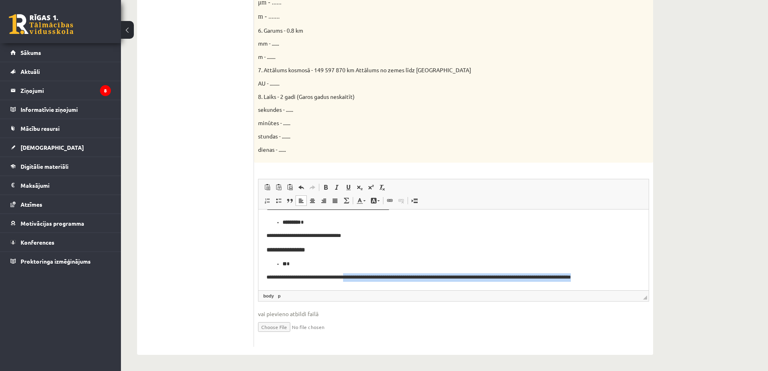
drag, startPoint x: 362, startPoint y: 277, endPoint x: 640, endPoint y: 275, distance: 277.4
click at [640, 275] on html "**********" at bounding box center [453, 228] width 390 height 121
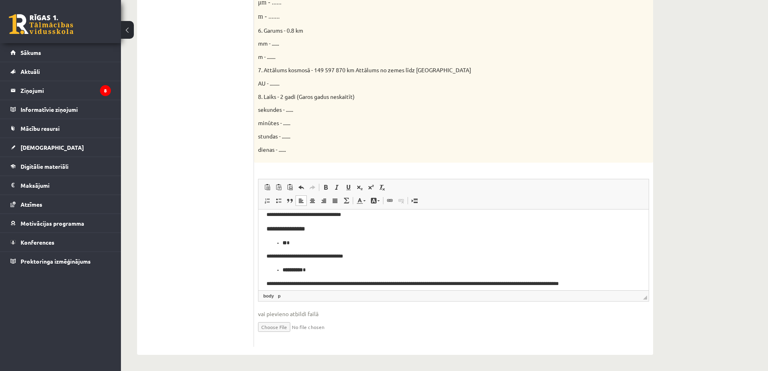
scroll to position [68, 0]
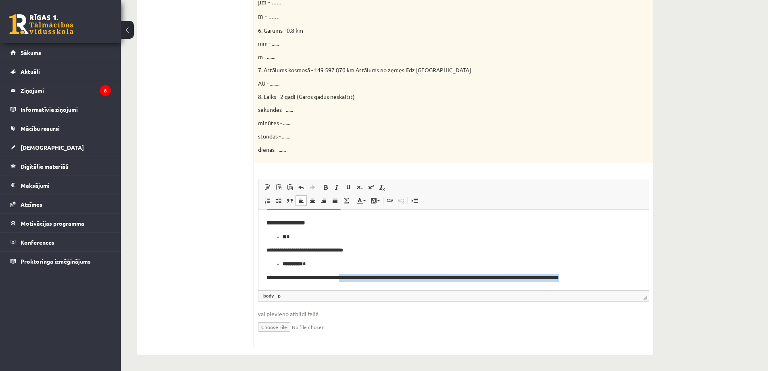
drag, startPoint x: 353, startPoint y: 277, endPoint x: 606, endPoint y: 278, distance: 252.4
click at [606, 278] on p "**********" at bounding box center [451, 277] width 368 height 8
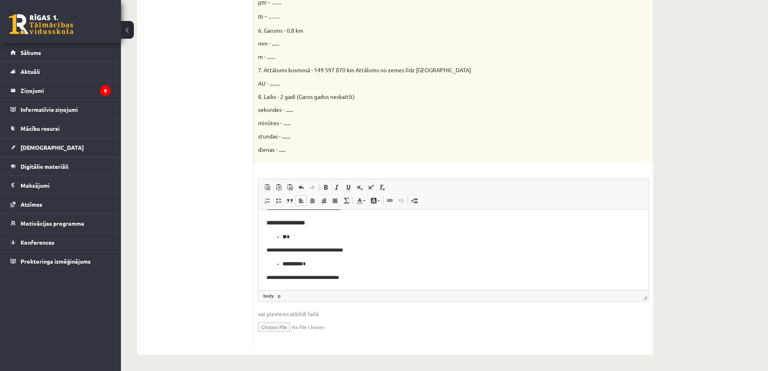
click at [446, 269] on body "**********" at bounding box center [451, 215] width 368 height 132
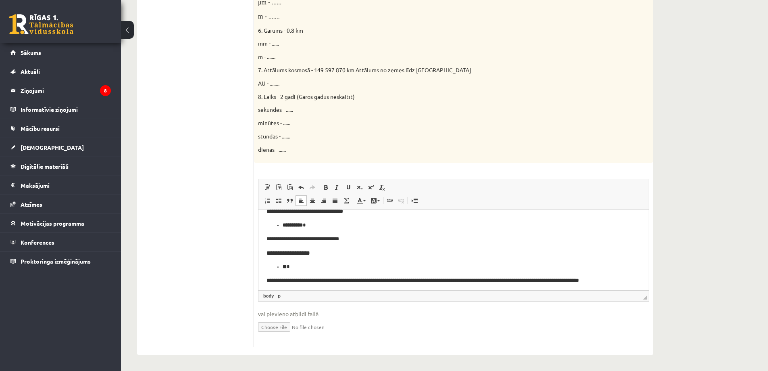
scroll to position [110, 0]
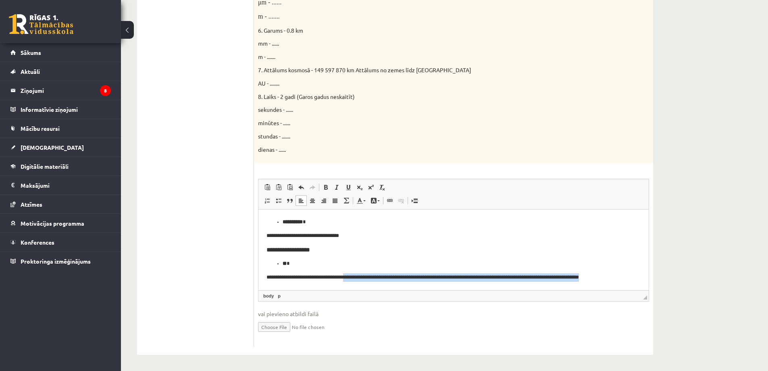
drag, startPoint x: 358, startPoint y: 275, endPoint x: 638, endPoint y: 274, distance: 280.2
click at [638, 274] on html "**********" at bounding box center [453, 194] width 390 height 190
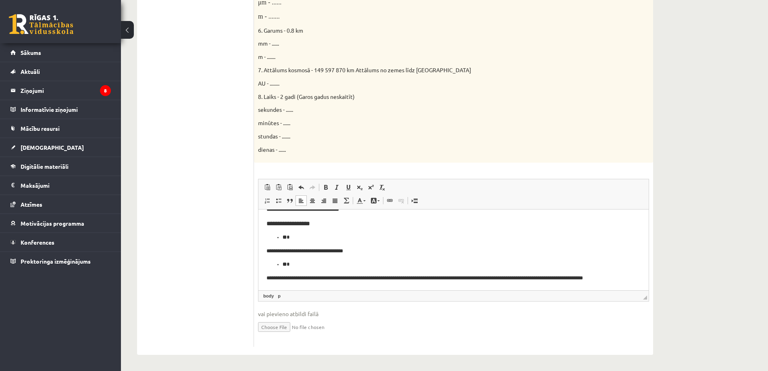
scroll to position [137, 0]
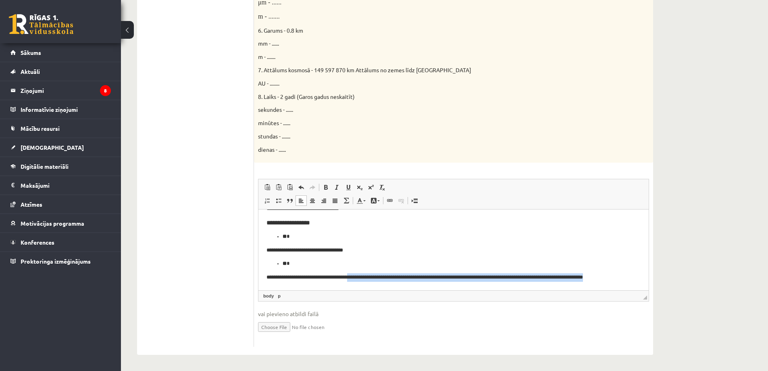
drag, startPoint x: 364, startPoint y: 278, endPoint x: 633, endPoint y: 280, distance: 268.5
click at [633, 280] on p "**********" at bounding box center [451, 277] width 368 height 8
click at [468, 262] on p "** *" at bounding box center [451, 263] width 336 height 8
click at [387, 281] on p "**********" at bounding box center [451, 277] width 368 height 8
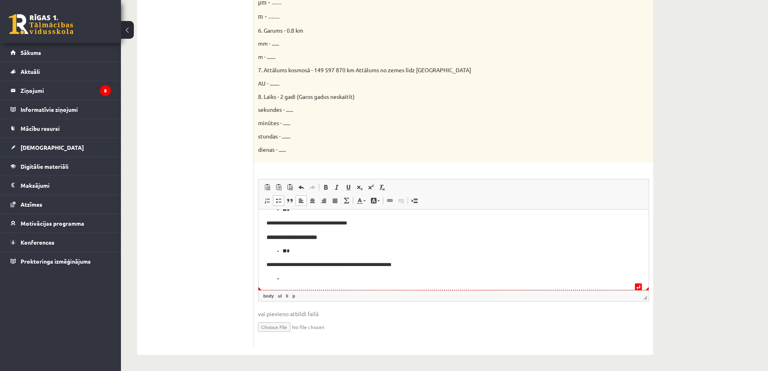
scroll to position [192, 0]
drag, startPoint x: 312, startPoint y: 264, endPoint x: 449, endPoint y: 276, distance: 137.2
click at [449, 276] on body "**********" at bounding box center [451, 153] width 368 height 256
click at [287, 279] on p "Визуальный текстовый редактор, wiswyg-editor-user-answer-47024910094480" at bounding box center [451, 277] width 336 height 8
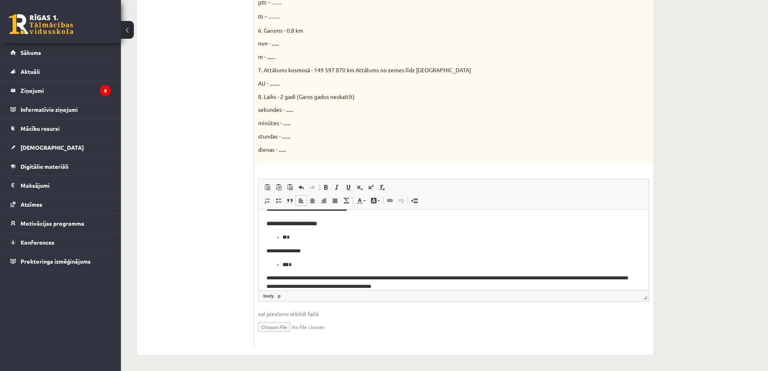
scroll to position [214, 0]
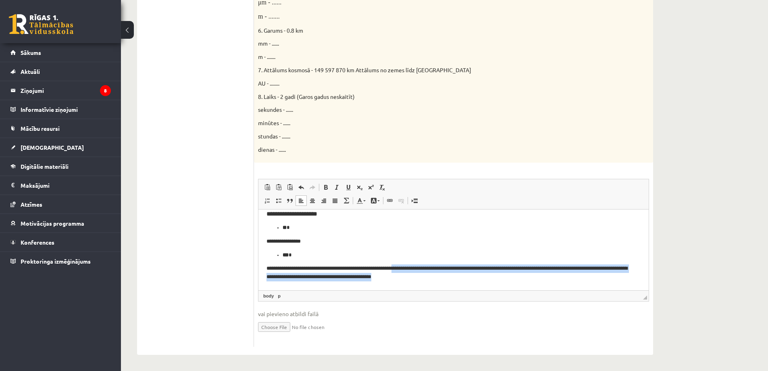
drag, startPoint x: 422, startPoint y: 265, endPoint x: 466, endPoint y: 280, distance: 46.2
click at [466, 280] on p "**********" at bounding box center [451, 272] width 368 height 17
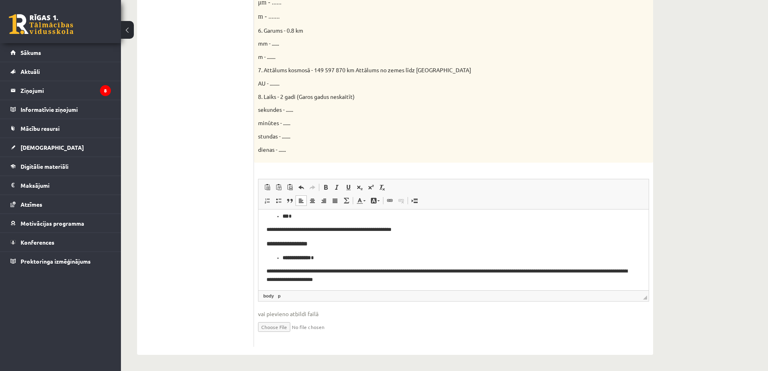
scroll to position [256, 0]
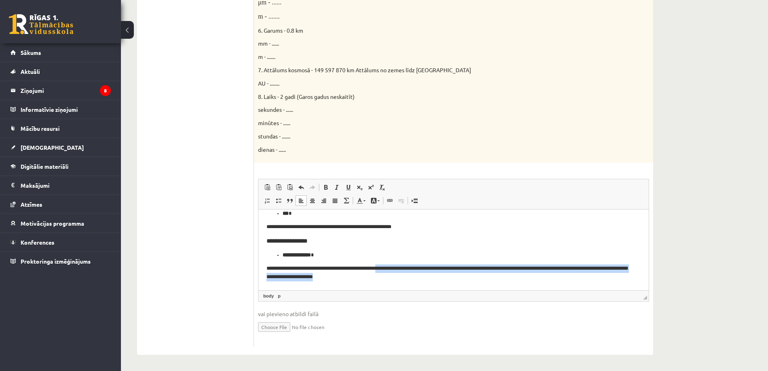
drag, startPoint x: 410, startPoint y: 265, endPoint x: 490, endPoint y: 285, distance: 82.8
click at [490, 285] on html "**********" at bounding box center [453, 121] width 390 height 336
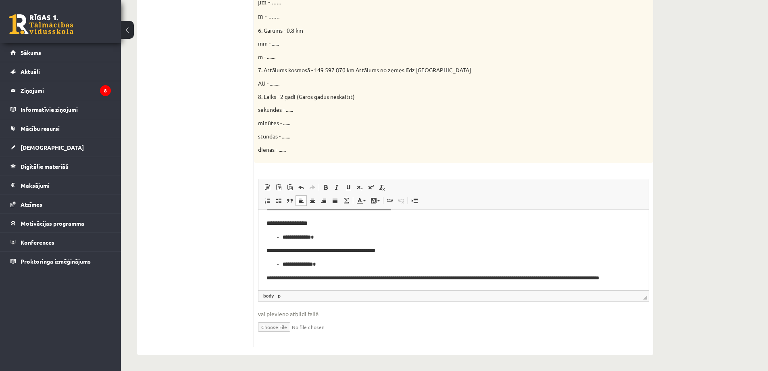
scroll to position [283, 0]
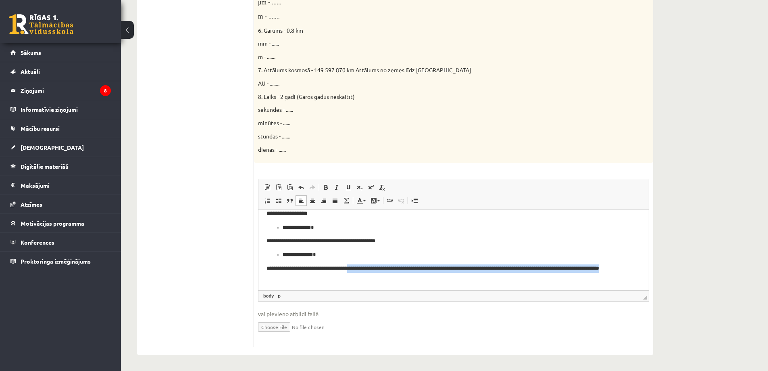
drag, startPoint x: 379, startPoint y: 264, endPoint x: 427, endPoint y: 279, distance: 51.0
click at [427, 279] on p "**********" at bounding box center [451, 272] width 368 height 17
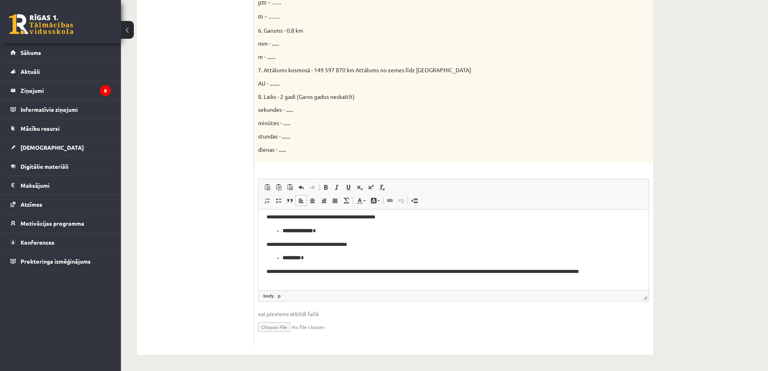
scroll to position [310, 0]
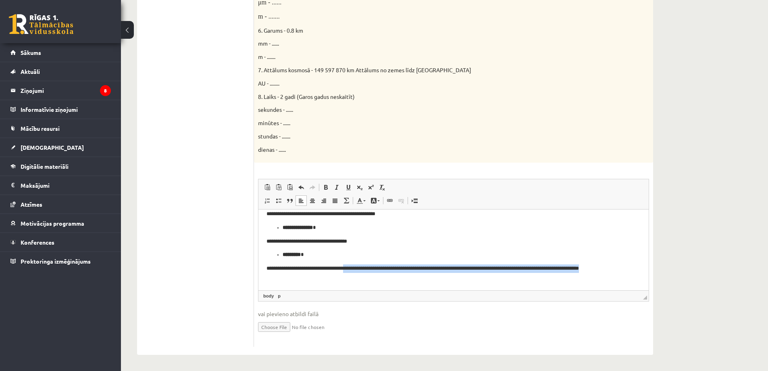
drag, startPoint x: 371, startPoint y: 268, endPoint x: 402, endPoint y: 276, distance: 33.0
click at [402, 276] on p "**********" at bounding box center [451, 272] width 368 height 17
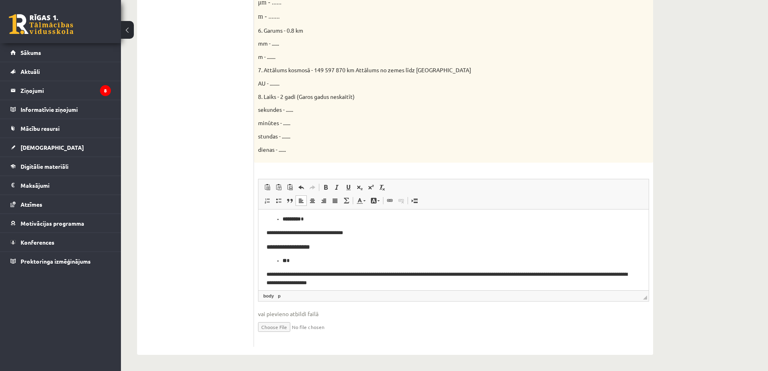
scroll to position [352, 0]
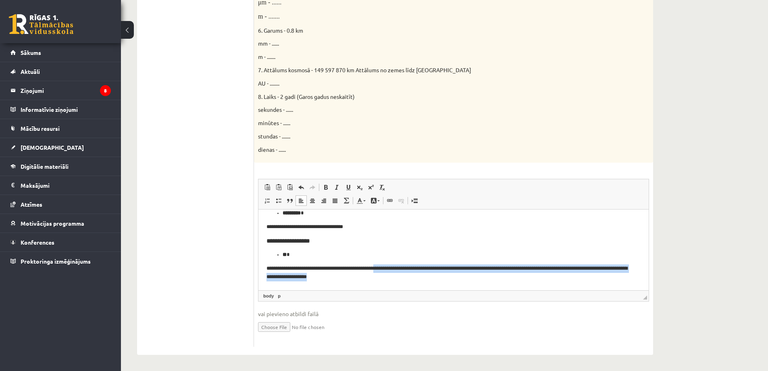
drag, startPoint x: 405, startPoint y: 269, endPoint x: 448, endPoint y: 282, distance: 44.9
click at [448, 282] on html "**********" at bounding box center [453, 73] width 390 height 432
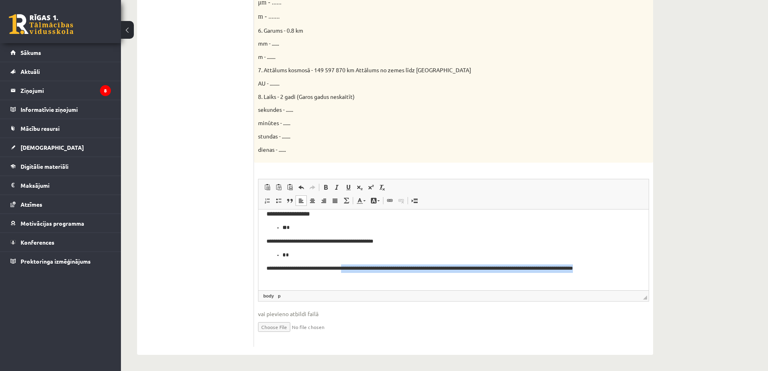
scroll to position [379, 0]
drag, startPoint x: 365, startPoint y: 276, endPoint x: 393, endPoint y: 287, distance: 30.2
click at [393, 287] on html "**********" at bounding box center [453, 60] width 390 height 460
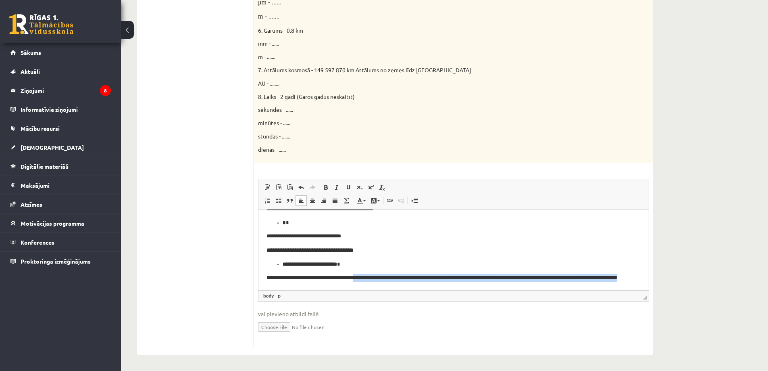
scroll to position [421, 0]
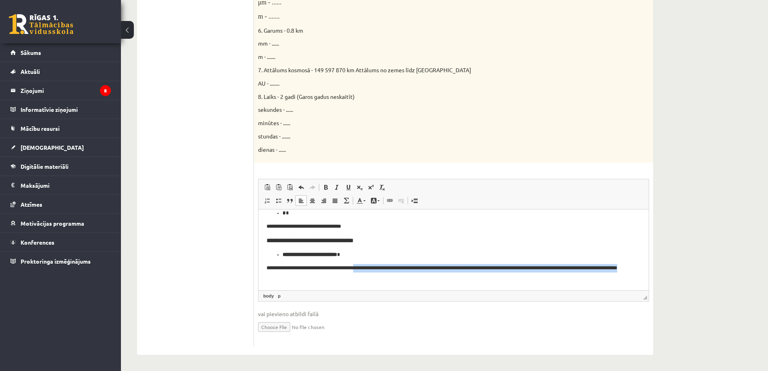
drag, startPoint x: 379, startPoint y: 275, endPoint x: 400, endPoint y: 284, distance: 22.6
click at [400, 284] on html "**********" at bounding box center [453, 38] width 390 height 501
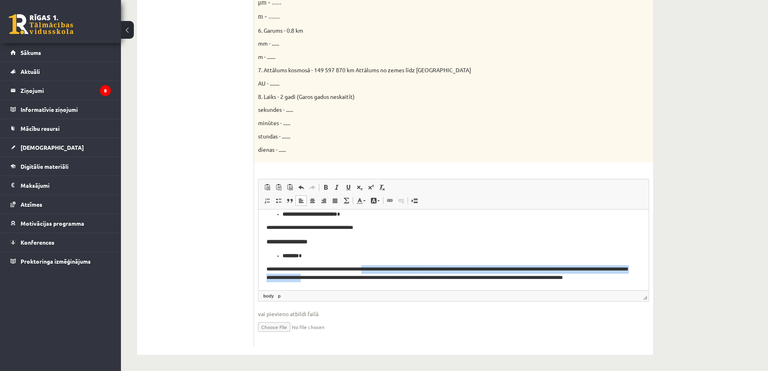
scroll to position [471, 0]
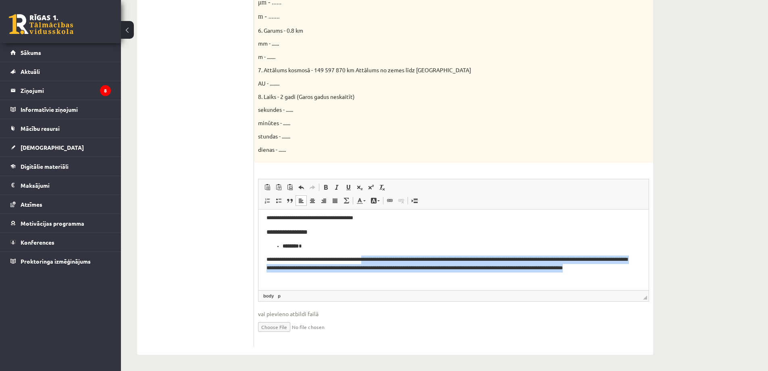
drag, startPoint x: 382, startPoint y: 267, endPoint x: 399, endPoint y: 284, distance: 23.9
click at [399, 284] on html "**********" at bounding box center [453, 13] width 390 height 551
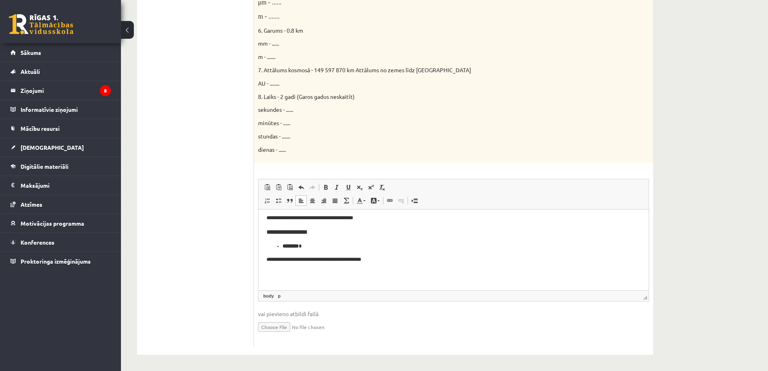
scroll to position [454, 0]
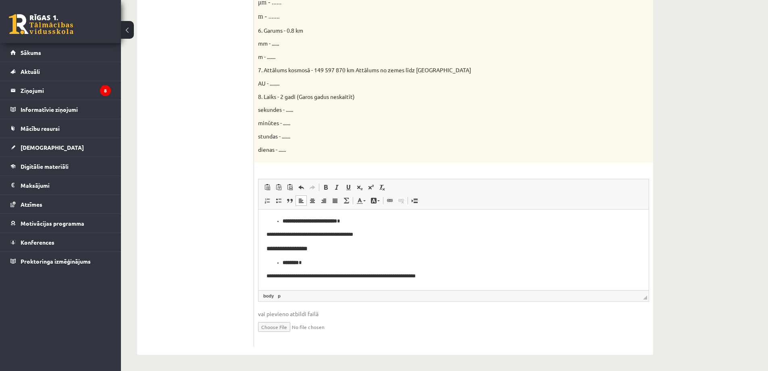
click at [383, 275] on p "**********" at bounding box center [451, 275] width 368 height 8
click at [489, 276] on p "**********" at bounding box center [451, 275] width 368 height 8
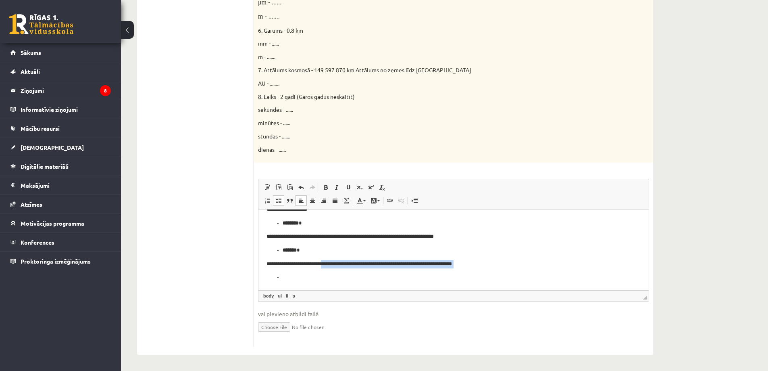
scroll to position [495, 0]
drag, startPoint x: 334, startPoint y: 261, endPoint x: 459, endPoint y: 283, distance: 126.5
click at [459, 283] on html "**********" at bounding box center [453, 1] width 390 height 575
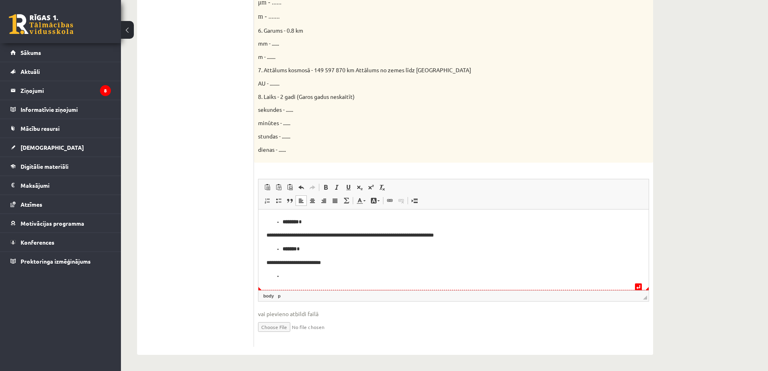
click at [278, 271] on body "**********" at bounding box center [451, 1] width 368 height 559
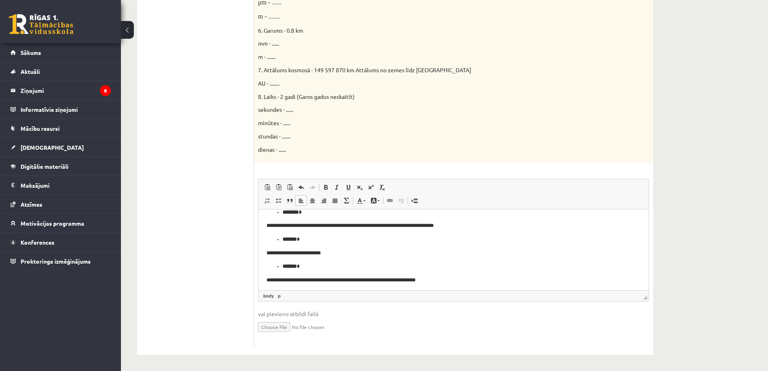
scroll to position [508, 0]
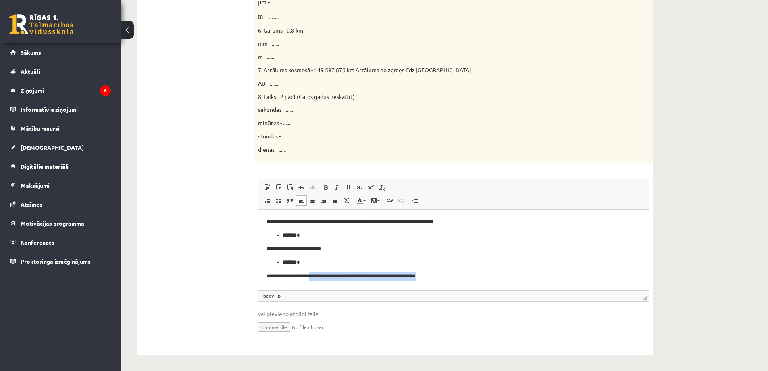
drag, startPoint x: 319, startPoint y: 275, endPoint x: 447, endPoint y: 280, distance: 127.9
click at [447, 280] on p "**********" at bounding box center [451, 275] width 368 height 8
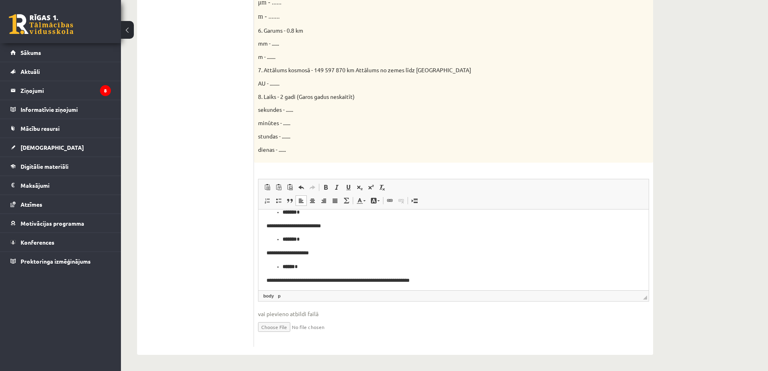
scroll to position [535, 0]
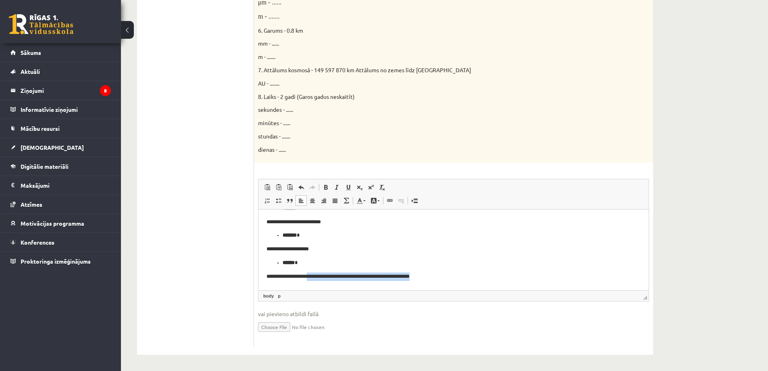
drag, startPoint x: 319, startPoint y: 275, endPoint x: 470, endPoint y: 283, distance: 151.4
click at [439, 273] on p "**********" at bounding box center [451, 276] width 368 height 8
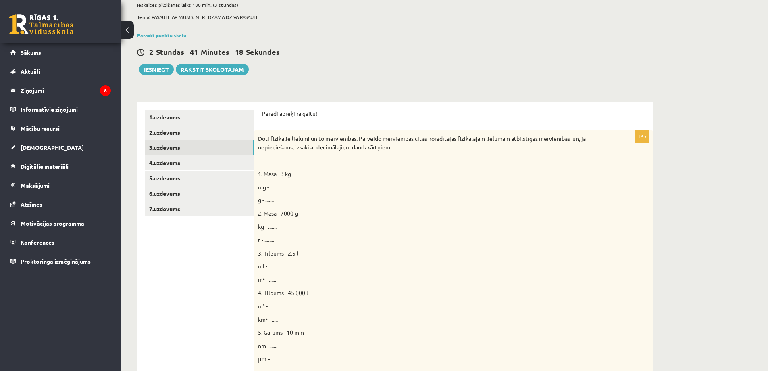
scroll to position [53, 0]
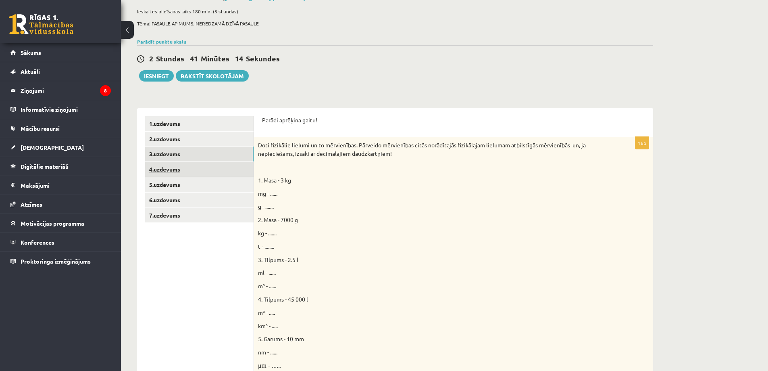
click at [180, 164] on link "4.uzdevums" at bounding box center [199, 169] width 108 height 15
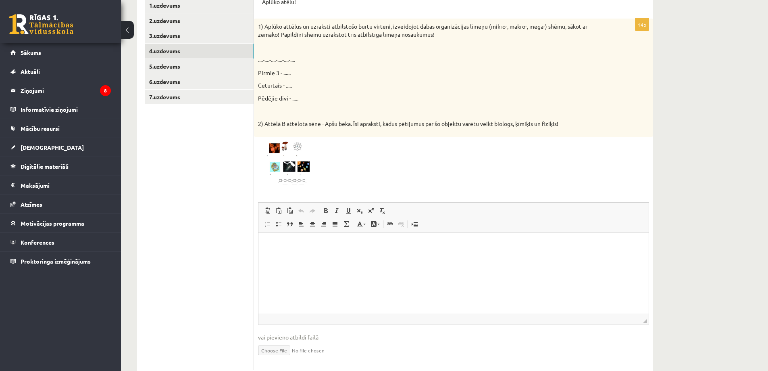
scroll to position [155, 0]
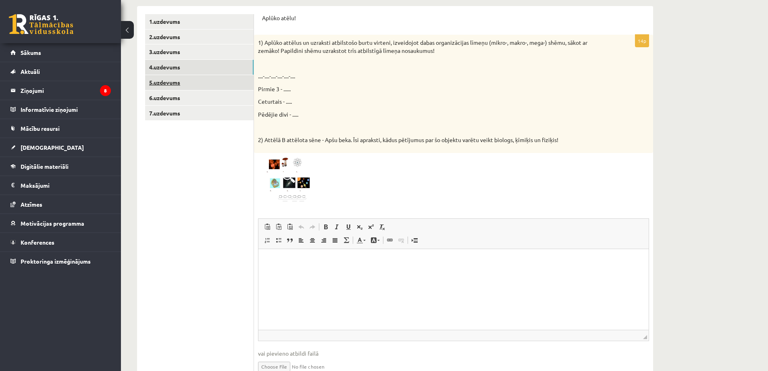
click at [186, 78] on link "5.uzdevums" at bounding box center [199, 82] width 108 height 15
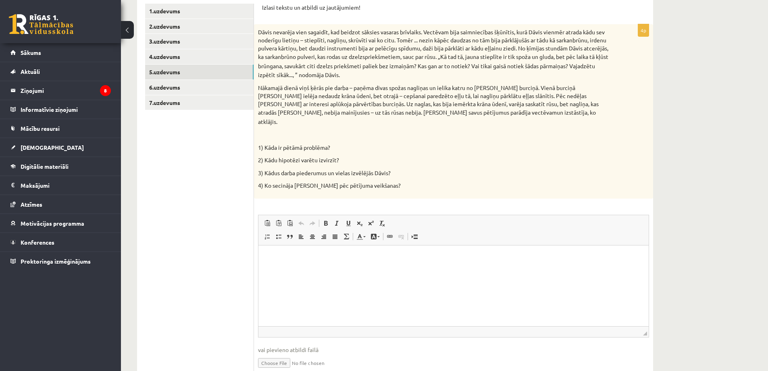
scroll to position [112, 0]
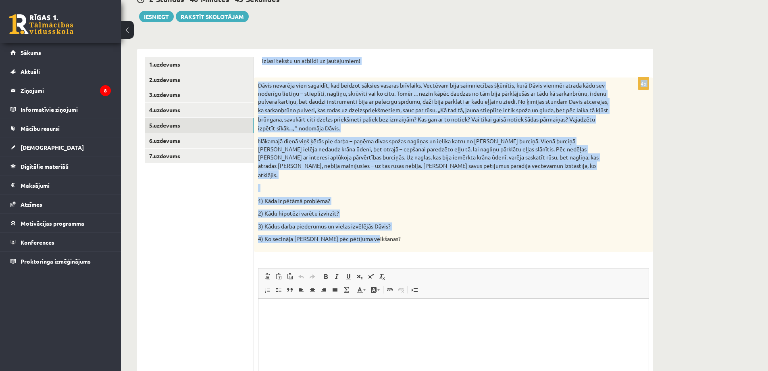
drag, startPoint x: 262, startPoint y: 57, endPoint x: 430, endPoint y: 229, distance: 240.6
click at [430, 229] on div "Izlasi tekstu un atbildi uz jautājumiem! 4p Dāvis nevarēja vien sagaidīt, kad b…" at bounding box center [453, 246] width 399 height 395
copy form "Izlasi tekstu un atbildi uz jautājumiem! 4p Dāvis nevarēja vien sagaidīt, kad b…"
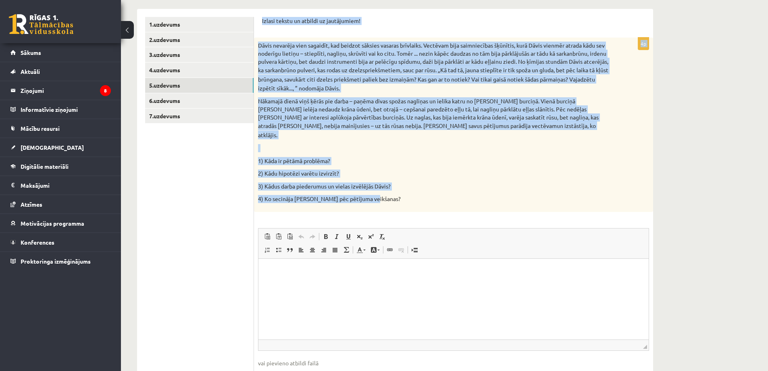
scroll to position [193, 0]
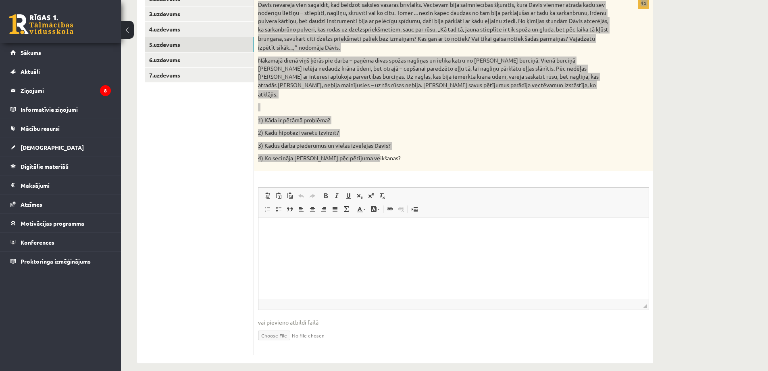
click at [305, 224] on html at bounding box center [453, 229] width 390 height 25
click at [288, 229] on p "Визуальный текстовый редактор, wiswyg-editor-user-answer-47024957169340" at bounding box center [454, 229] width 374 height 8
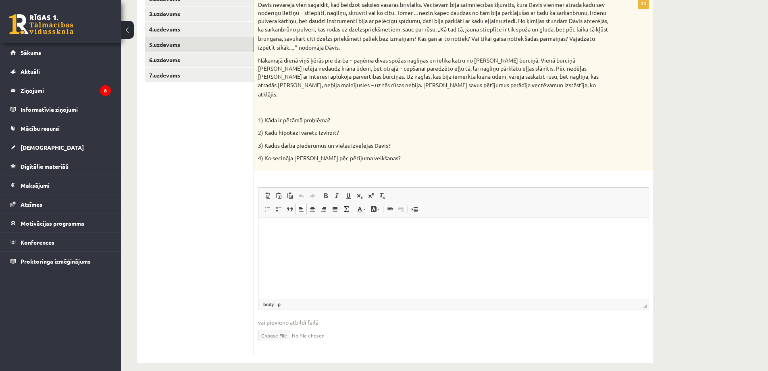
click at [209, 195] on ul "1.uzdevums 2.uzdevums 3.uzdevums 4.uzdevums 5.uzdevums 6.uzdevums 7.uzdevums" at bounding box center [199, 165] width 109 height 379
click at [272, 225] on p "Визуальный текстовый редактор, wiswyg-editor-user-answer-47024957169340" at bounding box center [454, 229] width 374 height 8
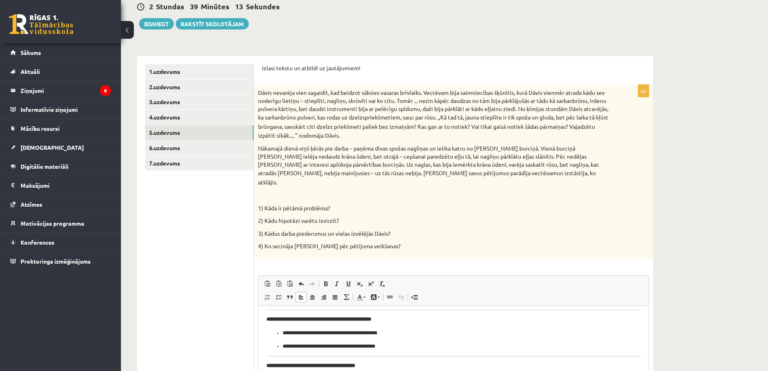
scroll to position [72, 0]
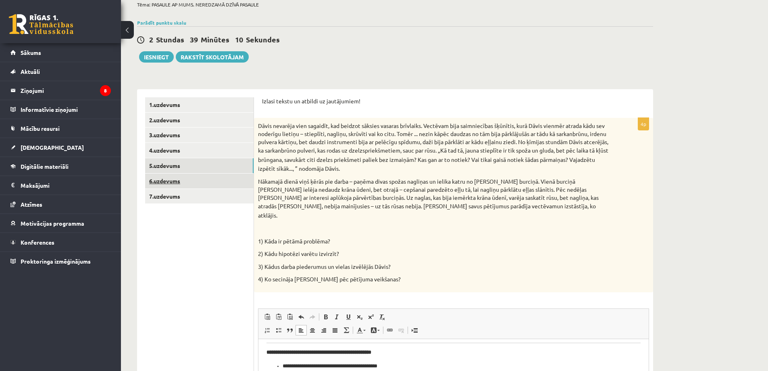
click at [192, 178] on link "6.uzdevums" at bounding box center [199, 180] width 108 height 15
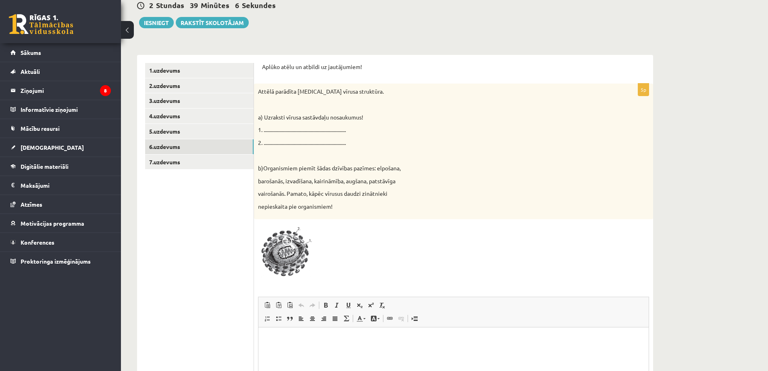
scroll to position [104, 0]
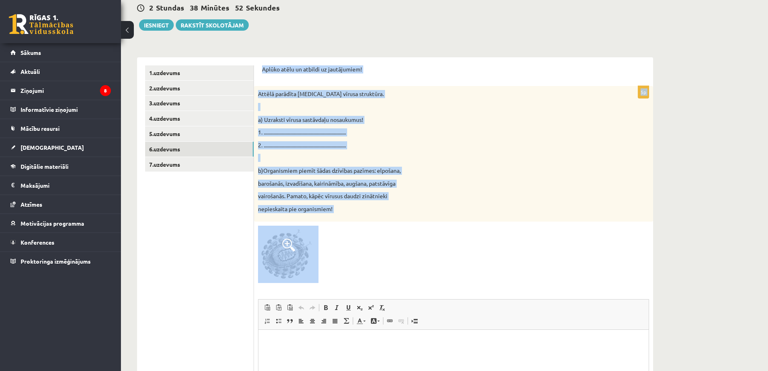
drag, startPoint x: 262, startPoint y: 67, endPoint x: 366, endPoint y: 253, distance: 214.1
click at [366, 253] on div "Aplūko atēlu un atbildi uz jautājumiem! 5p Attēlā parādīta HIV vīrusa struktūra…" at bounding box center [453, 265] width 399 height 417
copy form "Aplūko atēlu un atbildi uz jautājumiem! 5p Attēlā parādīta HIV vīrusa struktūra…"
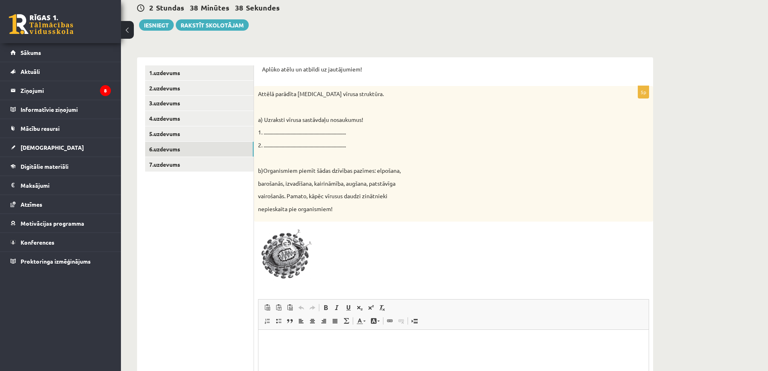
click at [189, 229] on ul "1.uzdevums 2.uzdevums 3.uzdevums 4.uzdevums 5.uzdevums 6.uzdevums 7.uzdevums" at bounding box center [199, 265] width 109 height 401
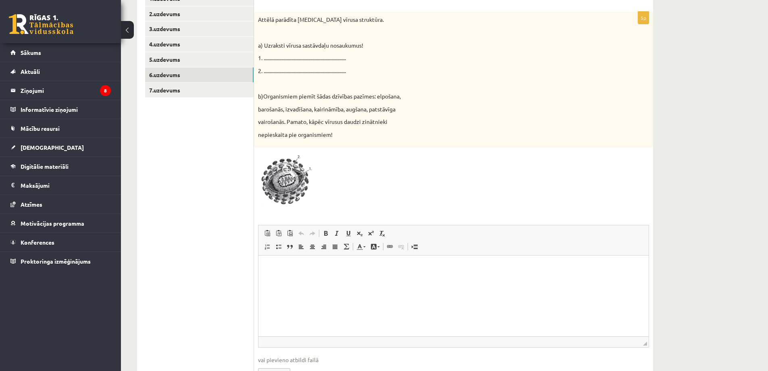
scroll to position [225, 0]
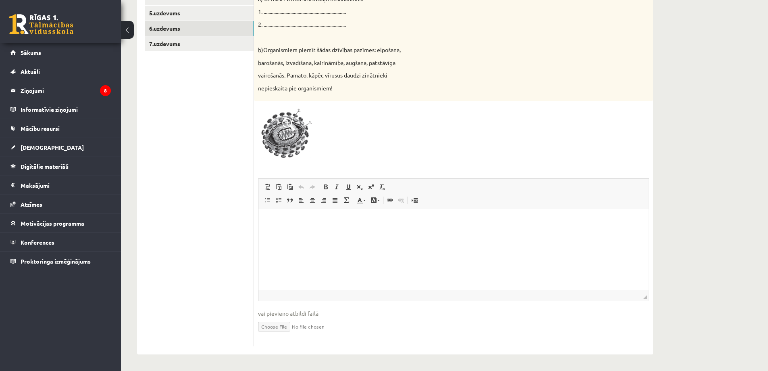
click at [289, 222] on p "Визуальный текстовый редактор, wiswyg-editor-user-answer-47024947606880" at bounding box center [454, 221] width 374 height 8
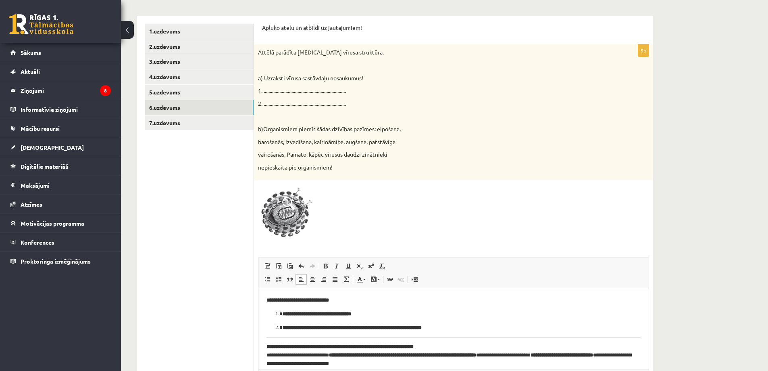
scroll to position [144, 0]
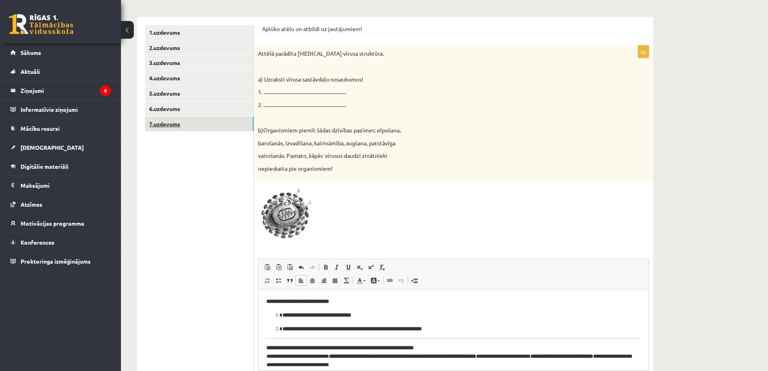
click at [191, 125] on link "7.uzdevums" at bounding box center [199, 124] width 108 height 15
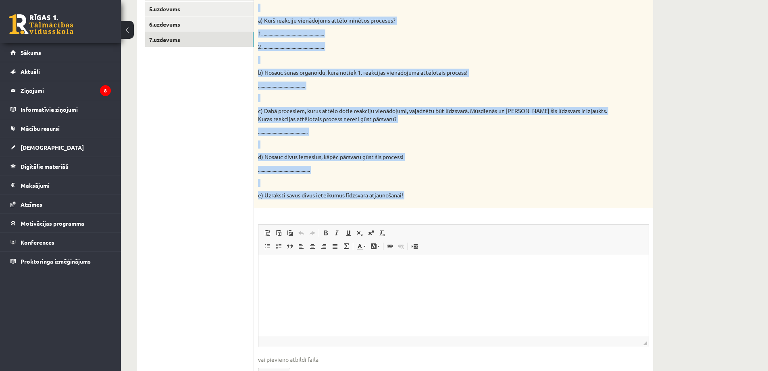
scroll to position [234, 0]
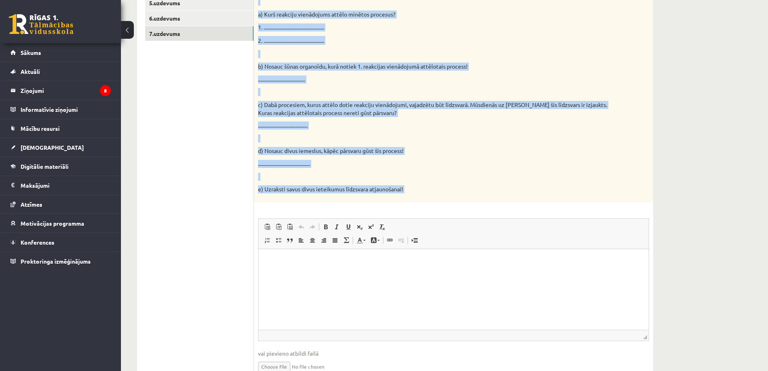
drag, startPoint x: 262, startPoint y: 99, endPoint x: 432, endPoint y: 212, distance: 204.1
click at [432, 212] on form "Pildi uzmanīgi! 7p Reakciju vienādojumos attēlota organisko vielu sintēze un or…" at bounding box center [453, 160] width 383 height 451
copy form "Pildi uzmanīgi! 7p Reakciju vienādojumos attēlota organisko vielu sintēze un or…"
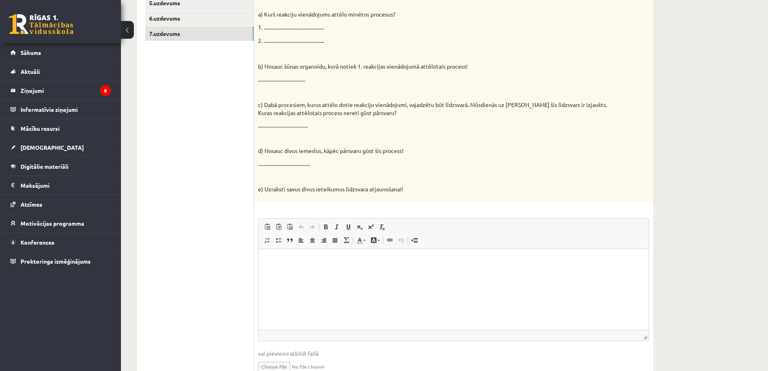
click at [308, 270] on html at bounding box center [453, 260] width 390 height 25
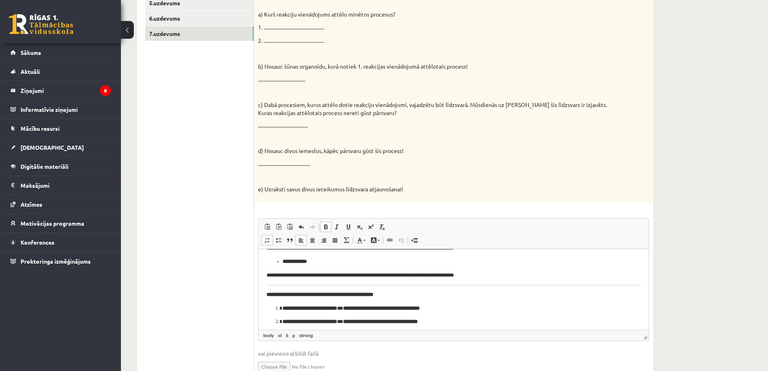
scroll to position [0, 0]
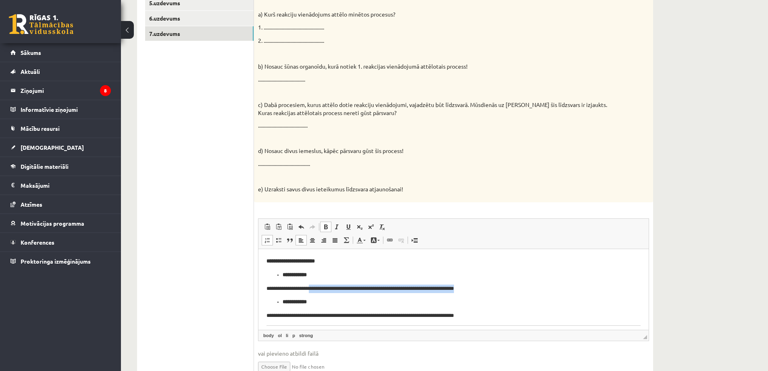
drag, startPoint x: 339, startPoint y: 285, endPoint x: 550, endPoint y: 286, distance: 211.7
click at [550, 286] on p "**********" at bounding box center [451, 288] width 368 height 8
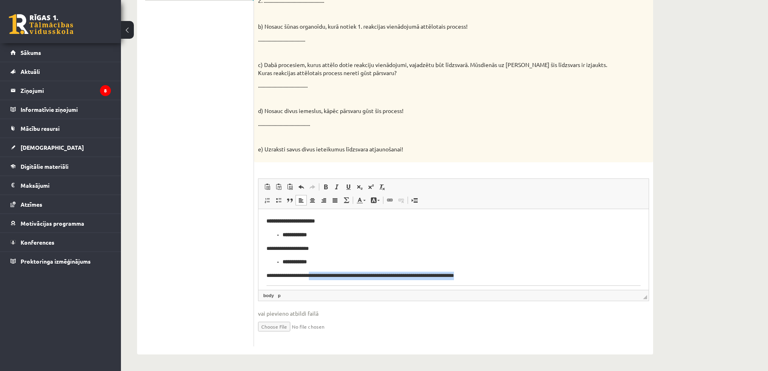
drag, startPoint x: 337, startPoint y: 271, endPoint x: 534, endPoint y: 266, distance: 196.4
click at [534, 266] on body "**********" at bounding box center [454, 351] width 374 height 268
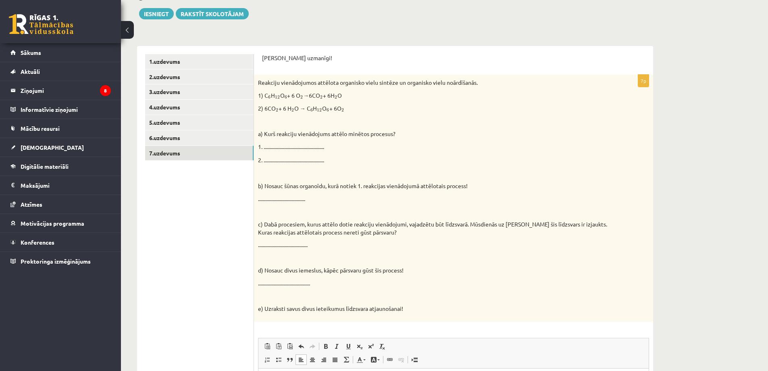
scroll to position [113, 0]
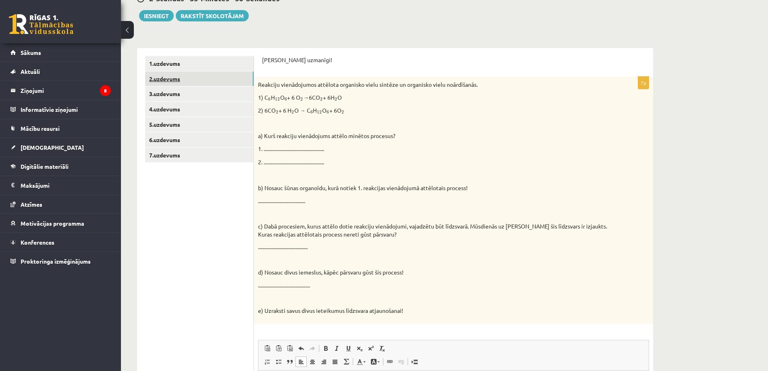
click at [194, 86] on link "2.uzdevums" at bounding box center [199, 78] width 108 height 15
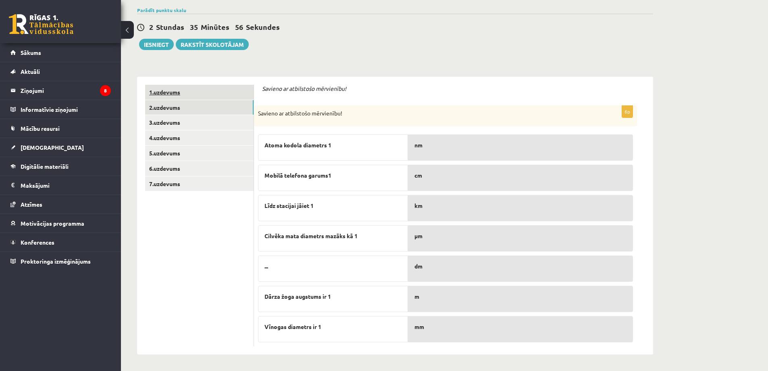
scroll to position [85, 0]
click at [209, 117] on link "3.uzdevums" at bounding box center [199, 122] width 108 height 15
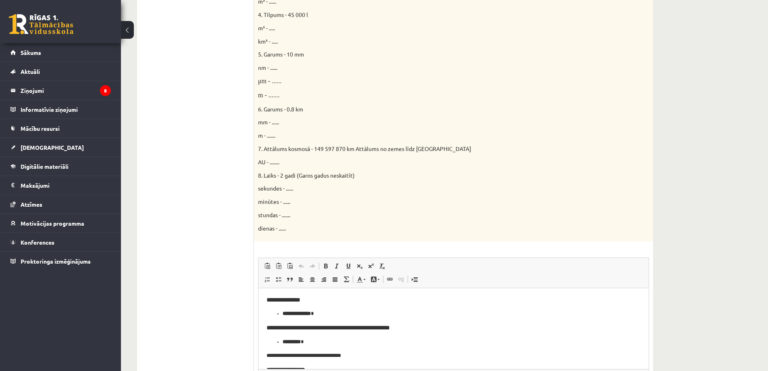
scroll to position [0, 0]
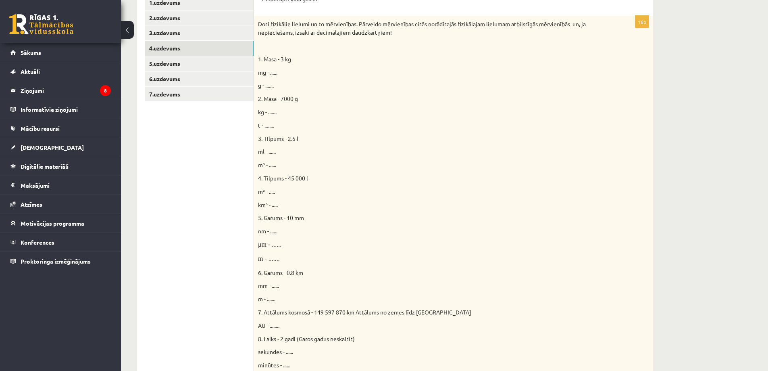
click at [203, 48] on link "4.uzdevums" at bounding box center [199, 48] width 108 height 15
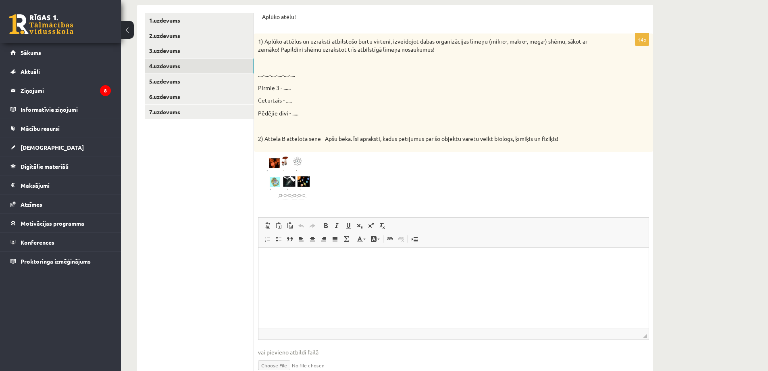
scroll to position [133, 0]
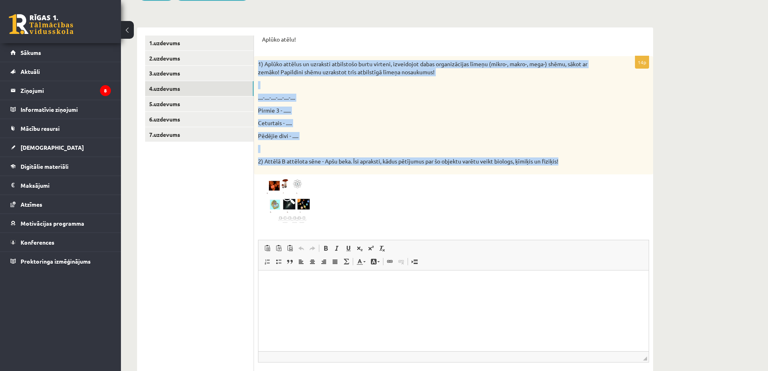
drag, startPoint x: 259, startPoint y: 61, endPoint x: 573, endPoint y: 158, distance: 328.6
click at [573, 158] on div "1) Aplūko attēlus un uzraksti atbilstošo burtu virteni, izveidojot dabas organi…" at bounding box center [453, 115] width 399 height 118
copy div "1) Aplūko attēlus un uzraksti atbilstošo burtu virteni, izveidojot dabas organi…"
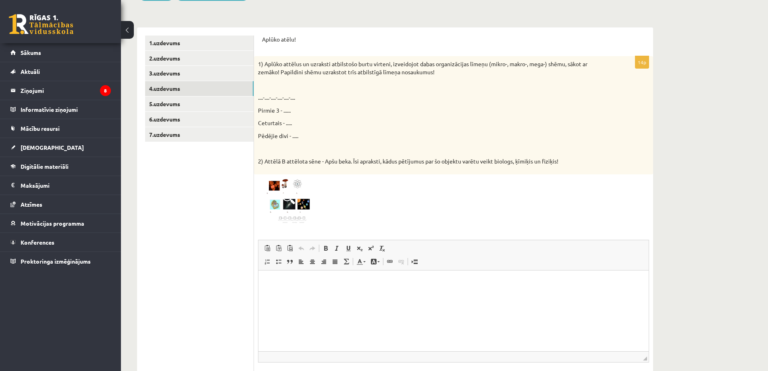
click at [253, 222] on ul "1.uzdevums 2.uzdevums 3.uzdevums 4.uzdevums 5.uzdevums 6.uzdevums 7.uzdevums" at bounding box center [199, 221] width 109 height 372
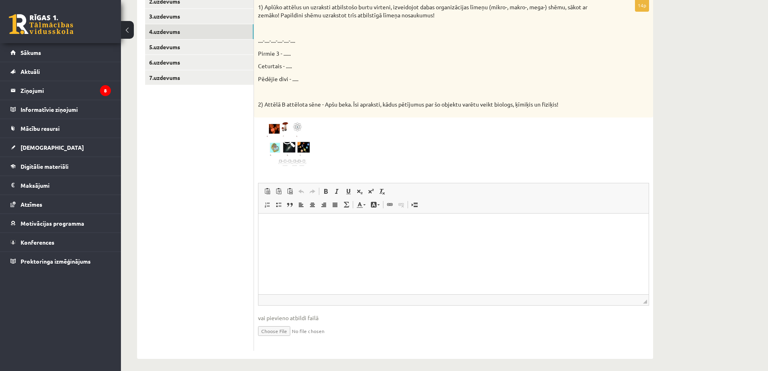
scroll to position [195, 0]
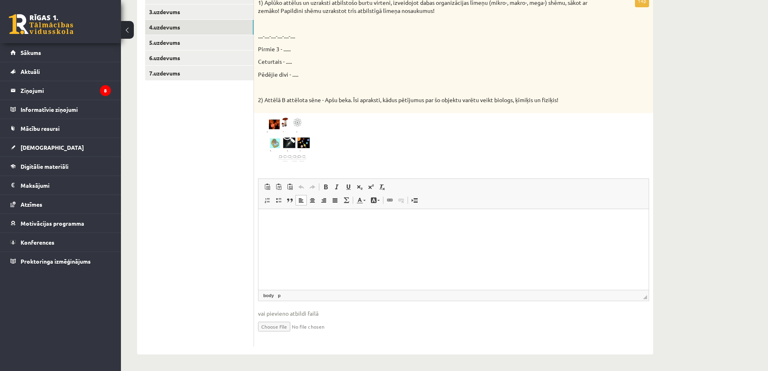
click at [300, 233] on html at bounding box center [453, 221] width 390 height 25
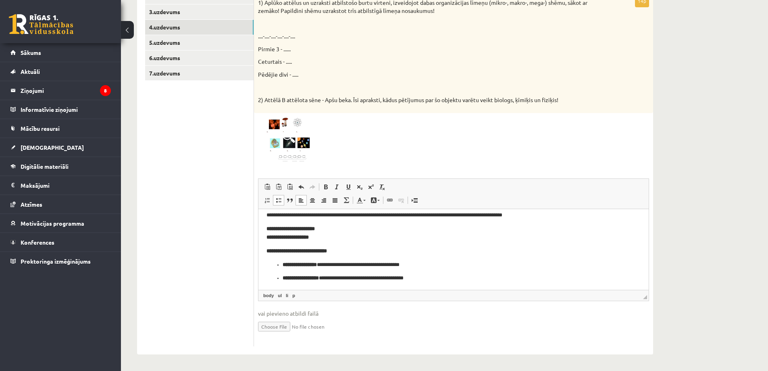
scroll to position [0, 0]
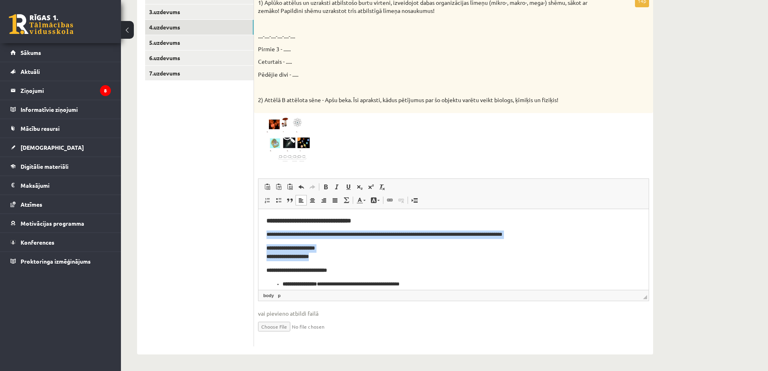
drag, startPoint x: 266, startPoint y: 232, endPoint x: 333, endPoint y: 256, distance: 70.9
click at [333, 256] on html "**********" at bounding box center [453, 310] width 390 height 202
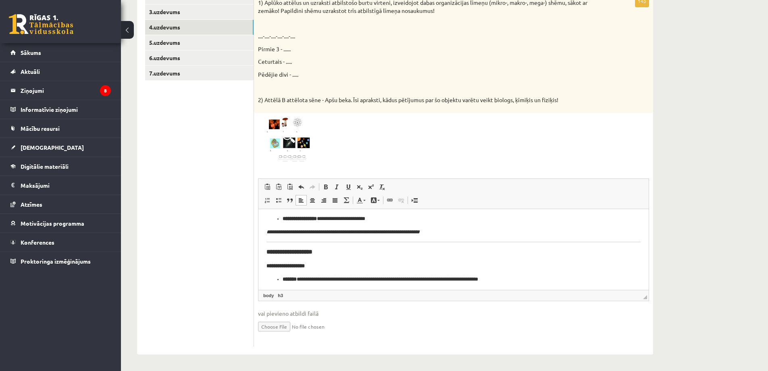
scroll to position [40, 0]
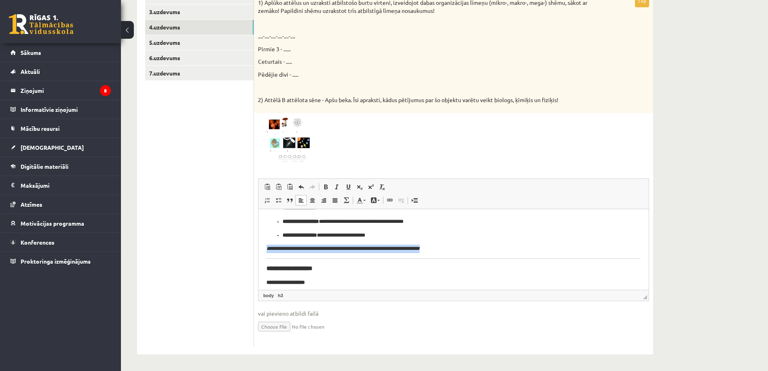
drag, startPoint x: 267, startPoint y: 249, endPoint x: 433, endPoint y: 246, distance: 166.1
click at [433, 246] on p "**********" at bounding box center [454, 248] width 374 height 8
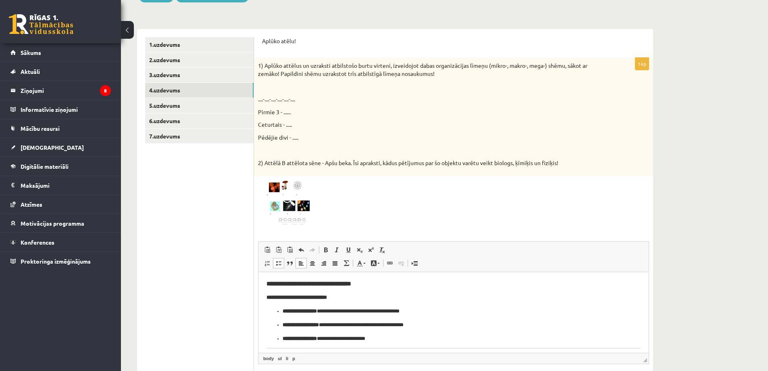
scroll to position [115, 0]
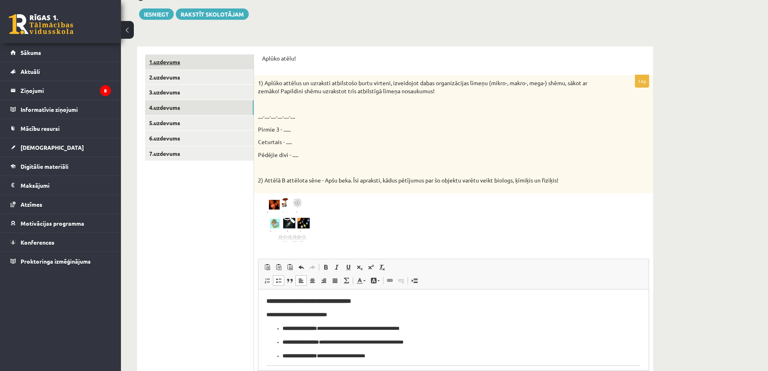
click at [187, 66] on link "1.uzdevums" at bounding box center [199, 61] width 108 height 15
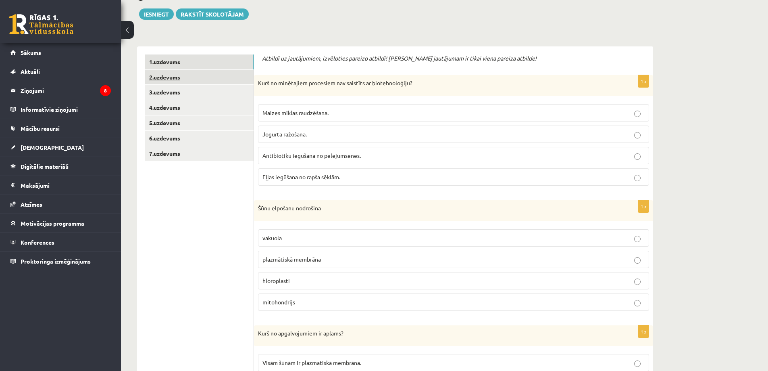
click at [196, 78] on link "2.uzdevums" at bounding box center [199, 77] width 108 height 15
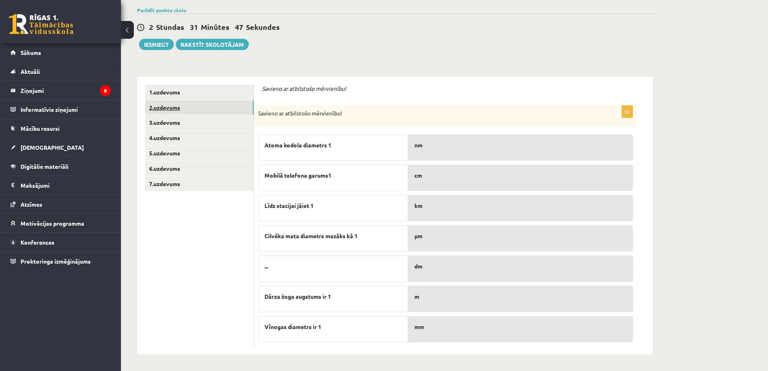
scroll to position [85, 0]
click at [205, 119] on link "3.uzdevums" at bounding box center [199, 122] width 108 height 15
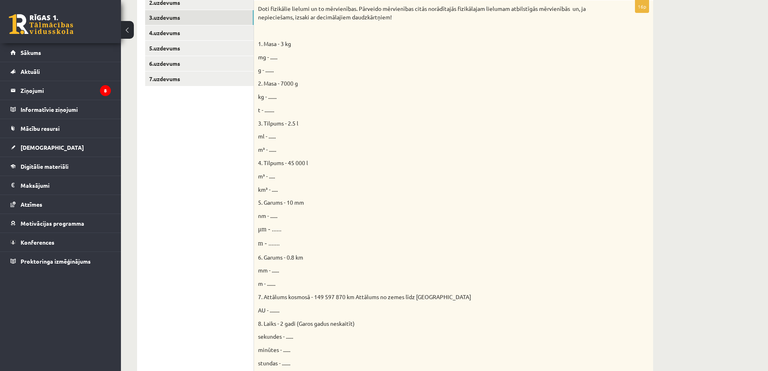
scroll to position [133, 0]
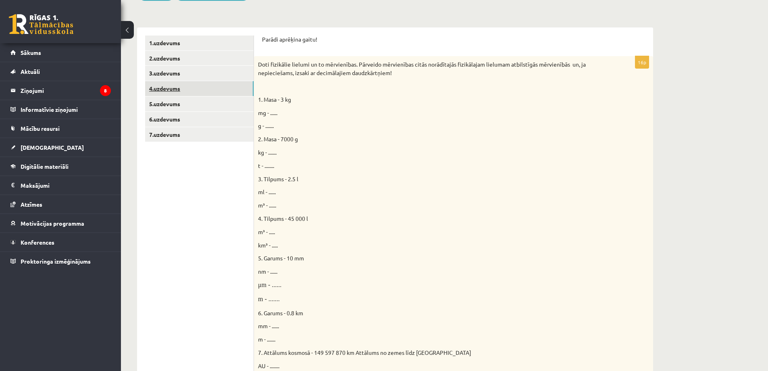
click at [184, 82] on link "4.uzdevums" at bounding box center [199, 88] width 108 height 15
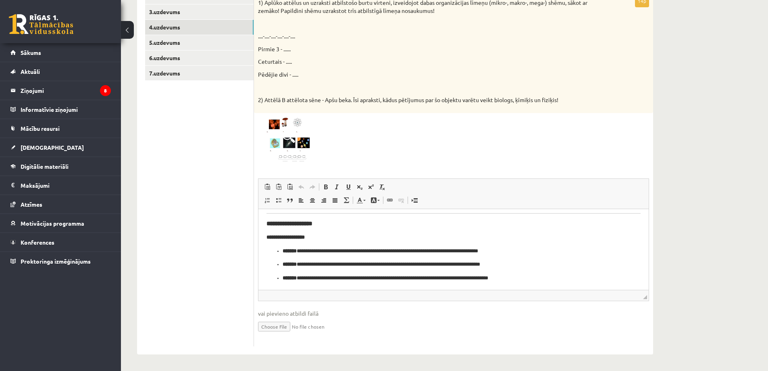
scroll to position [73, 0]
click at [168, 43] on link "5.uzdevums" at bounding box center [199, 42] width 108 height 15
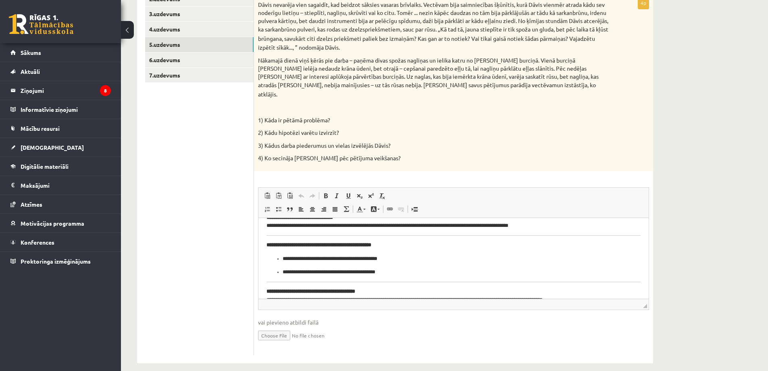
scroll to position [54, 0]
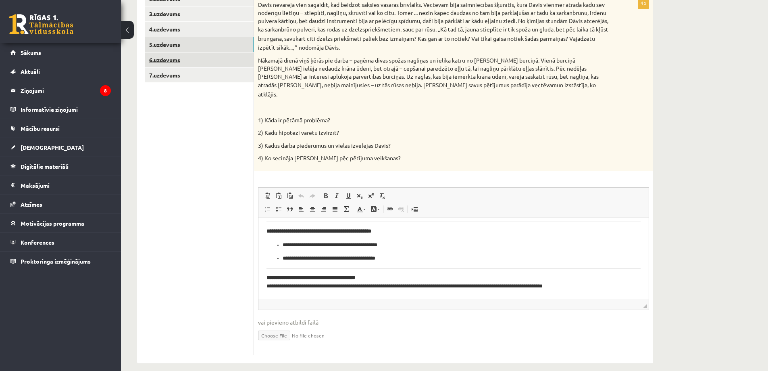
click at [186, 57] on link "6.uzdevums" at bounding box center [199, 59] width 108 height 15
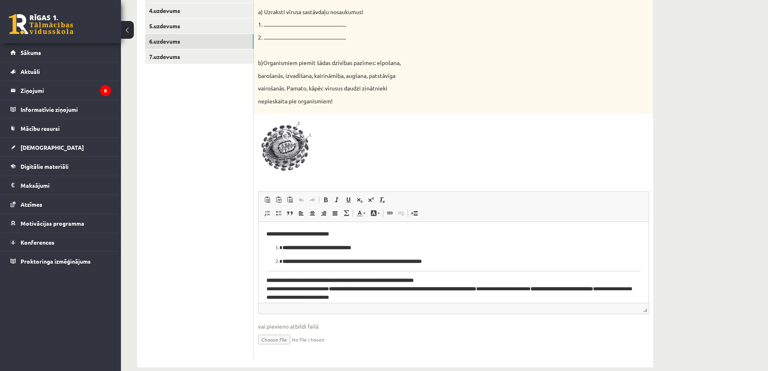
scroll to position [0, 0]
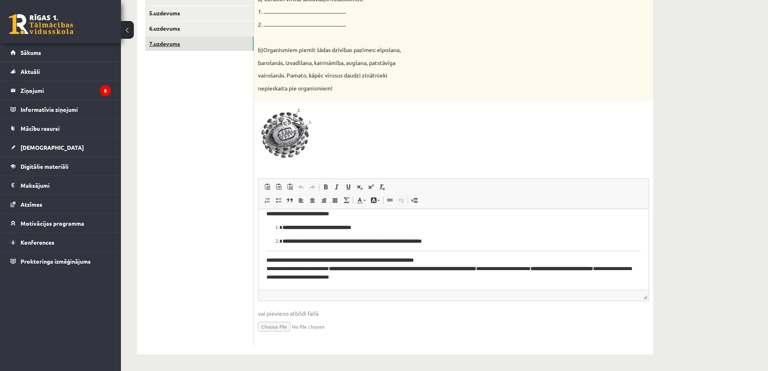
click at [164, 48] on link "7.uzdevums" at bounding box center [199, 43] width 108 height 15
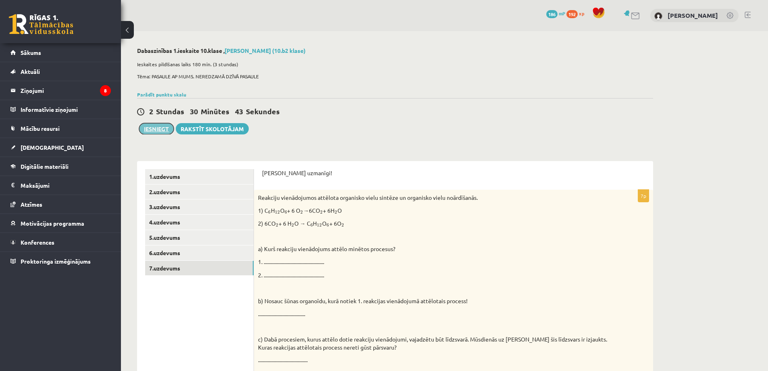
click at [152, 128] on button "Iesniegt" at bounding box center [156, 128] width 35 height 11
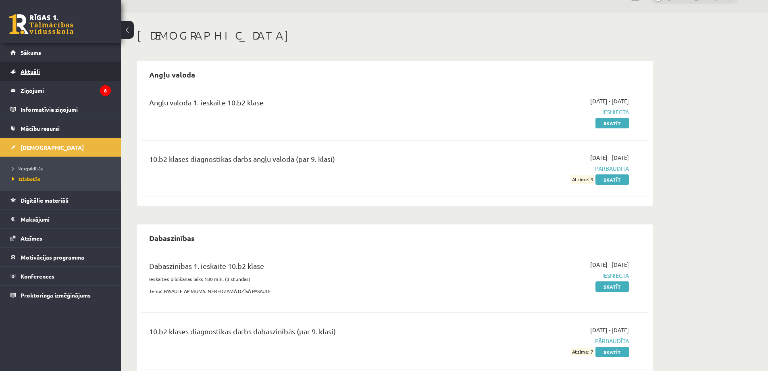
scroll to position [2, 0]
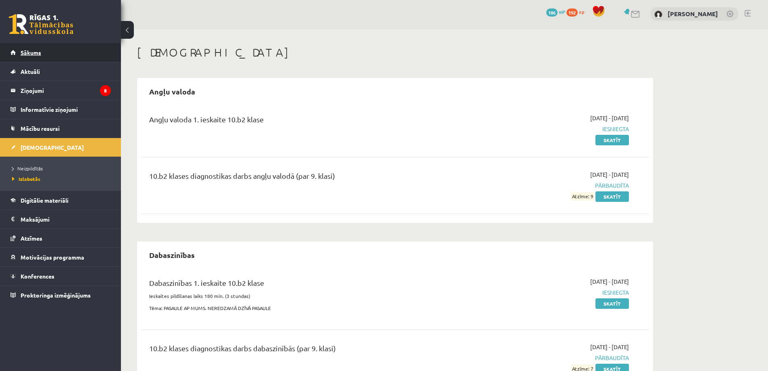
click at [52, 54] on link "Sākums" at bounding box center [60, 52] width 100 height 19
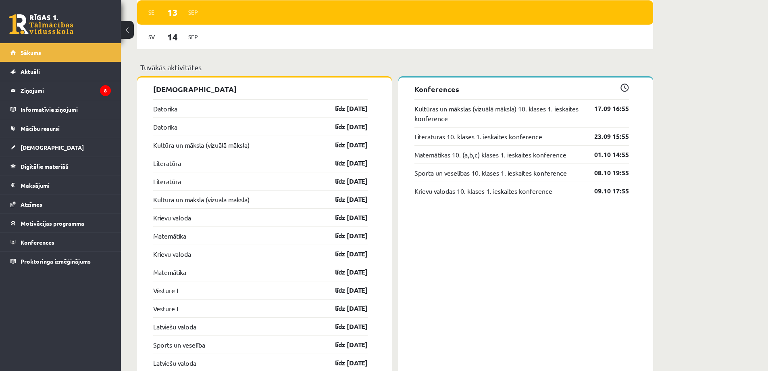
scroll to position [645, 0]
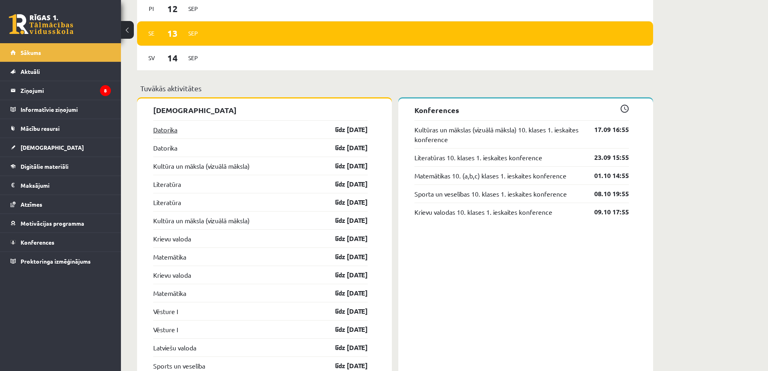
click at [164, 130] on link "Datorika" at bounding box center [165, 130] width 24 height 10
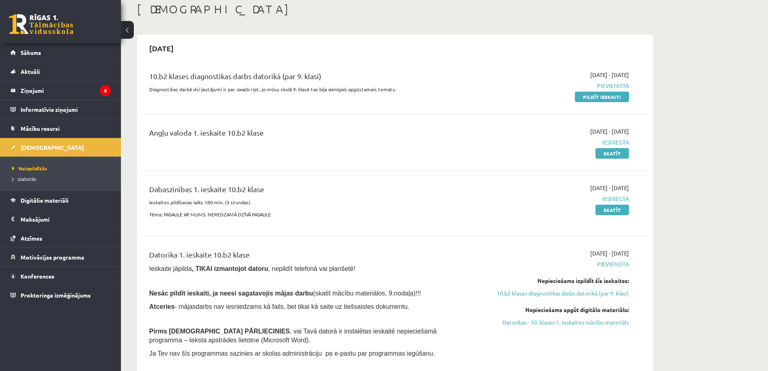
scroll to position [40, 0]
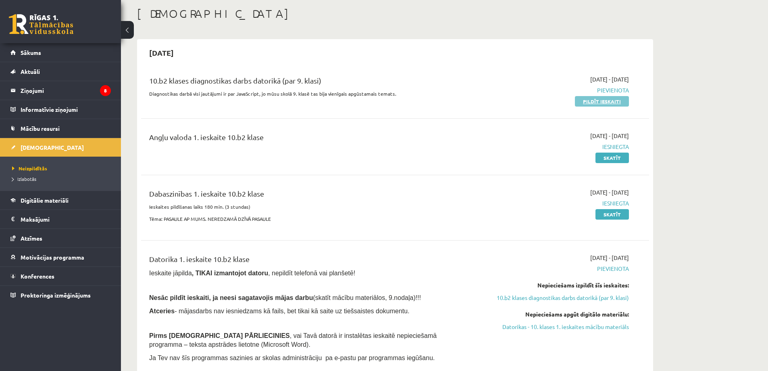
click at [586, 98] on link "Pildīt ieskaiti" at bounding box center [602, 101] width 54 height 10
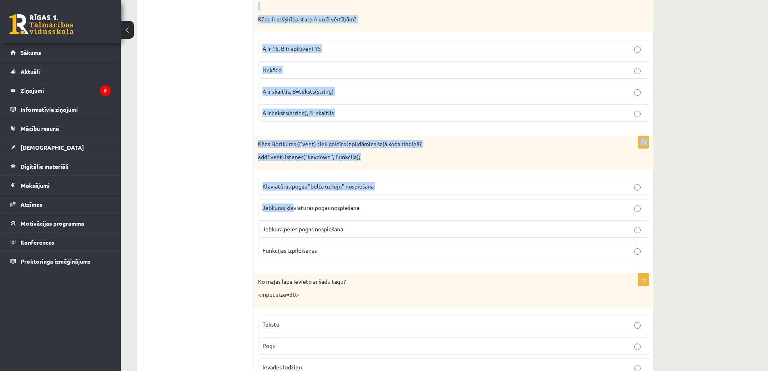
scroll to position [4012, 0]
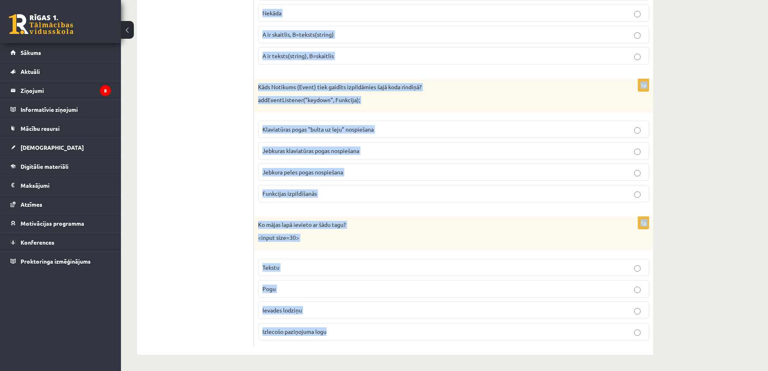
drag, startPoint x: 258, startPoint y: 170, endPoint x: 360, endPoint y: 328, distance: 188.1
copy form "Lore ipsumdo sita conse adipis E seddoei tempor? I.utl() E.dolo() M.aliqua E.ad…"
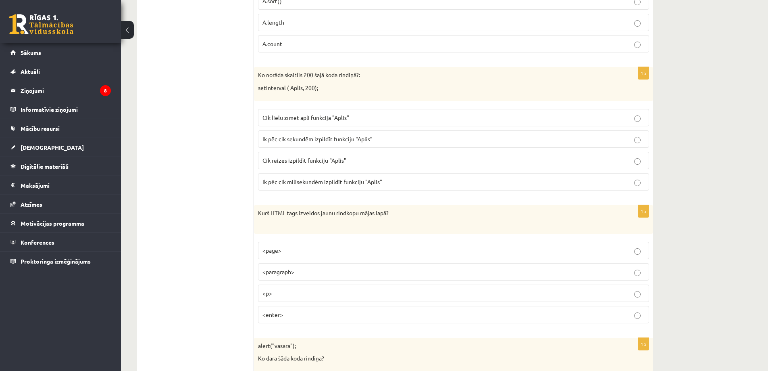
scroll to position [0, 0]
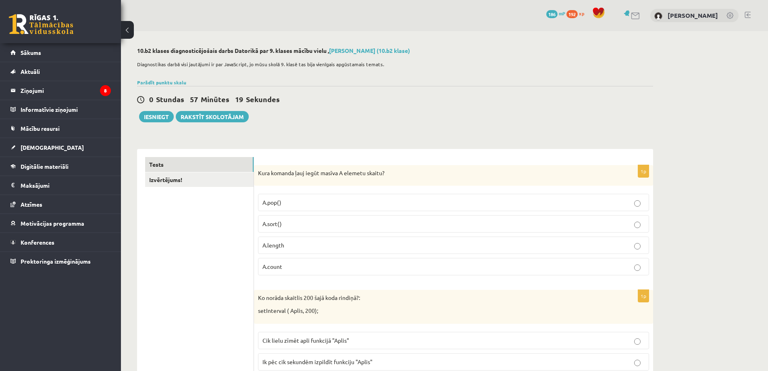
click at [271, 244] on span "A.length" at bounding box center [273, 244] width 22 height 7
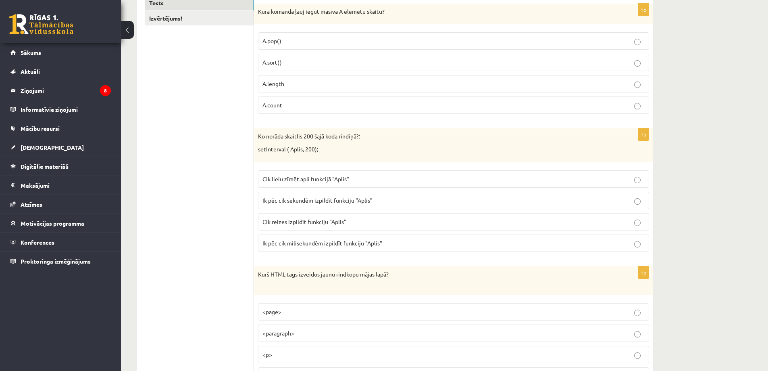
click at [283, 198] on span "Ik pēc cik sekundēm izpildīt funkciju "Aplis"" at bounding box center [317, 199] width 110 height 7
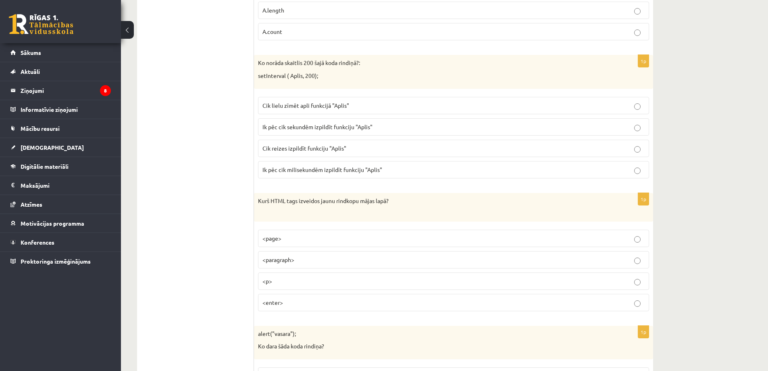
scroll to position [242, 0]
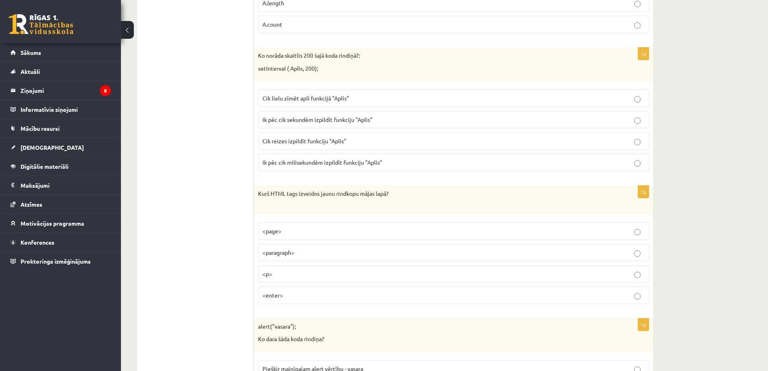
click at [289, 162] on span "Ik pēc cik milisekundēm izpildīt funkciju "Aplis"" at bounding box center [322, 161] width 120 height 7
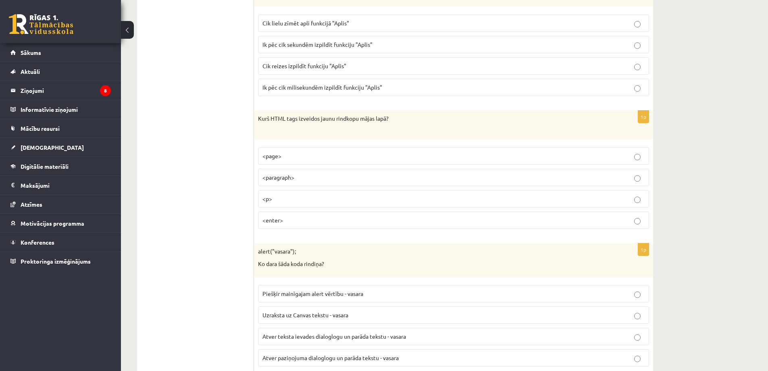
scroll to position [323, 0]
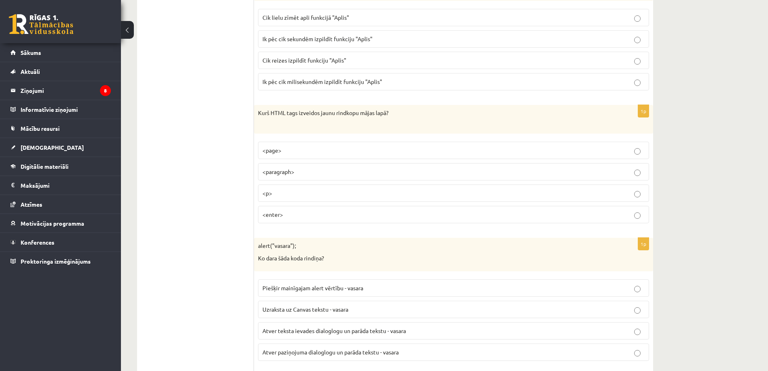
click at [274, 191] on p "<p>" at bounding box center [453, 193] width 382 height 8
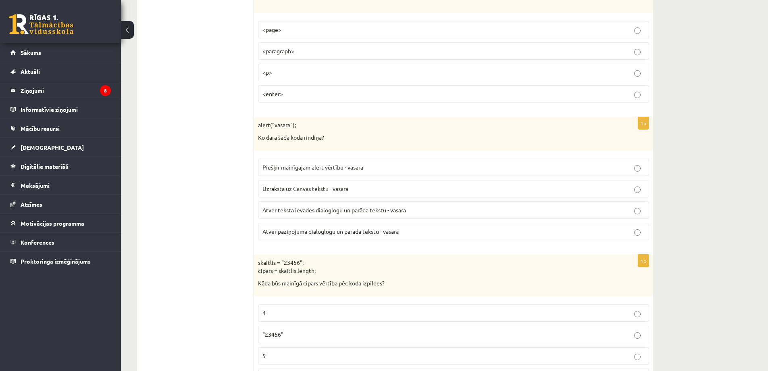
scroll to position [443, 0]
click at [295, 234] on p "Atver paziņojuma dialoglogu un parāda tekstu - vasara" at bounding box center [453, 231] width 382 height 8
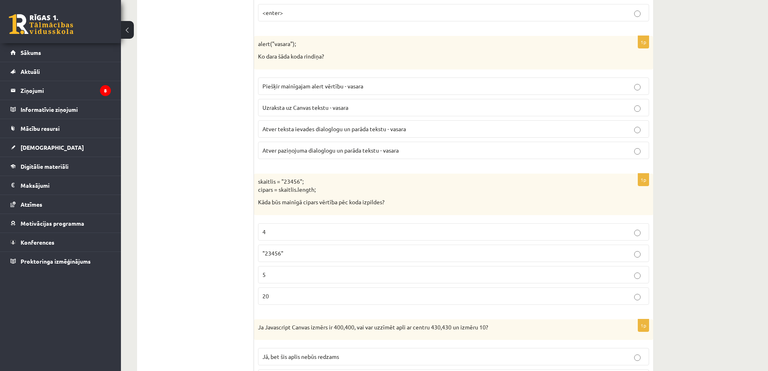
scroll to position [564, 0]
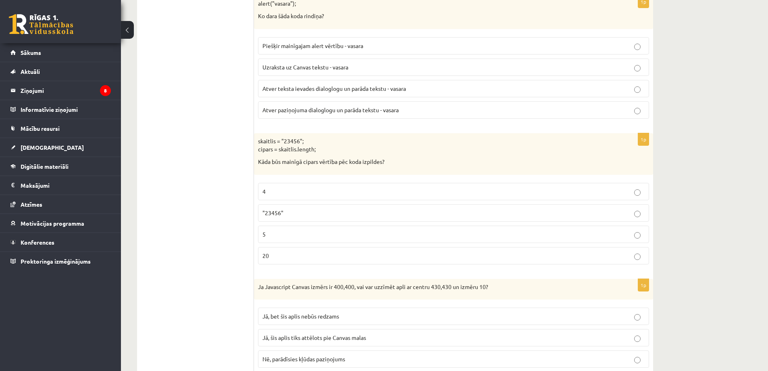
click at [270, 238] on p "5" at bounding box center [453, 234] width 382 height 8
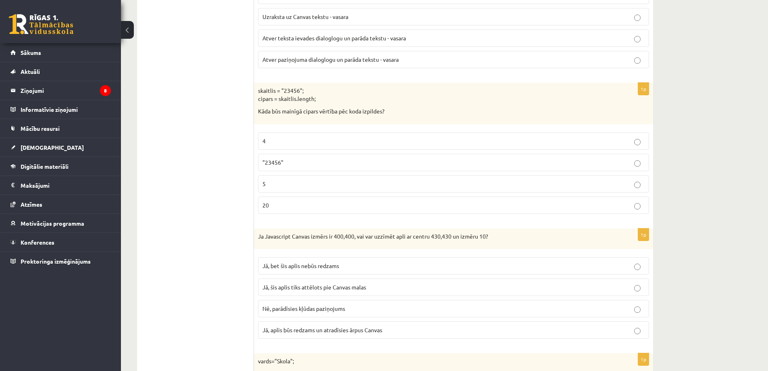
scroll to position [685, 0]
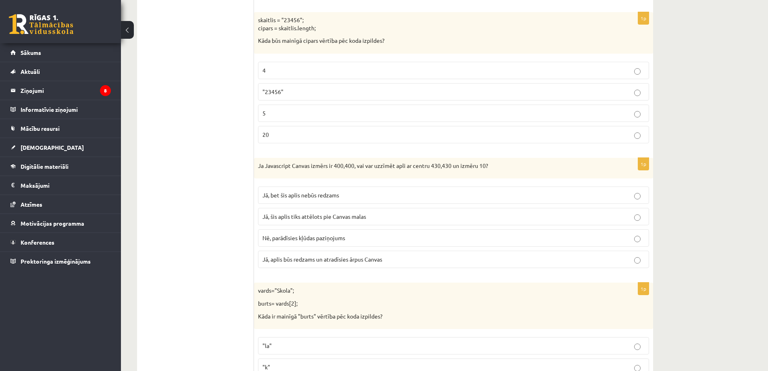
click at [277, 198] on span "Jā, bet šis aplis nebūs redzams" at bounding box center [300, 194] width 77 height 7
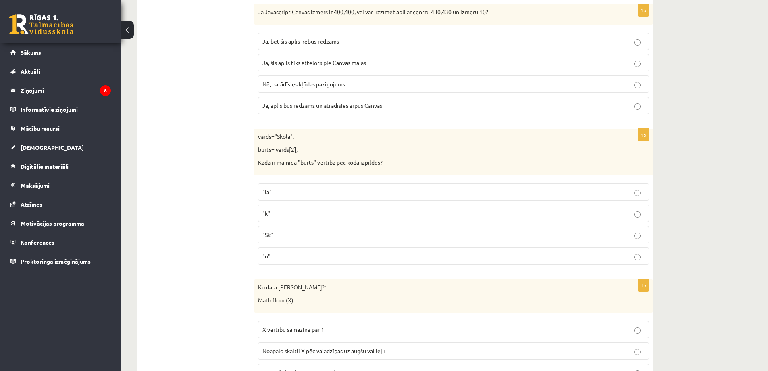
scroll to position [847, 0]
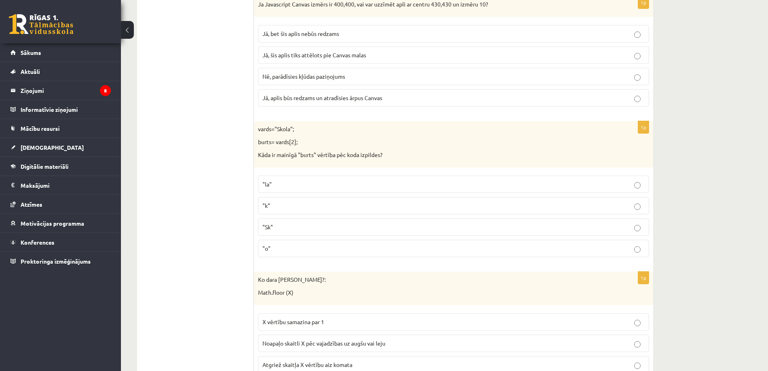
click at [290, 247] on p ""o"" at bounding box center [453, 248] width 382 height 8
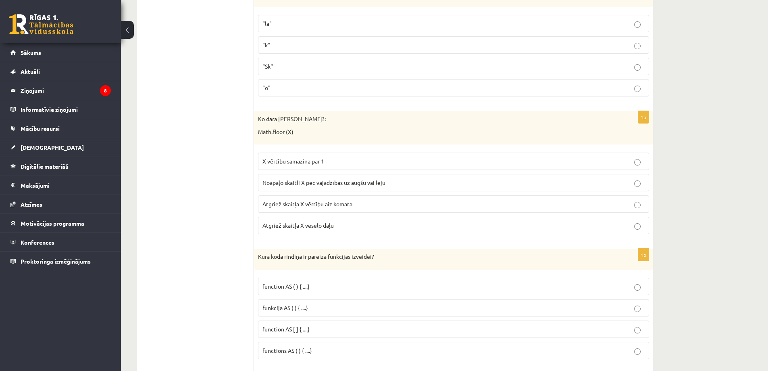
scroll to position [1008, 0]
click at [329, 223] on span "Atgriež skaitļa X veselo daļu" at bounding box center [297, 224] width 71 height 7
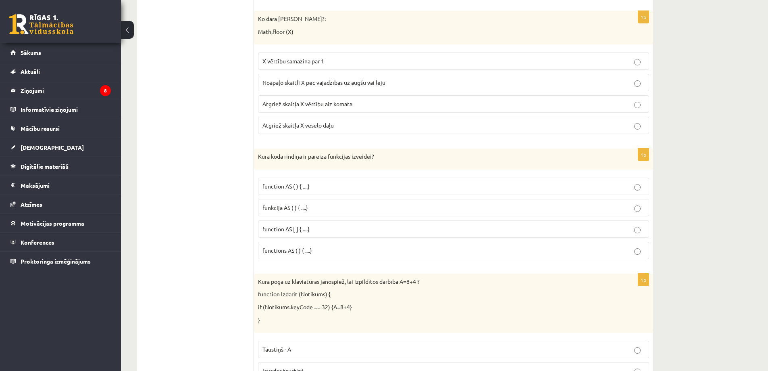
scroll to position [1129, 0]
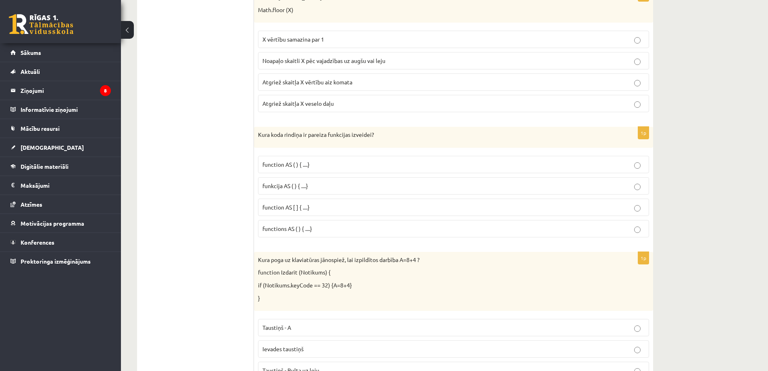
click at [281, 165] on span "function AS ( ) { ....}" at bounding box center [285, 163] width 47 height 7
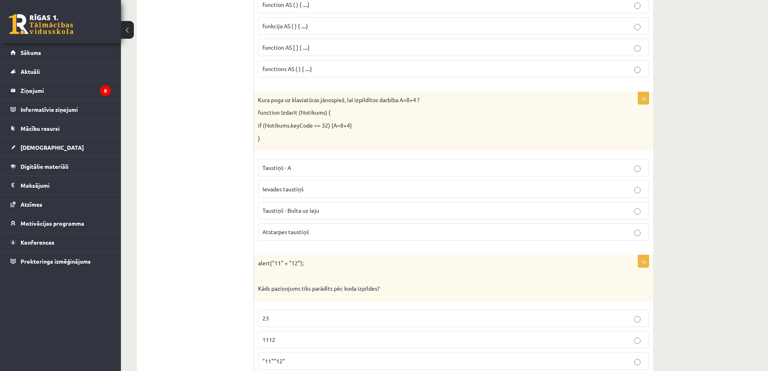
scroll to position [1290, 0]
click at [276, 230] on span "Atstarpes taustiņš" at bounding box center [285, 229] width 46 height 7
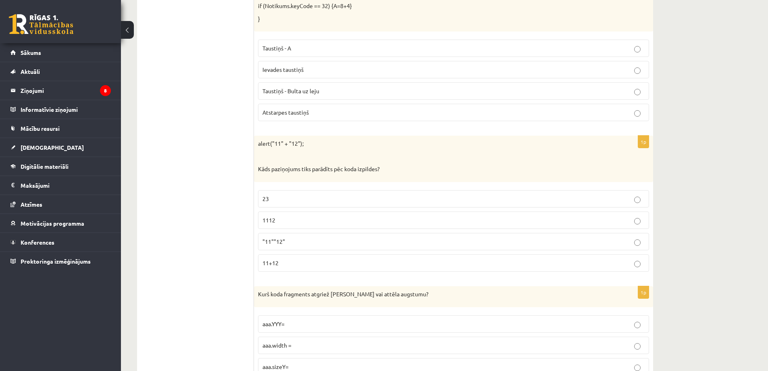
scroll to position [1411, 0]
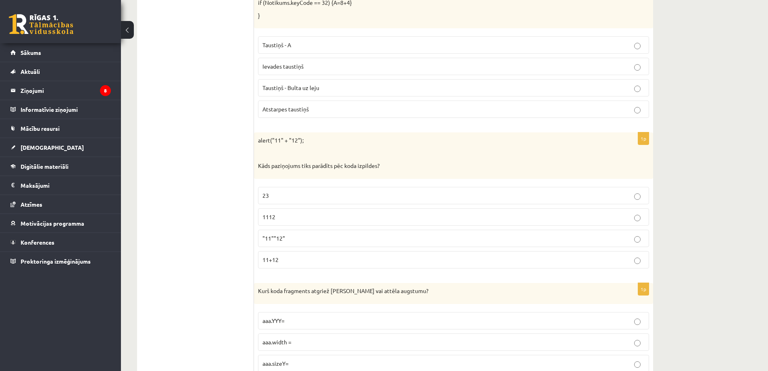
click at [264, 218] on span "1112" at bounding box center [268, 216] width 13 height 7
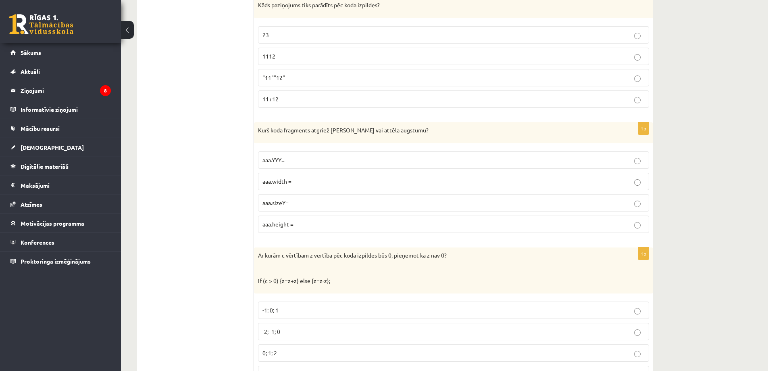
scroll to position [1572, 0]
click at [291, 223] on span "aaa.height =" at bounding box center [277, 222] width 31 height 7
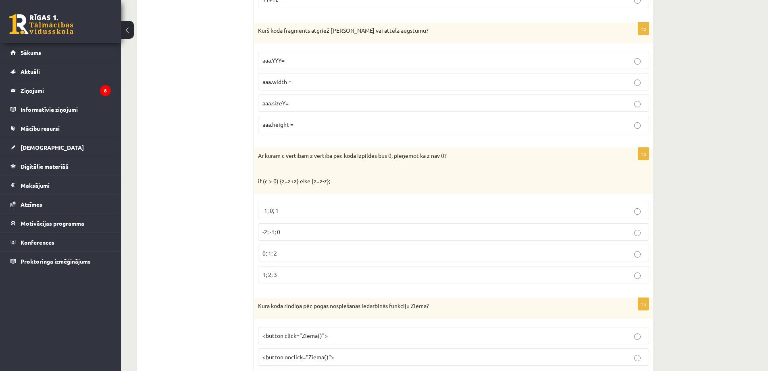
scroll to position [1693, 0]
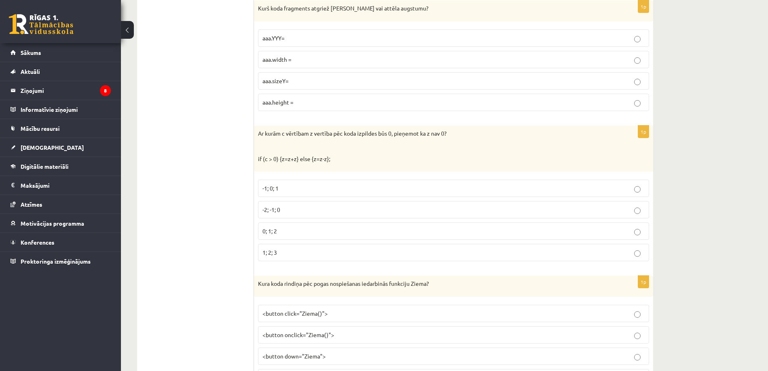
click at [273, 194] on label "-1; 0; 1" at bounding box center [453, 187] width 391 height 17
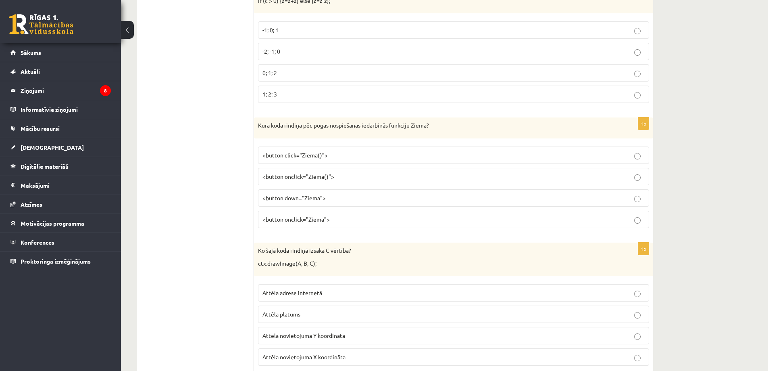
scroll to position [1855, 0]
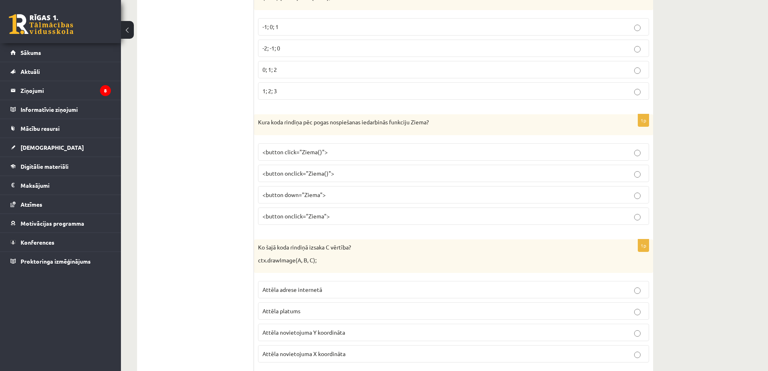
click at [277, 173] on span "<button onclick="Ziema()">" at bounding box center [298, 172] width 72 height 7
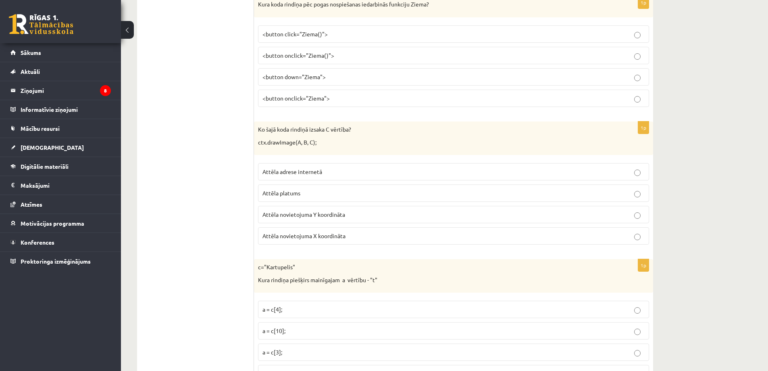
scroll to position [1976, 0]
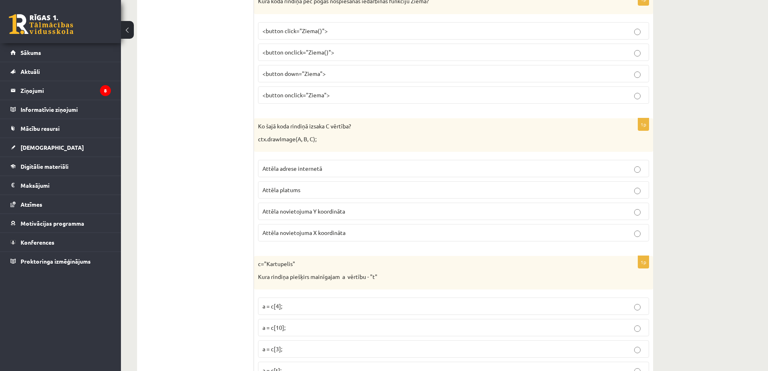
click at [304, 212] on span "Attēla novietojuma Y koordināta" at bounding box center [303, 210] width 83 height 7
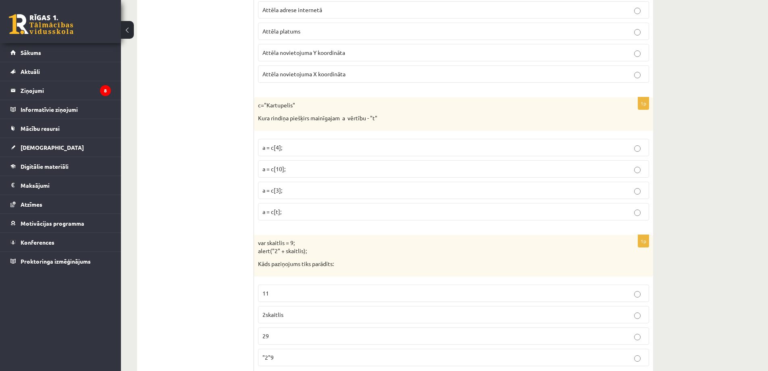
scroll to position [2137, 0]
click at [289, 187] on p "a = c[3];" at bounding box center [453, 187] width 382 height 8
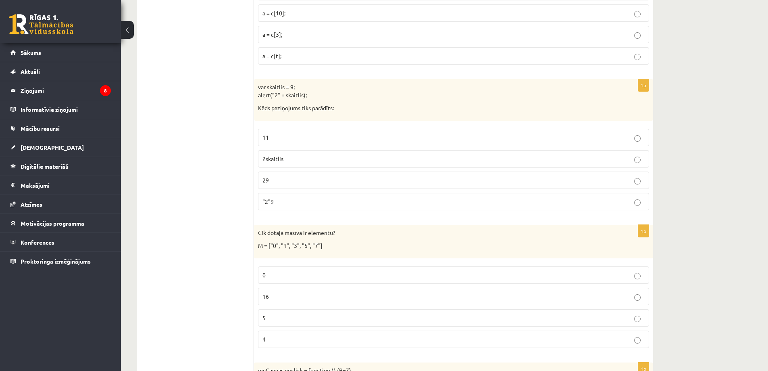
scroll to position [2298, 0]
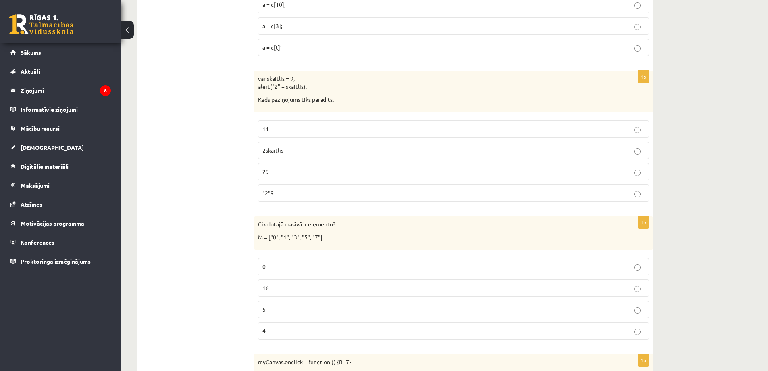
click at [262, 175] on p "29" at bounding box center [453, 171] width 382 height 8
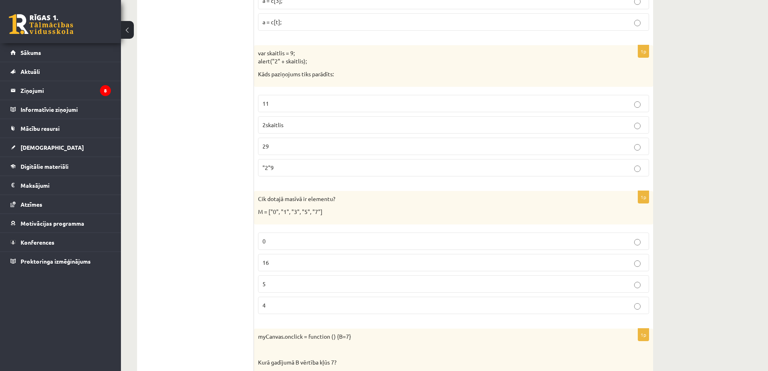
scroll to position [2379, 0]
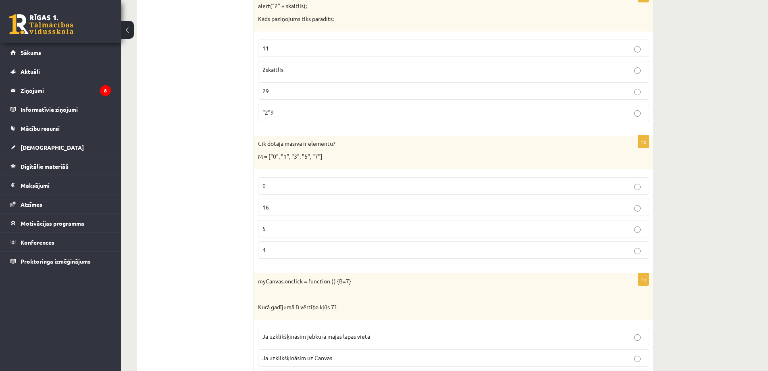
click at [280, 226] on p "5" at bounding box center [453, 228] width 382 height 8
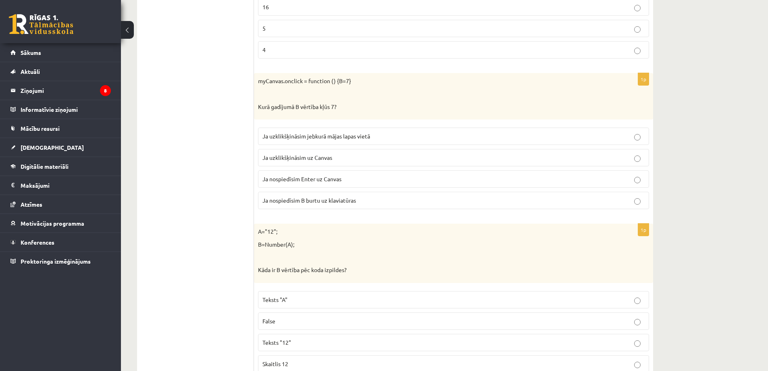
scroll to position [2580, 0]
click at [279, 158] on span "Ja uzklikšķināsim uz Canvas" at bounding box center [297, 155] width 70 height 7
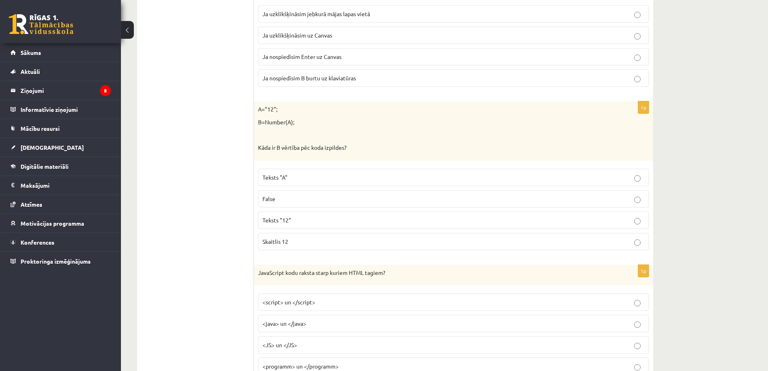
scroll to position [2701, 0]
click at [291, 239] on p "Skaitlis 12" at bounding box center [453, 241] width 382 height 8
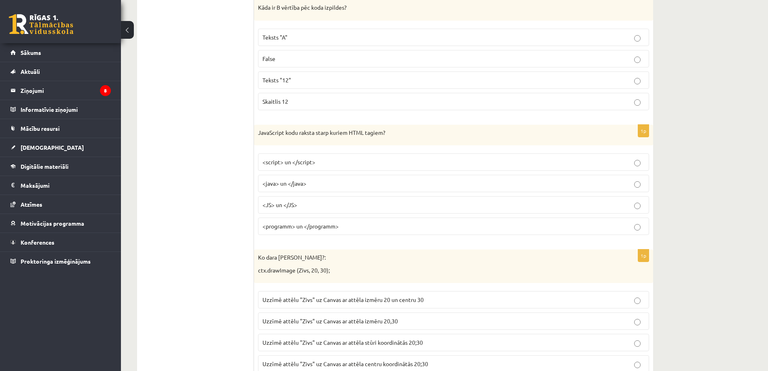
scroll to position [2863, 0]
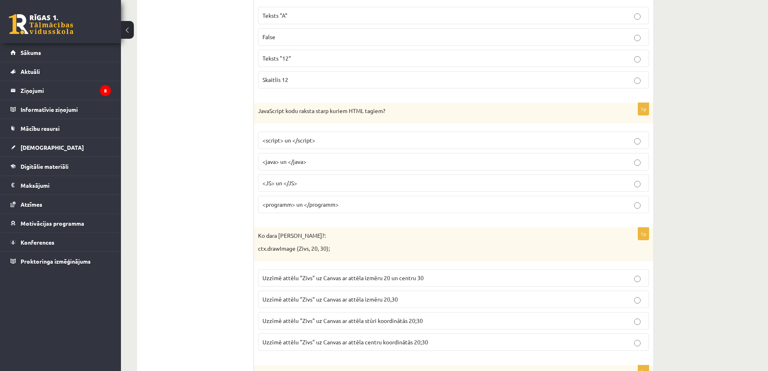
click at [278, 142] on span "<script> un </script>" at bounding box center [288, 139] width 53 height 7
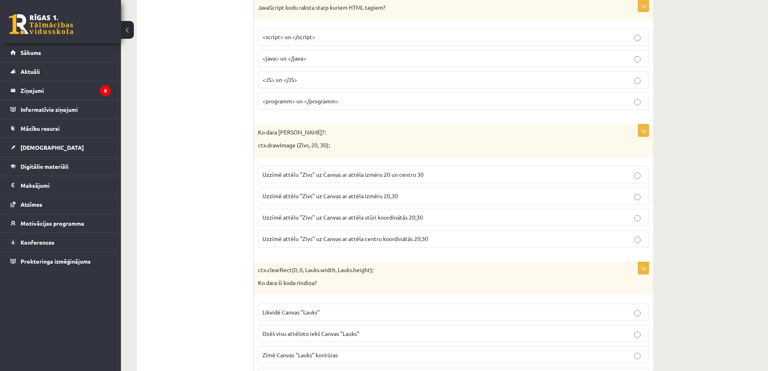
scroll to position [2984, 0]
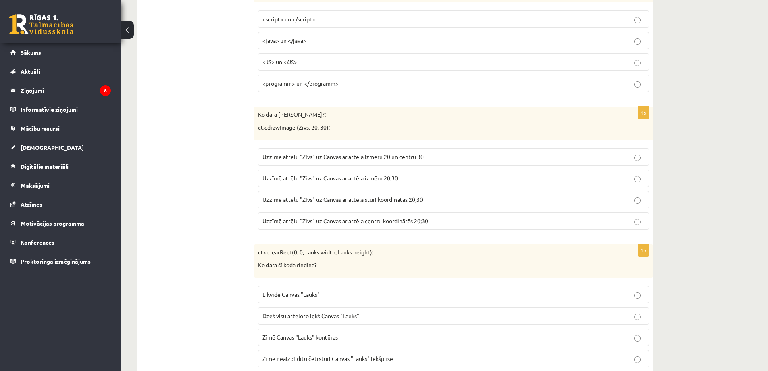
click at [352, 200] on span "Uzzīmē attēlu "Zivs" uz Canvas ar attēla stūri koordinātās 20;30" at bounding box center [342, 199] width 160 height 7
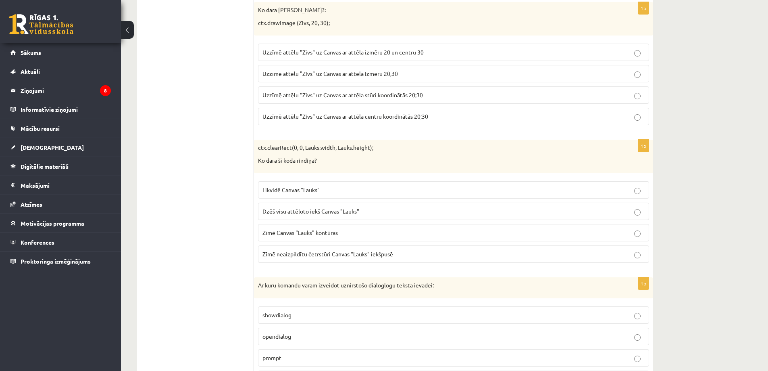
scroll to position [3104, 0]
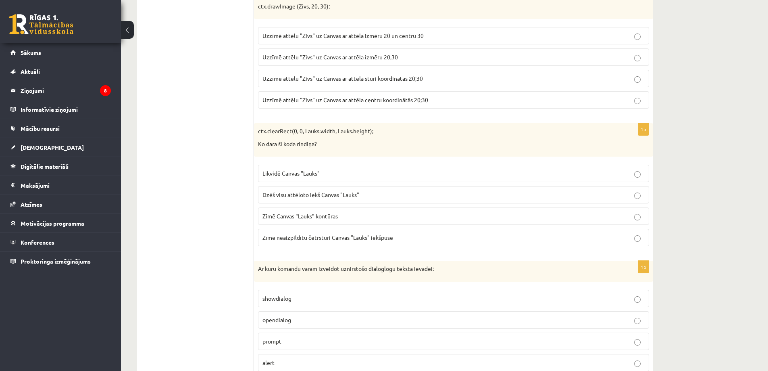
click at [310, 194] on span "Dzēš visu attēloto iekš Canvas "Lauks"" at bounding box center [310, 194] width 97 height 7
click at [274, 196] on span "Dzēš visu attēloto iekš Canvas "Lauks"" at bounding box center [310, 194] width 97 height 7
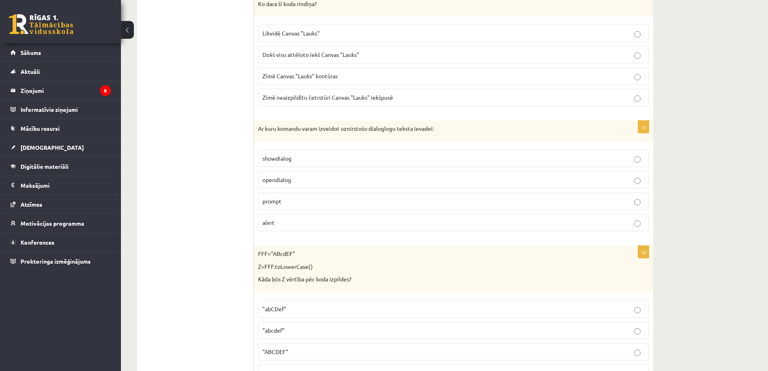
scroll to position [3266, 0]
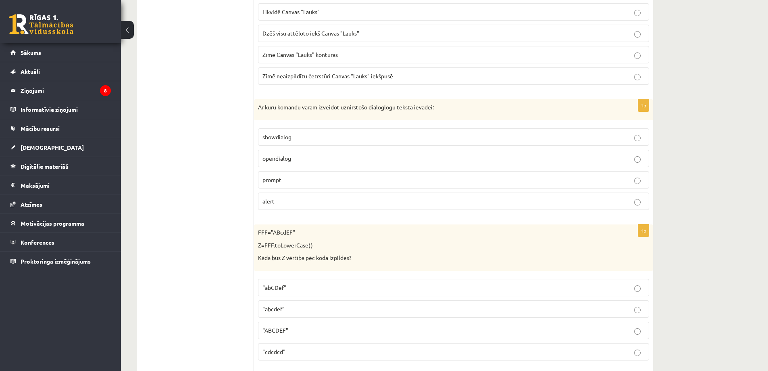
click at [277, 183] on p "prompt" at bounding box center [453, 179] width 382 height 8
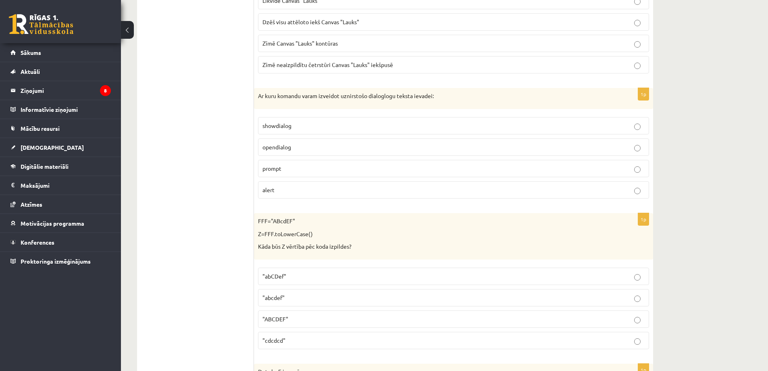
scroll to position [3387, 0]
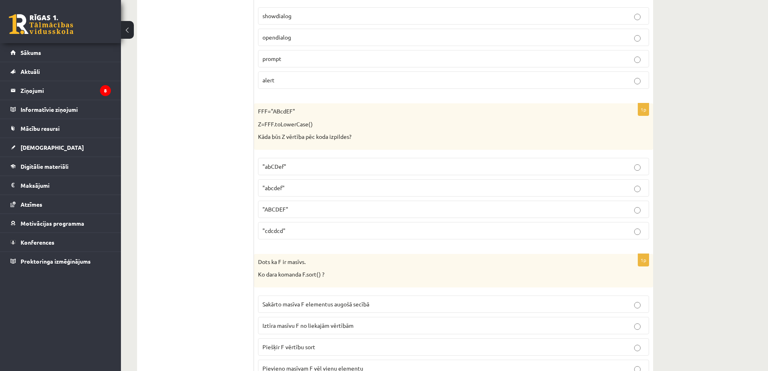
click at [284, 187] on span ""abcdef"" at bounding box center [273, 187] width 22 height 7
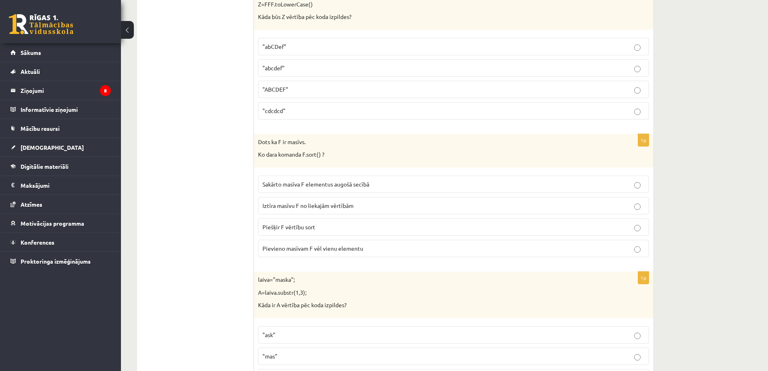
scroll to position [3508, 0]
click at [280, 184] on span "Sakārto masīva F elementus augošā secībā" at bounding box center [315, 182] width 107 height 7
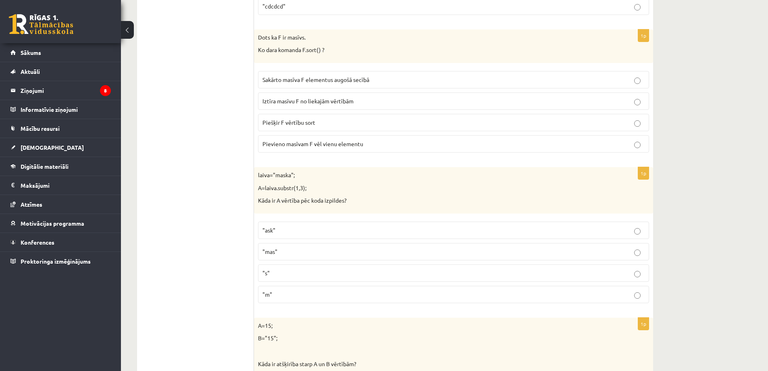
scroll to position [3629, 0]
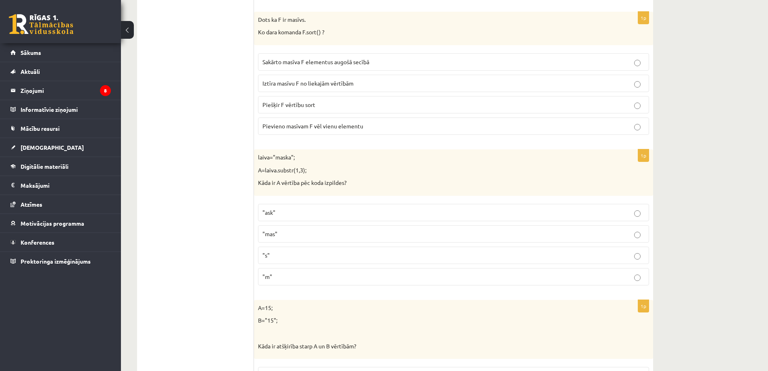
click at [284, 215] on p ""ask"" at bounding box center [453, 212] width 382 height 8
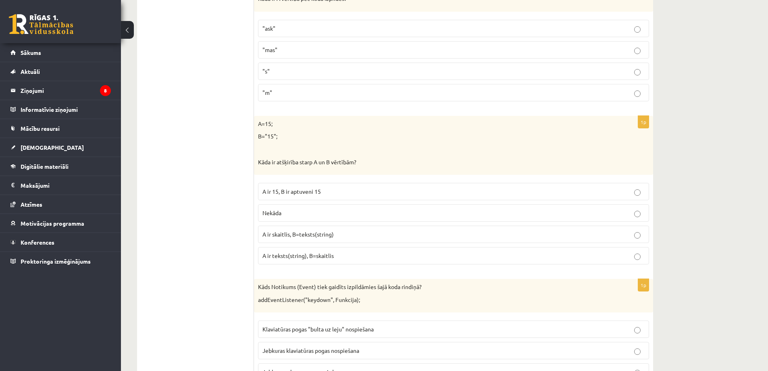
scroll to position [3830, 0]
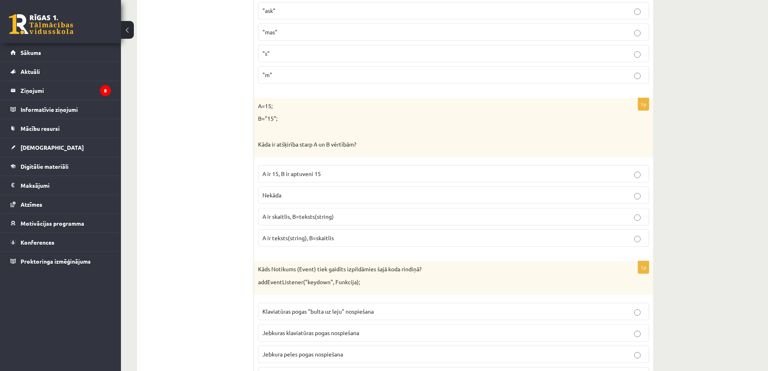
click at [301, 217] on span "A ir skaitlis, B=teksts(string)" at bounding box center [297, 215] width 71 height 7
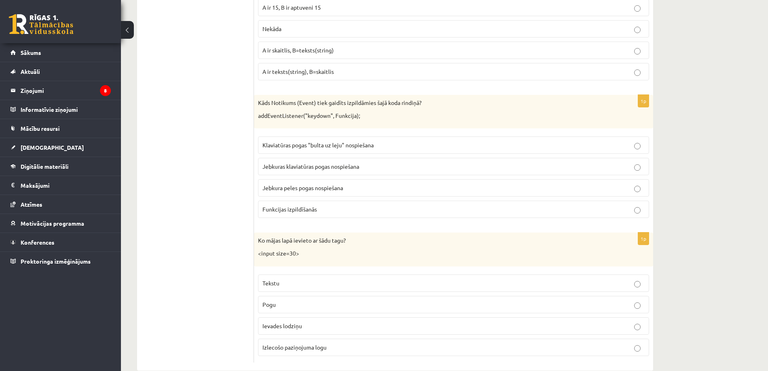
scroll to position [4012, 0]
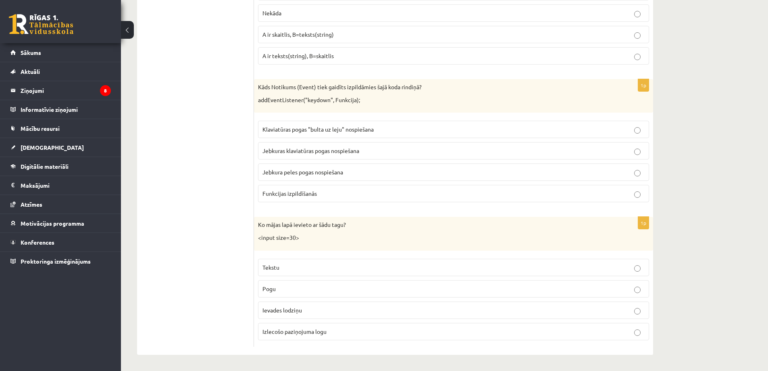
click at [272, 171] on span "Jebkura peles pogas nospiešana" at bounding box center [302, 171] width 81 height 7
click at [311, 147] on p "Jebkuras klaviatūras pogas nospiešana" at bounding box center [453, 150] width 382 height 8
click at [299, 310] on span "Ievades lodziņu" at bounding box center [282, 309] width 40 height 7
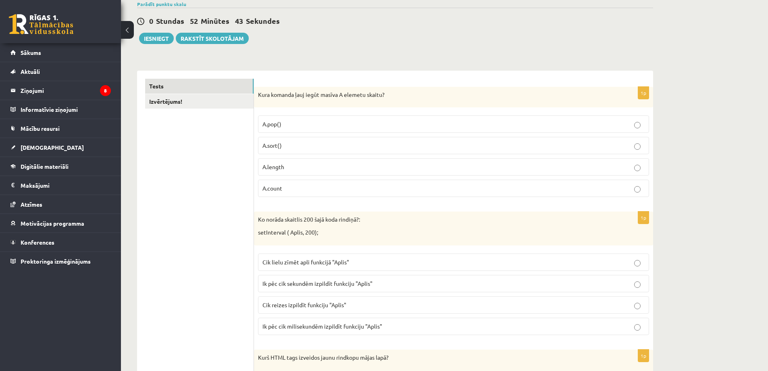
scroll to position [0, 0]
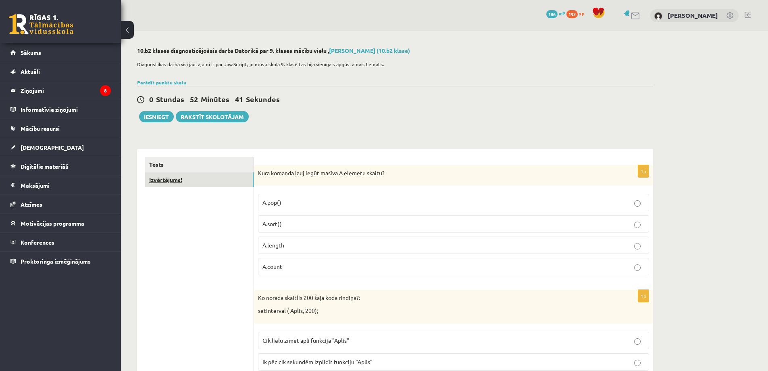
click at [212, 181] on link "Izvērtējums!" at bounding box center [199, 179] width 108 height 15
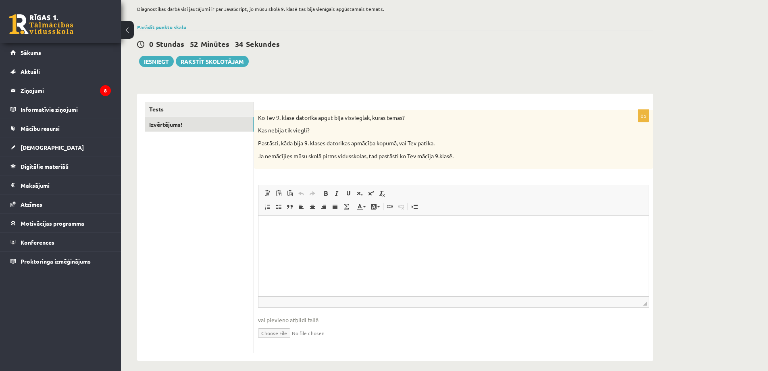
scroll to position [62, 0]
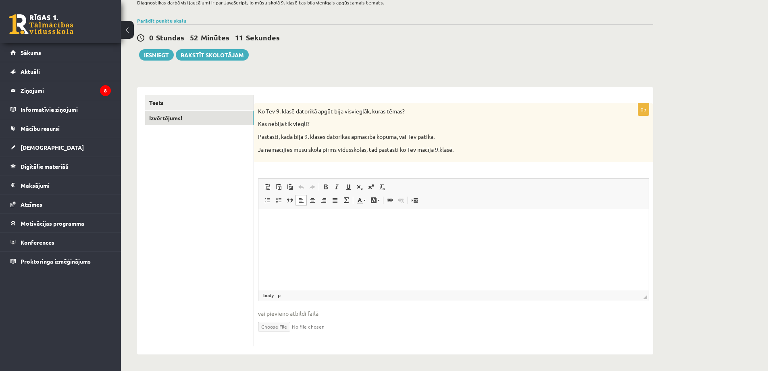
click at [306, 233] on html at bounding box center [453, 221] width 390 height 25
drag, startPoint x: 266, startPoint y: 221, endPoint x: 367, endPoint y: 218, distance: 101.2
click at [367, 218] on html "**********" at bounding box center [453, 221] width 390 height 25
copy p "**********"
click at [209, 293] on ul "Tests Izvērtējums!" at bounding box center [199, 220] width 109 height 251
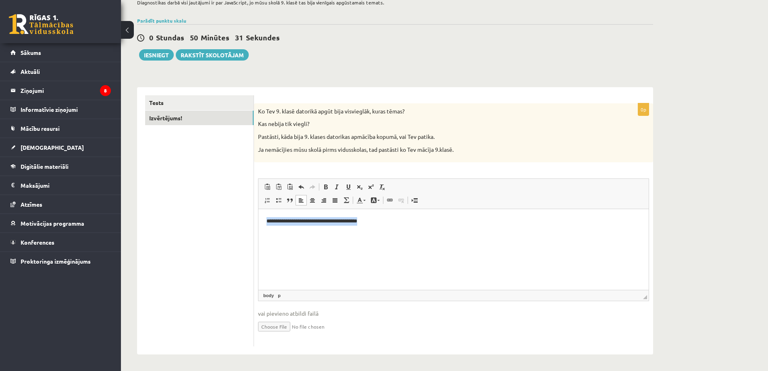
click at [370, 220] on p "**********" at bounding box center [454, 221] width 374 height 8
click at [316, 223] on p "**********" at bounding box center [454, 221] width 374 height 8
click at [162, 54] on button "Iesniegt" at bounding box center [156, 54] width 35 height 11
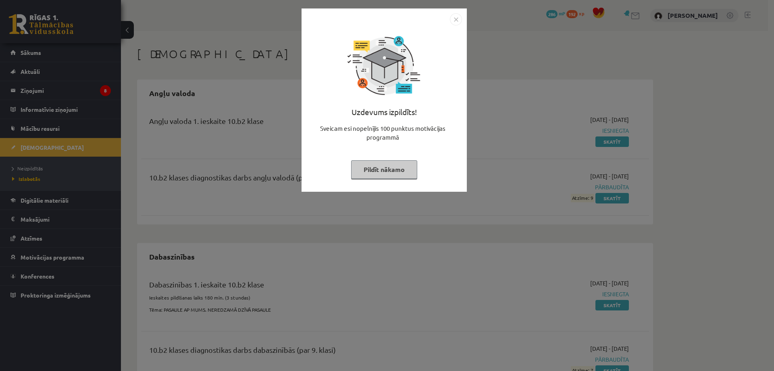
click at [456, 20] on img "Close" at bounding box center [456, 19] width 12 height 12
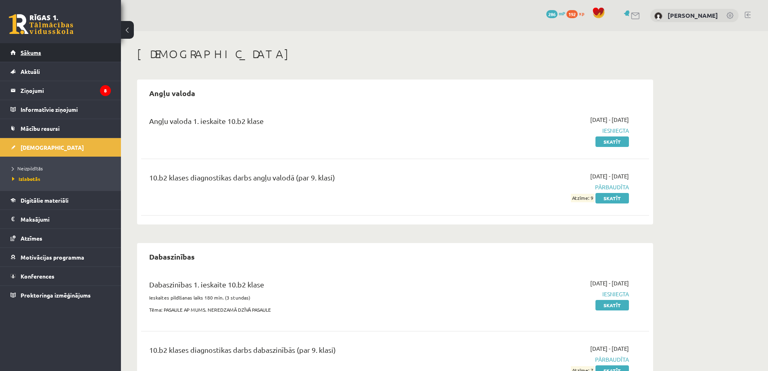
click at [33, 55] on span "Sākums" at bounding box center [31, 52] width 21 height 7
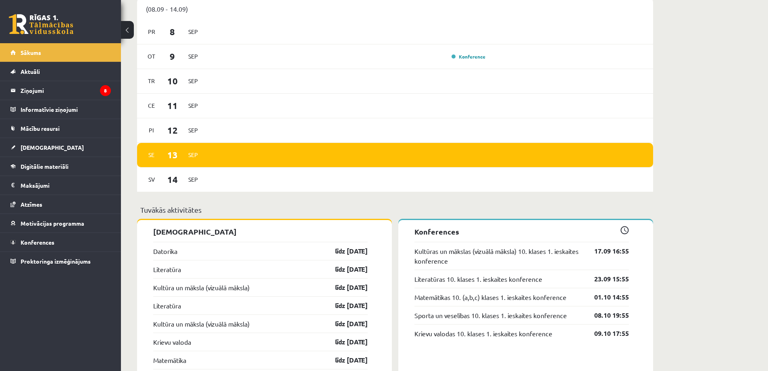
scroll to position [524, 0]
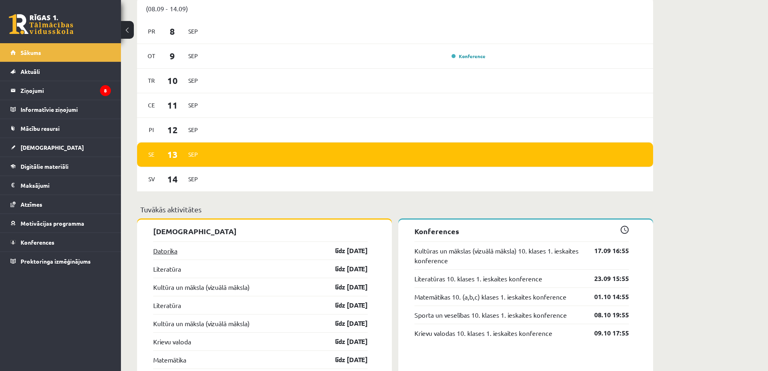
click at [167, 253] on link "Datorika" at bounding box center [165, 251] width 24 height 10
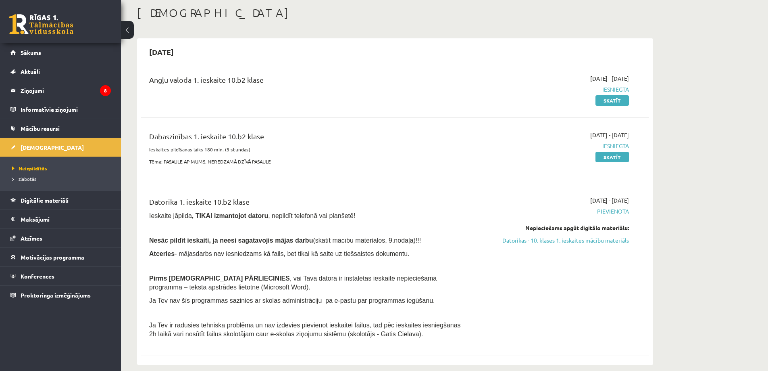
scroll to position [40, 0]
click at [76, 51] on link "Sākums" at bounding box center [60, 52] width 100 height 19
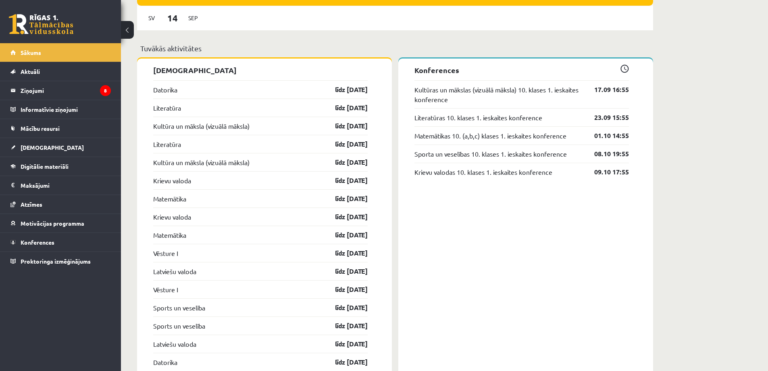
scroll to position [685, 0]
